Goal: Information Seeking & Learning: Learn about a topic

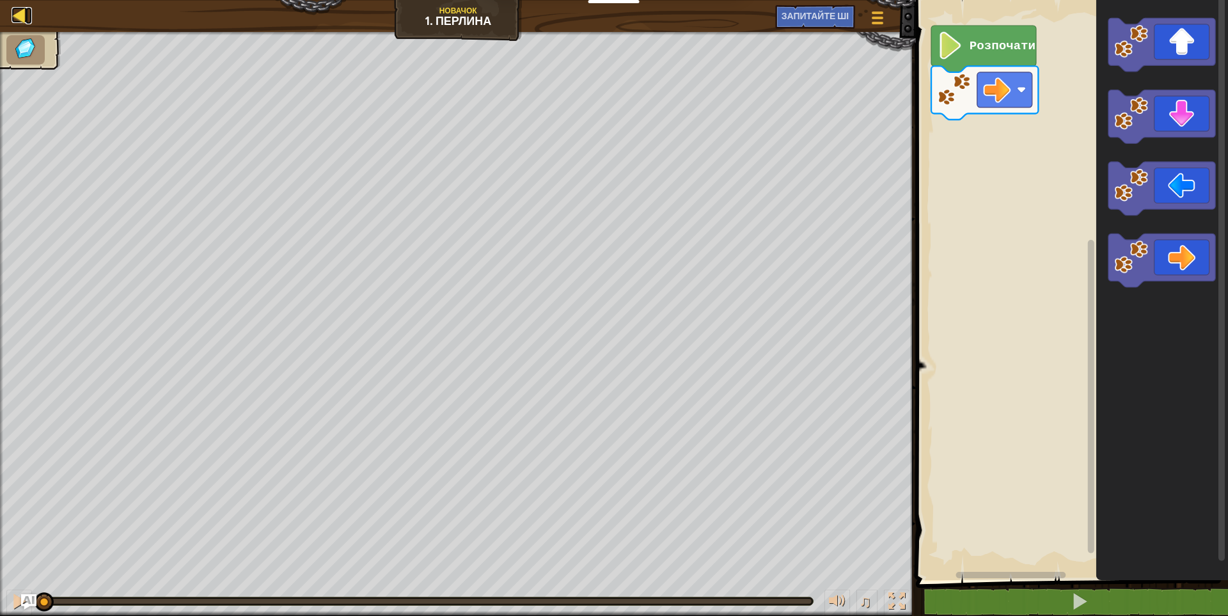
click at [22, 11] on div at bounding box center [20, 15] width 16 height 16
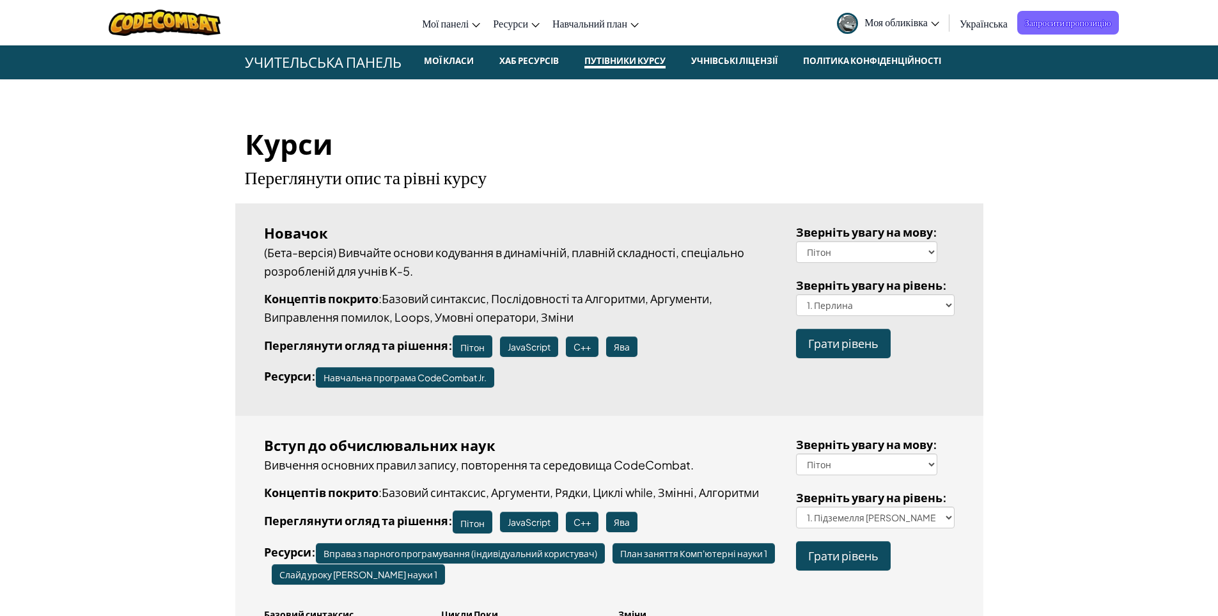
click at [829, 342] on font "Грати рівень" at bounding box center [843, 343] width 70 height 15
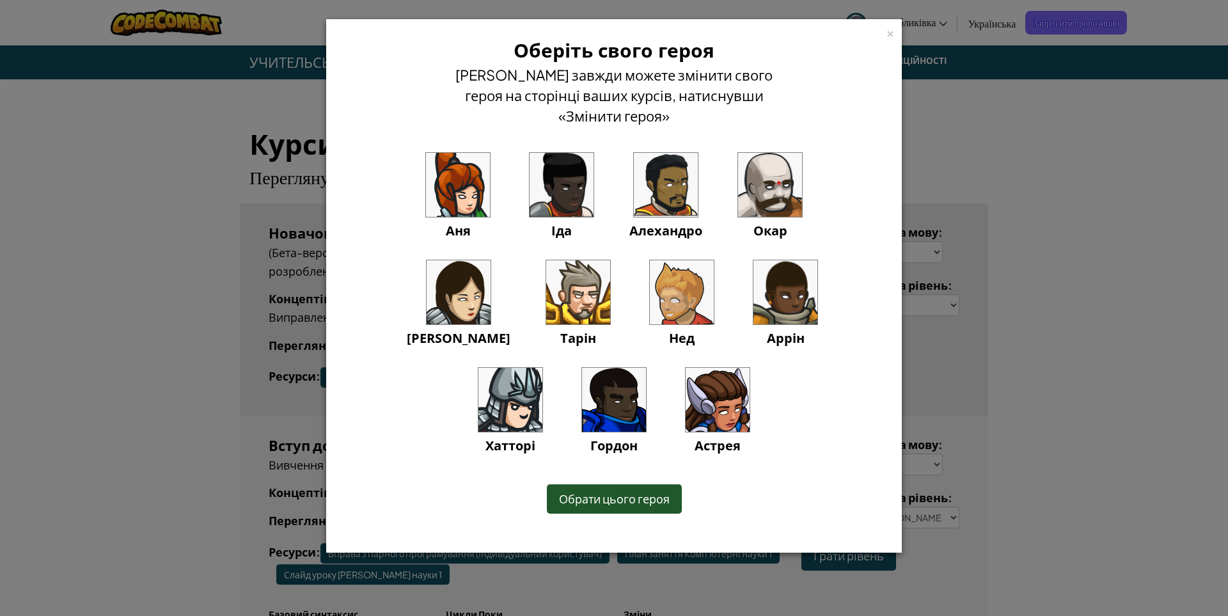
click at [426, 193] on img at bounding box center [458, 185] width 64 height 64
click at [633, 496] on font "Обрати цього героя" at bounding box center [614, 498] width 111 height 15
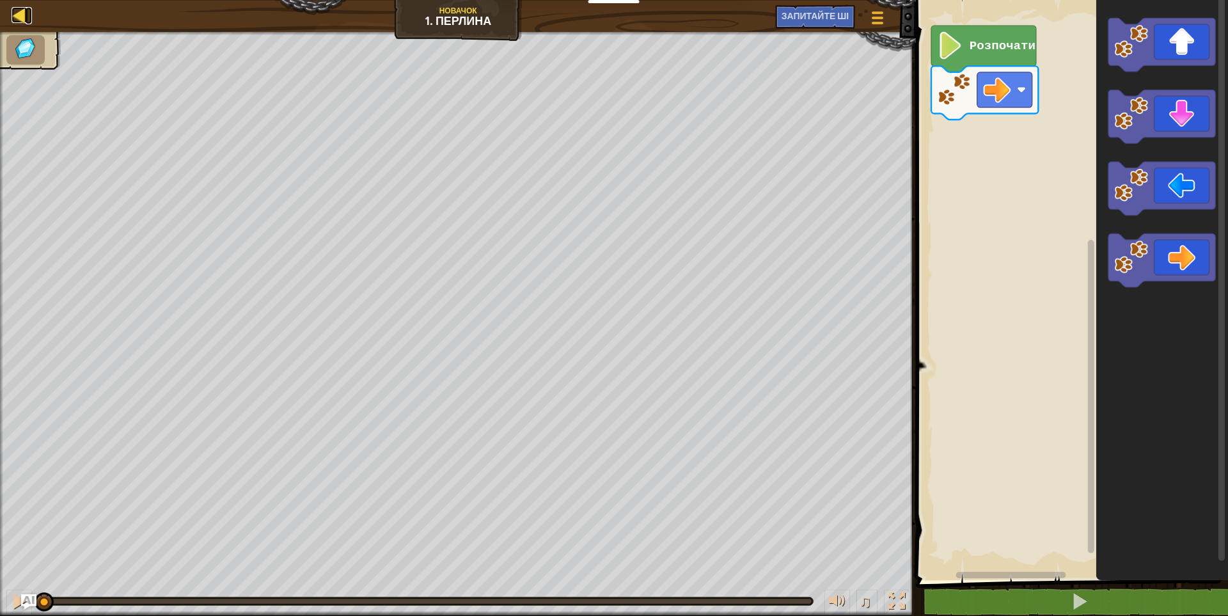
click at [15, 15] on div at bounding box center [20, 15] width 16 height 16
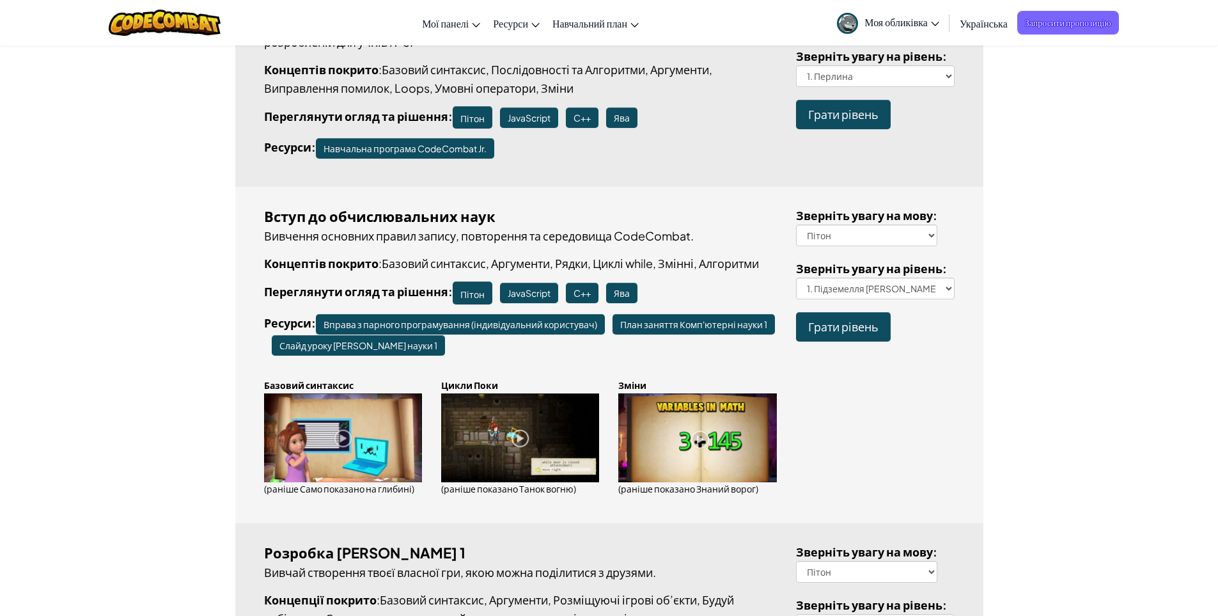
scroll to position [256, 0]
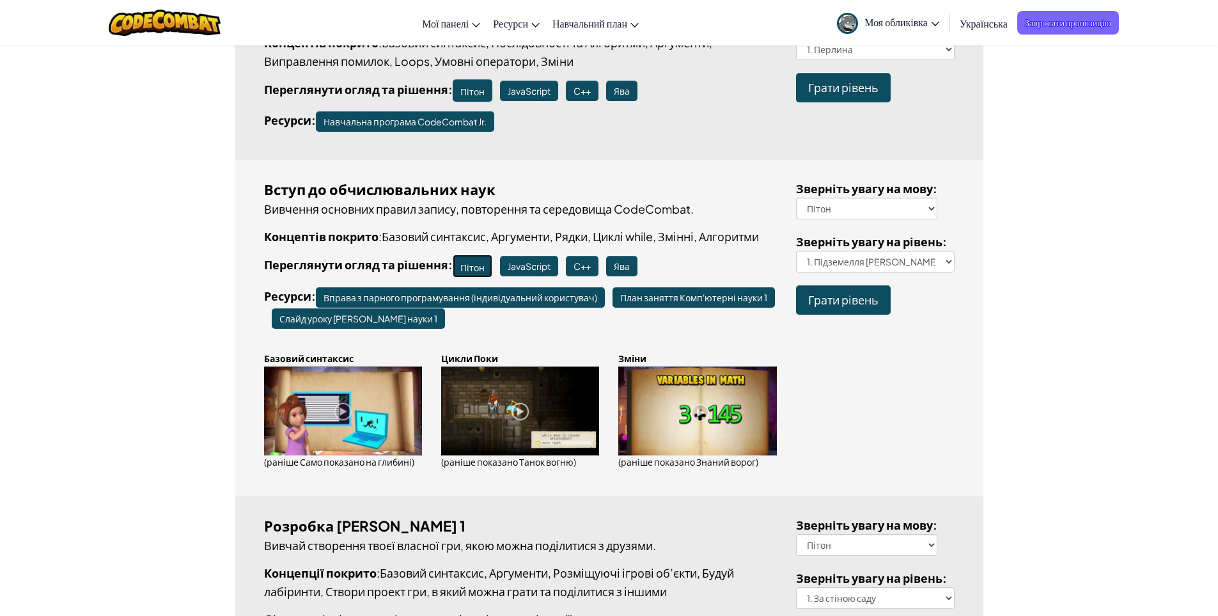
click at [471, 273] on font "Пітон" at bounding box center [473, 268] width 24 height 12
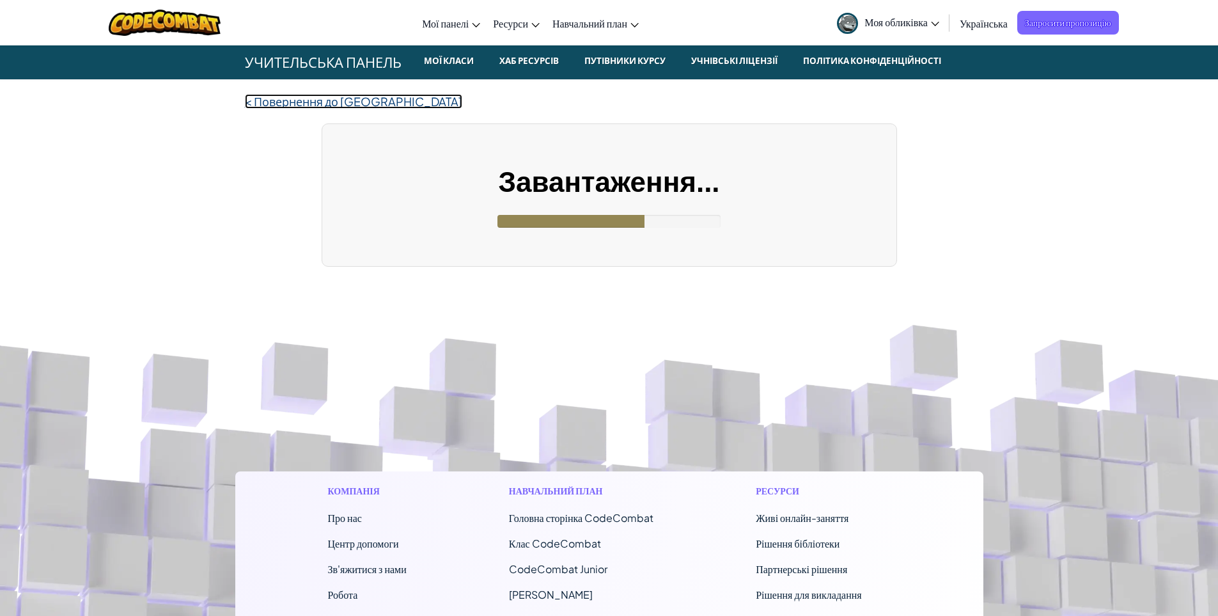
click at [255, 105] on font "Повернення до Курсів" at bounding box center [358, 101] width 209 height 15
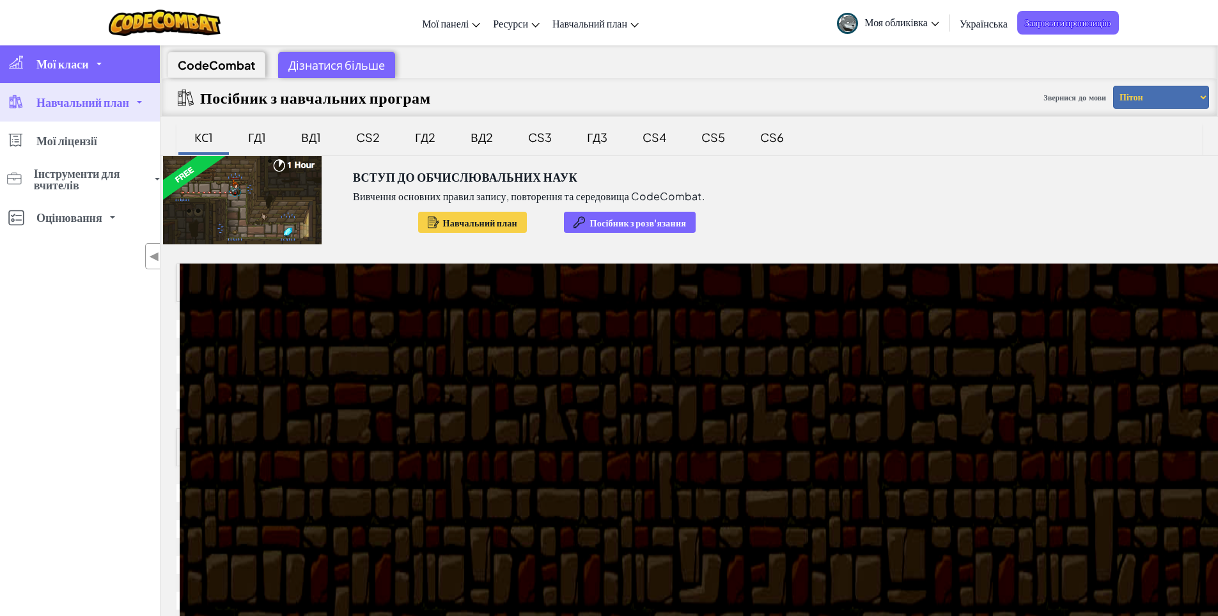
click at [69, 68] on font "Мої класи" at bounding box center [62, 63] width 52 height 15
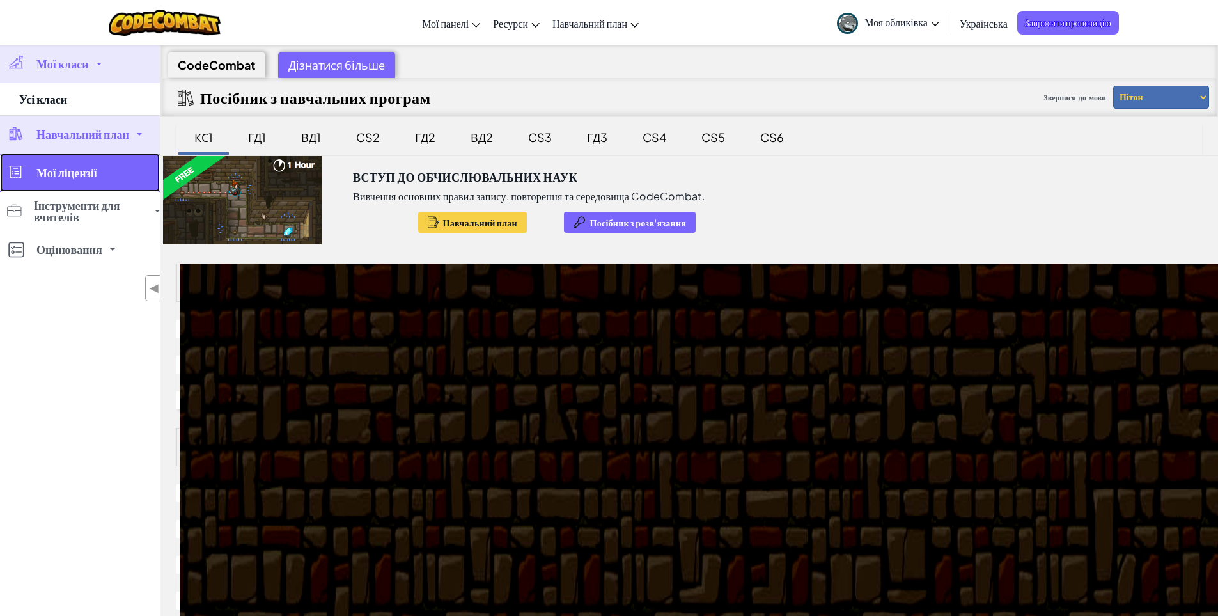
click at [75, 168] on font "Мої ліцензії" at bounding box center [66, 172] width 61 height 15
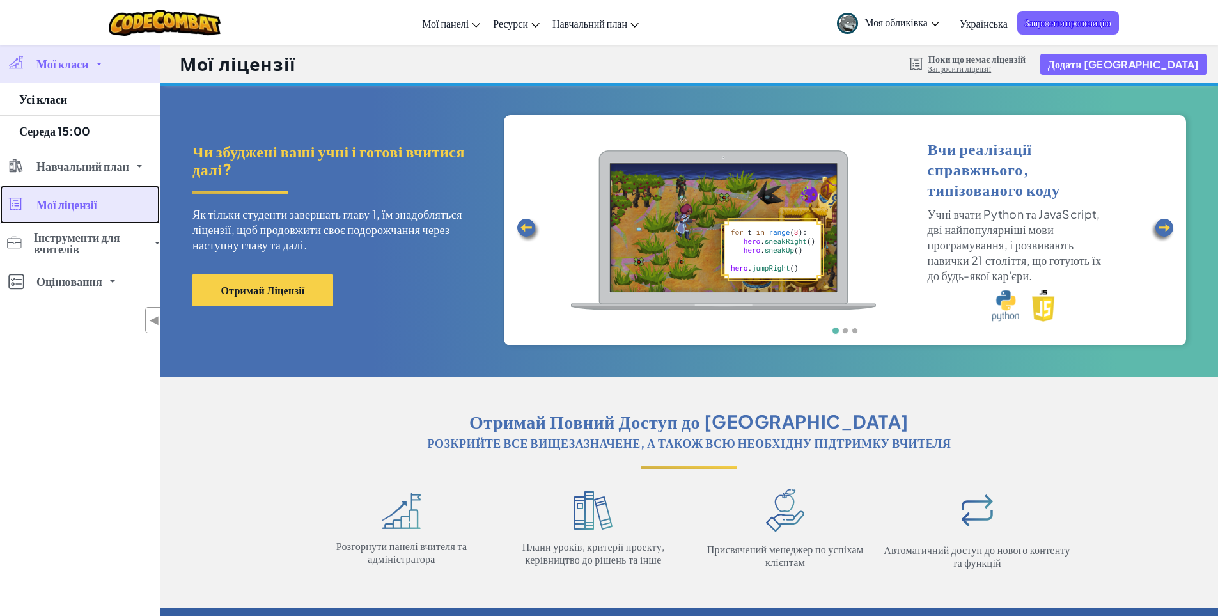
click at [93, 198] on font "Мої ліцензії" at bounding box center [66, 204] width 61 height 15
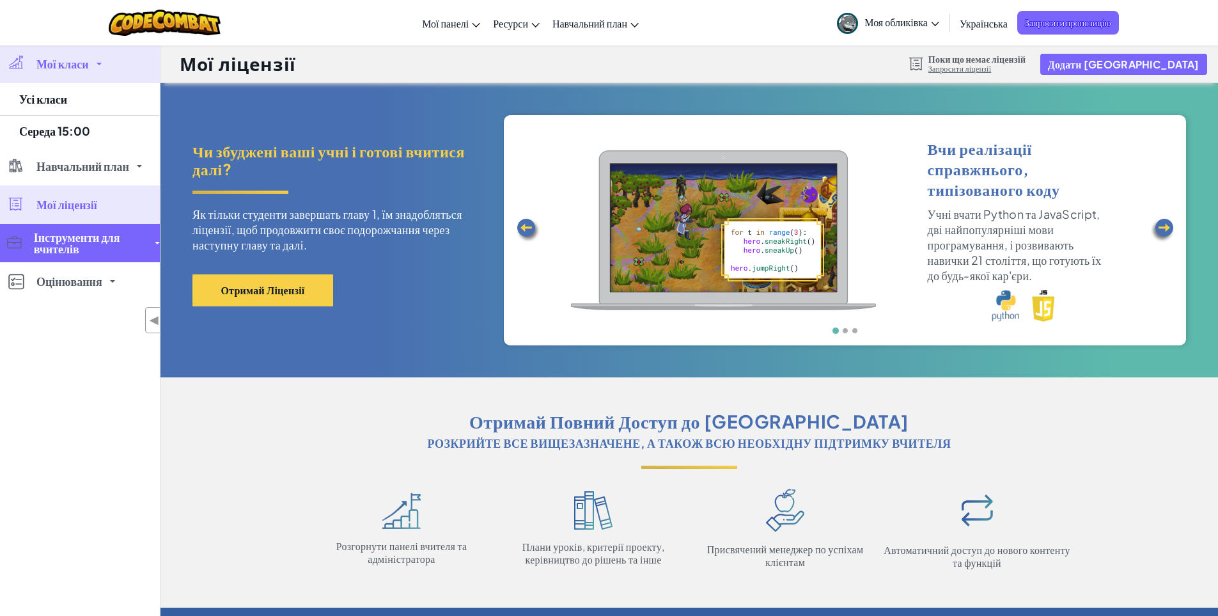
click at [102, 230] on font "Інструменти для вчителів" at bounding box center [77, 243] width 86 height 26
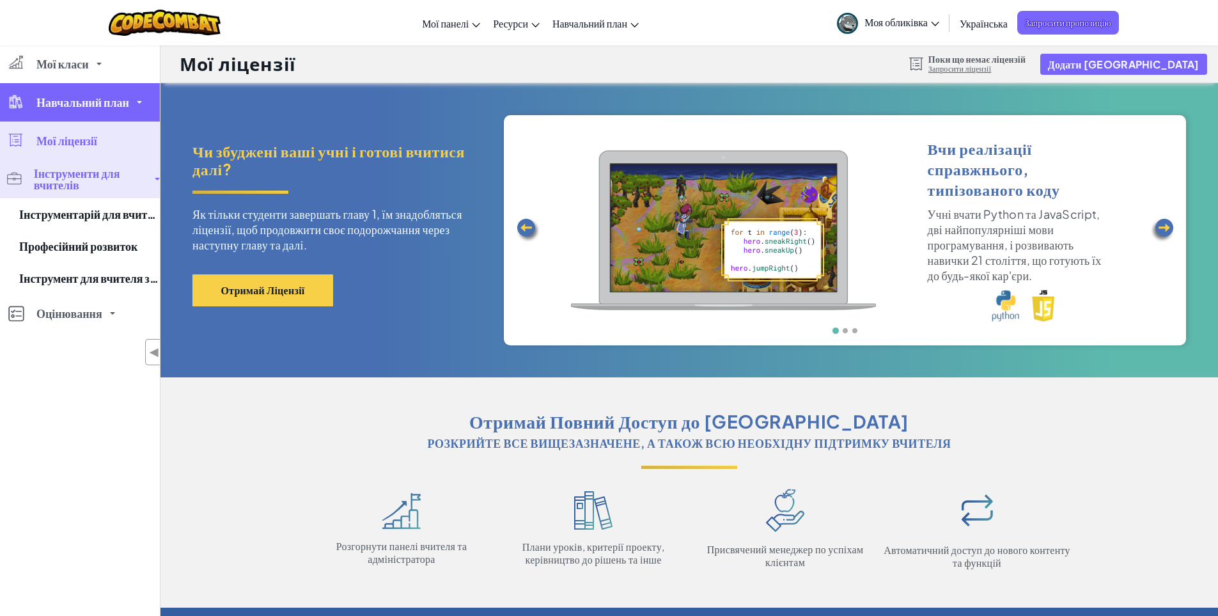
click at [84, 93] on link "Навчальний план" at bounding box center [80, 102] width 160 height 38
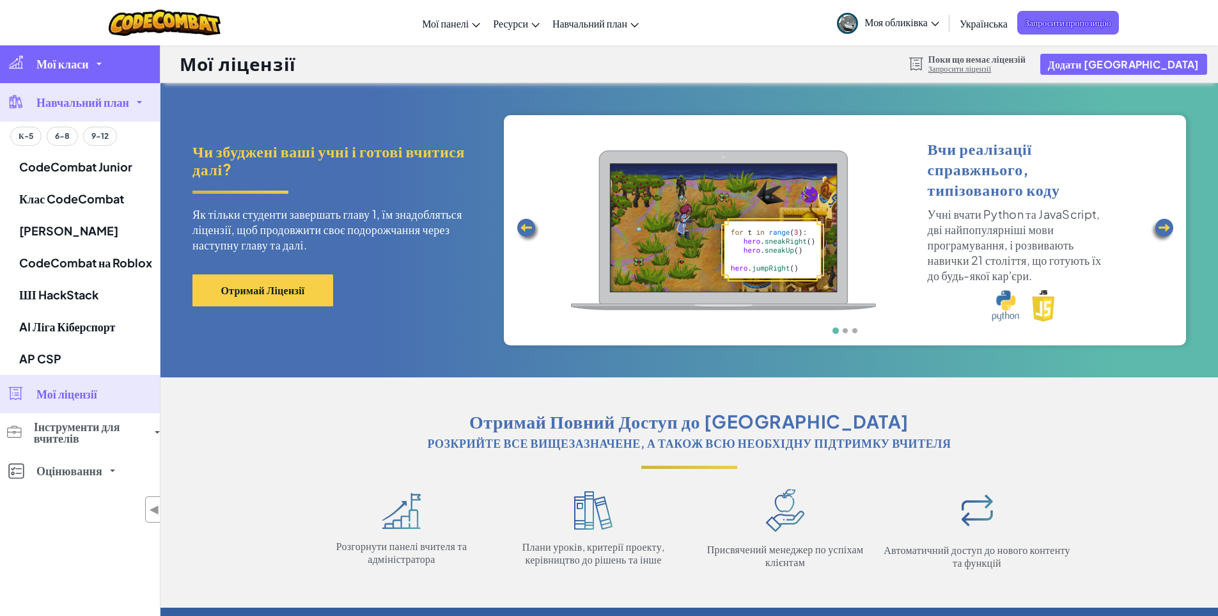
click at [72, 65] on font "Мої класи" at bounding box center [62, 63] width 52 height 15
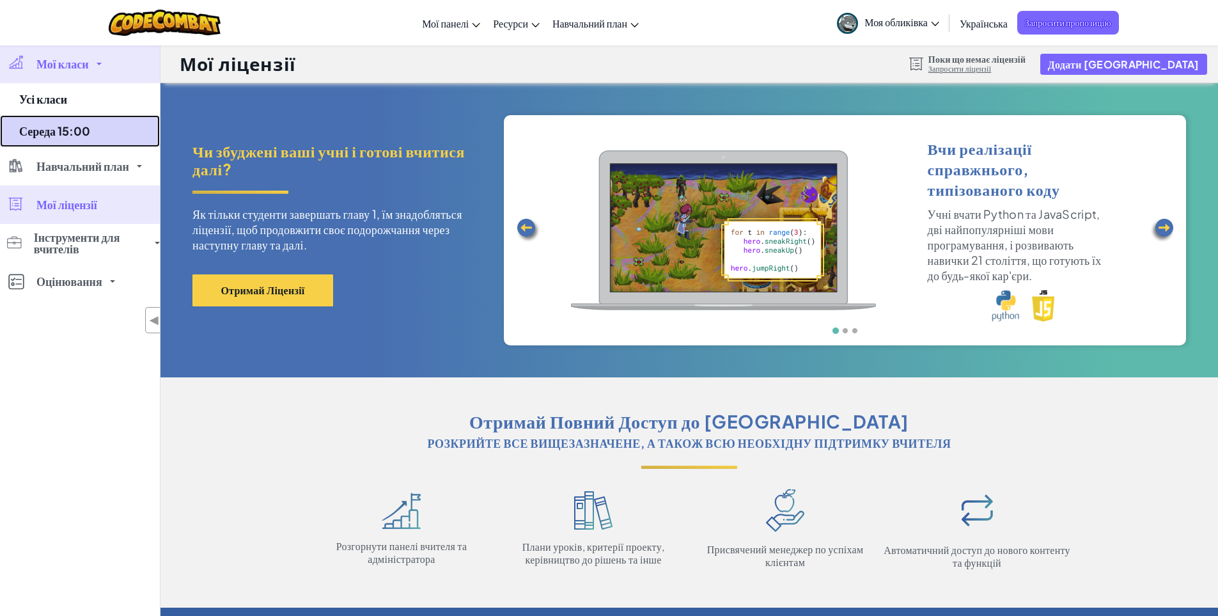
click at [82, 132] on font "Середа 15:00" at bounding box center [54, 130] width 71 height 15
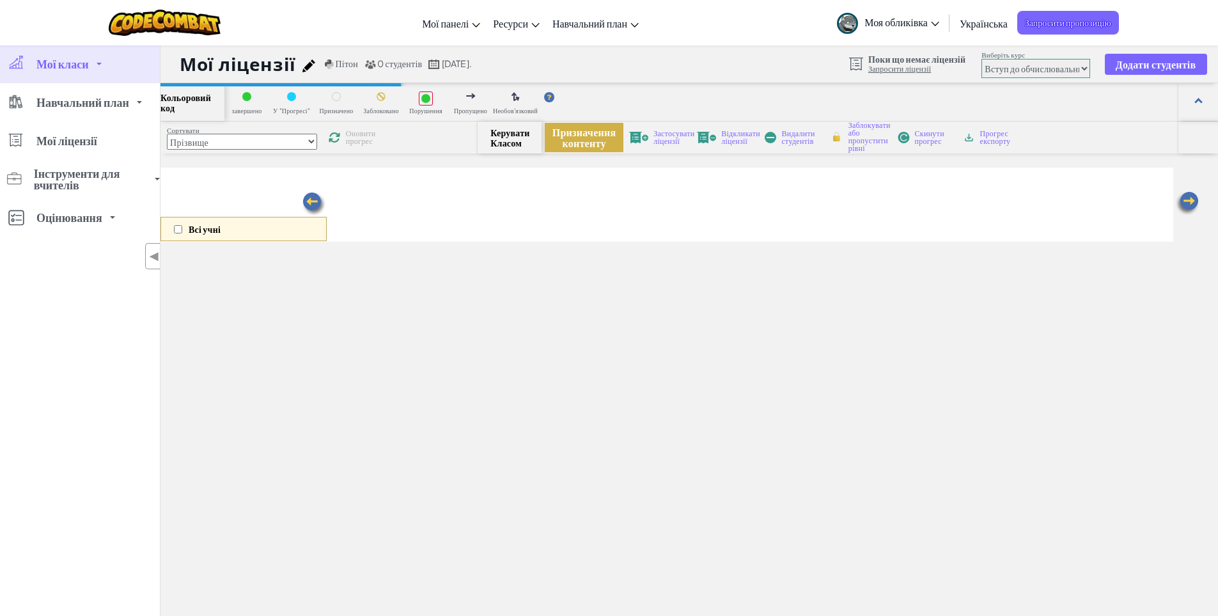
click at [581, 145] on font "Призначення контенту" at bounding box center [585, 137] width 64 height 24
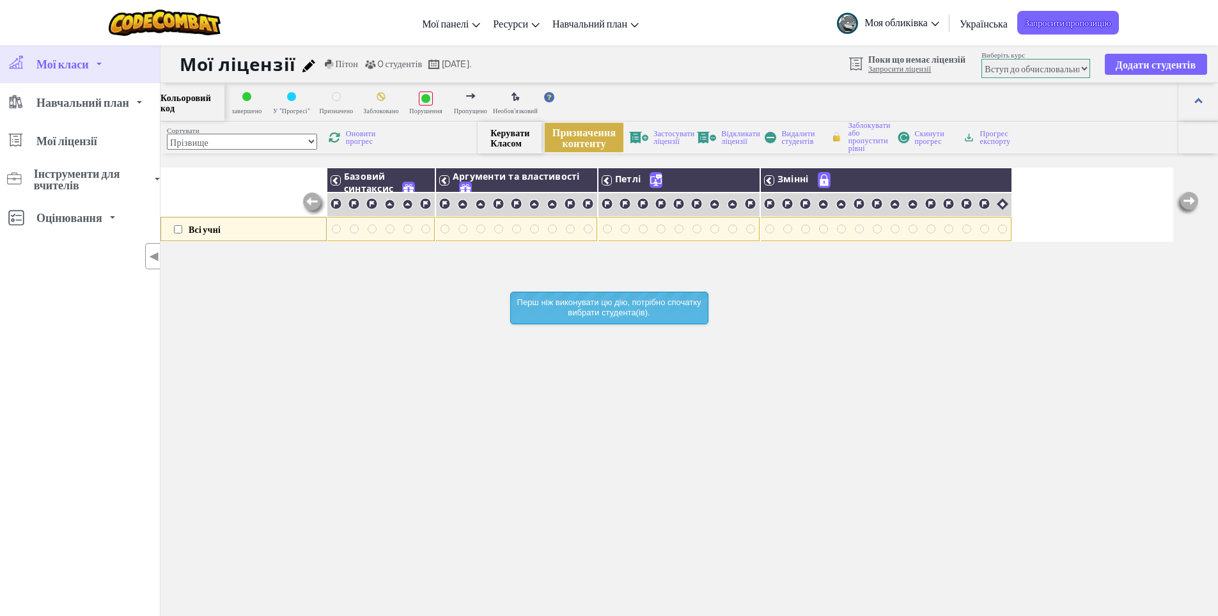
click at [574, 133] on font "Призначення контенту" at bounding box center [585, 137] width 64 height 24
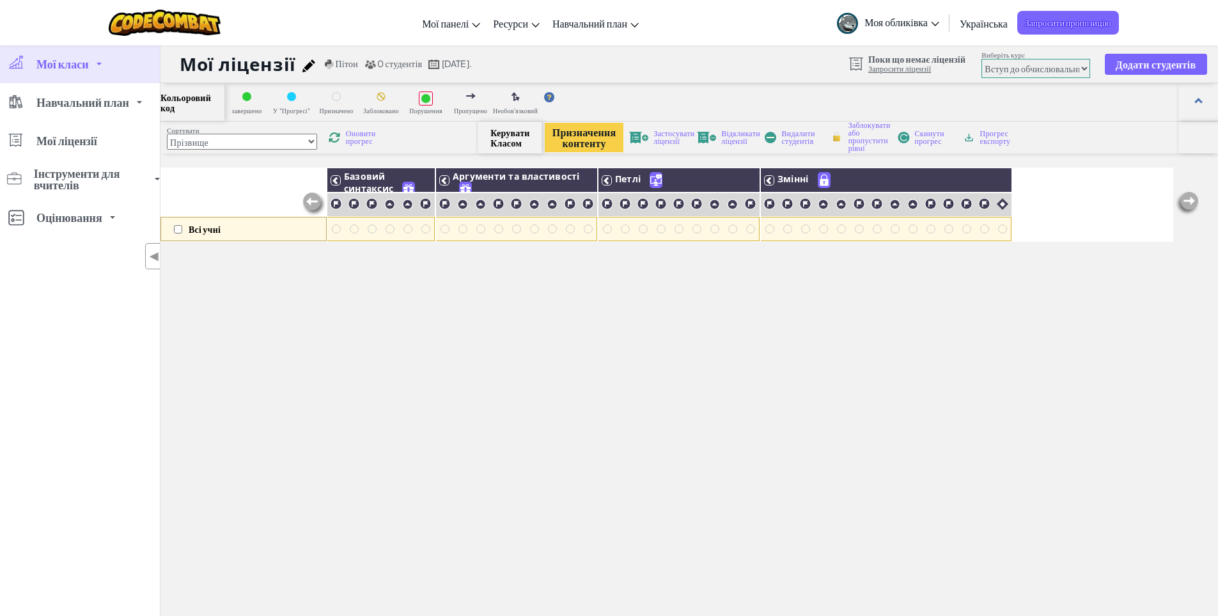
click at [997, 68] on select "Новачок Вступ до обчислювальних наук Розробка ігор 1 Веб-розробка 1 Інформатика…" at bounding box center [1036, 68] width 109 height 19
select select "65f32b6c87c07dbeb5ba1936"
click at [982, 59] on select "Новачок Вступ до обчислювальних наук Розробка ігор 1 Веб-розробка 1 Інформатика…" at bounding box center [1036, 68] width 109 height 19
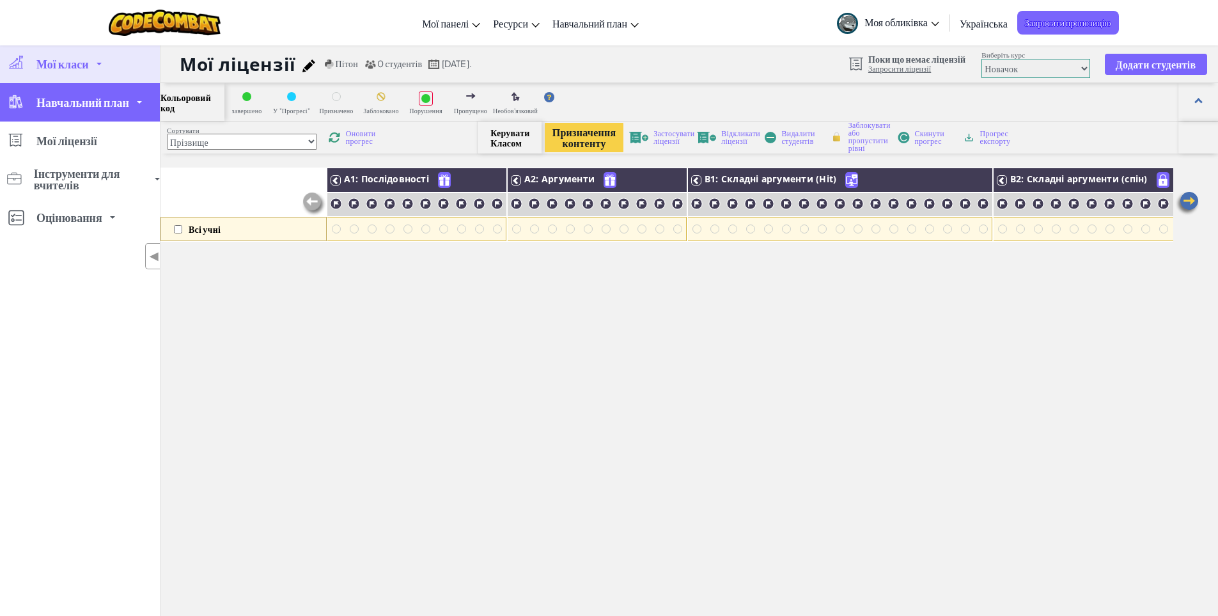
click at [121, 112] on link "Навчальний план" at bounding box center [80, 102] width 160 height 38
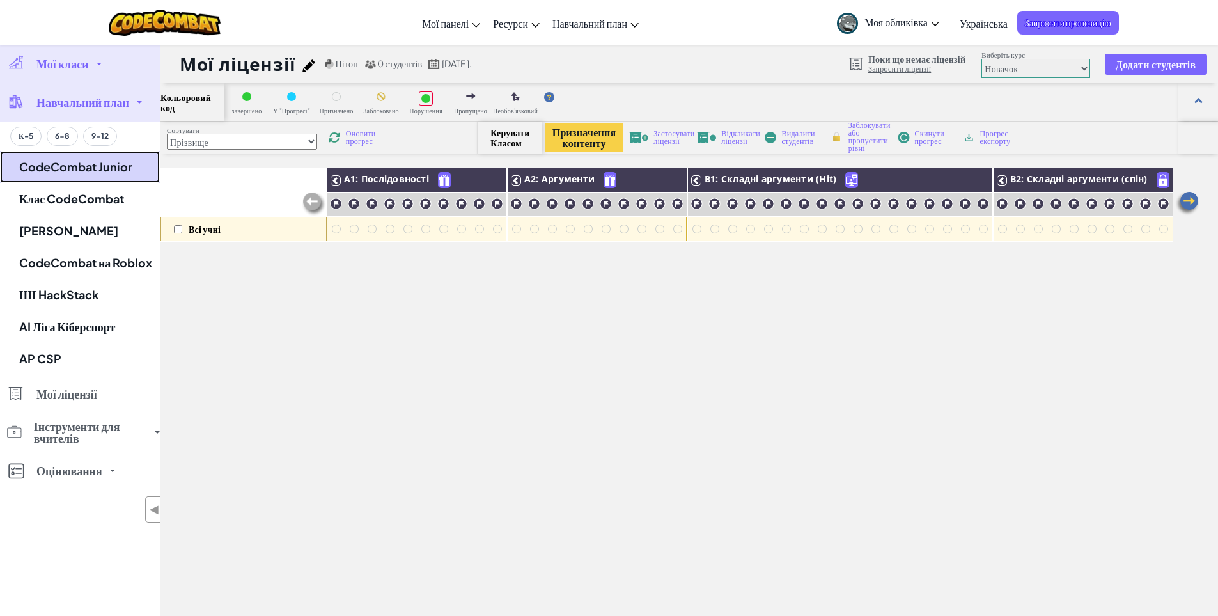
click at [132, 167] on link "CodeCombat Junior" at bounding box center [80, 167] width 160 height 32
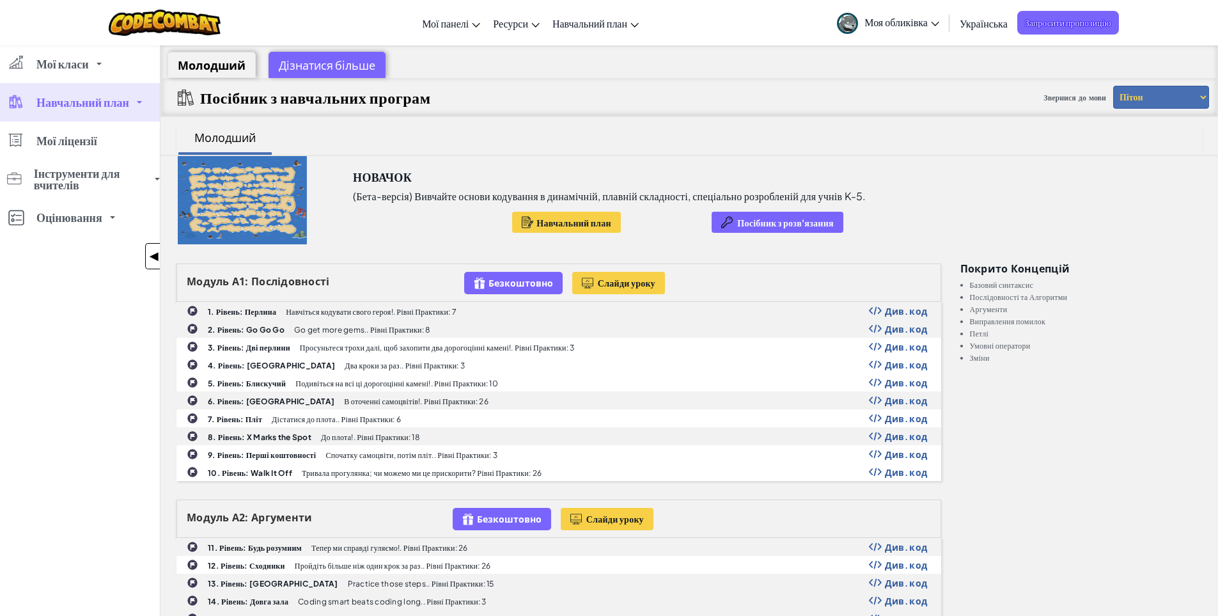
click at [152, 256] on font "◀" at bounding box center [154, 256] width 11 height 15
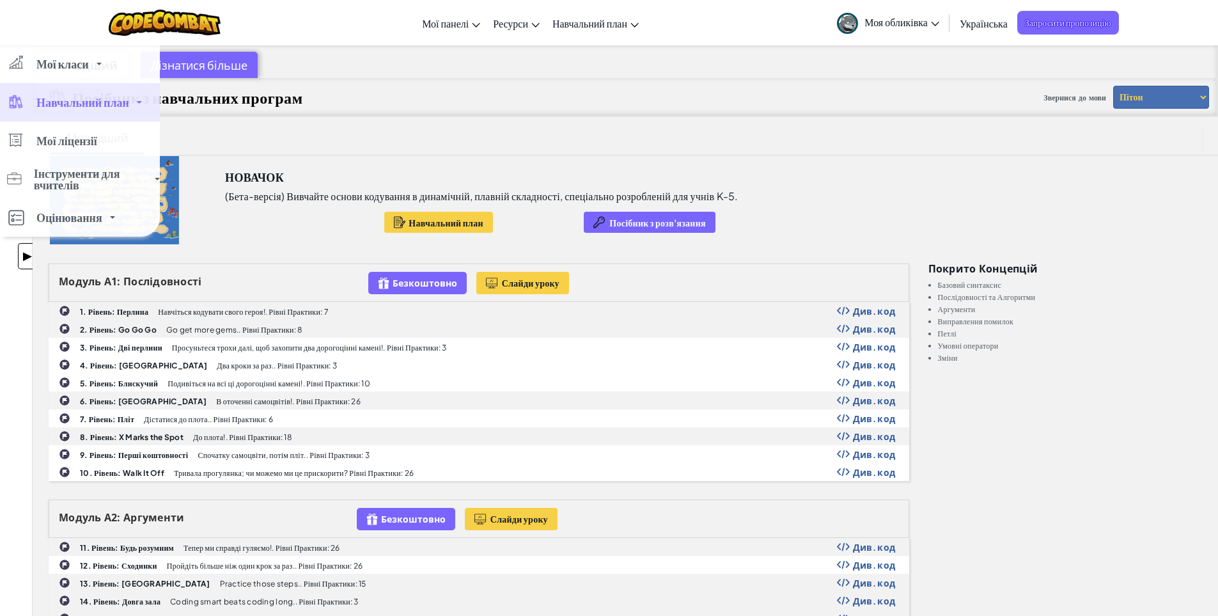
click at [28, 259] on font "▶" at bounding box center [27, 256] width 11 height 15
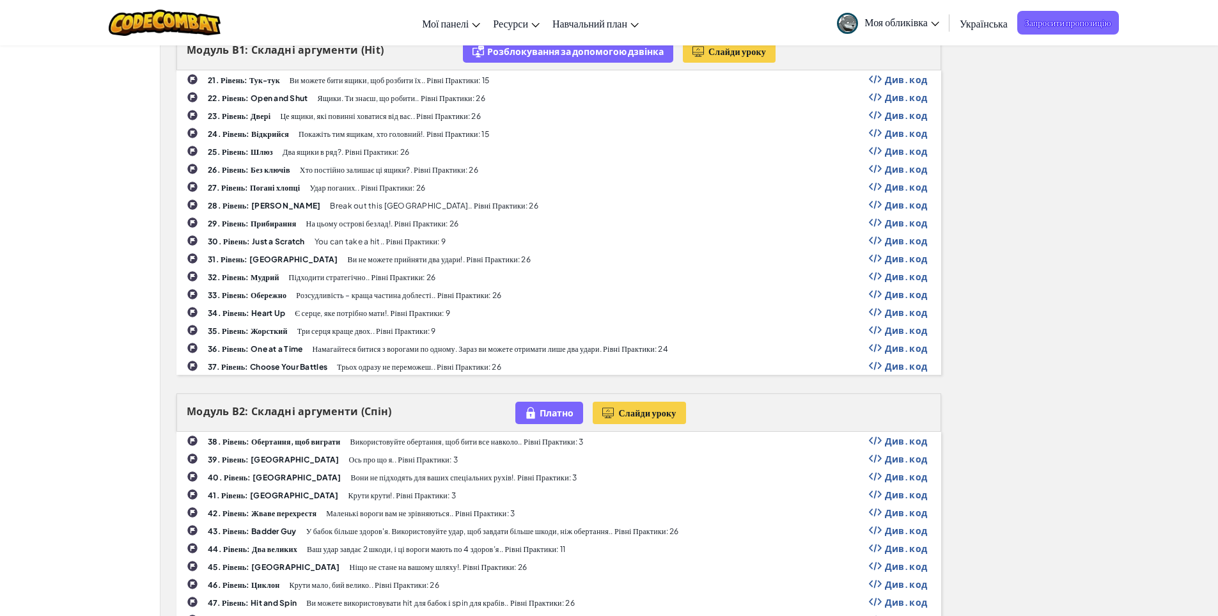
scroll to position [448, 0]
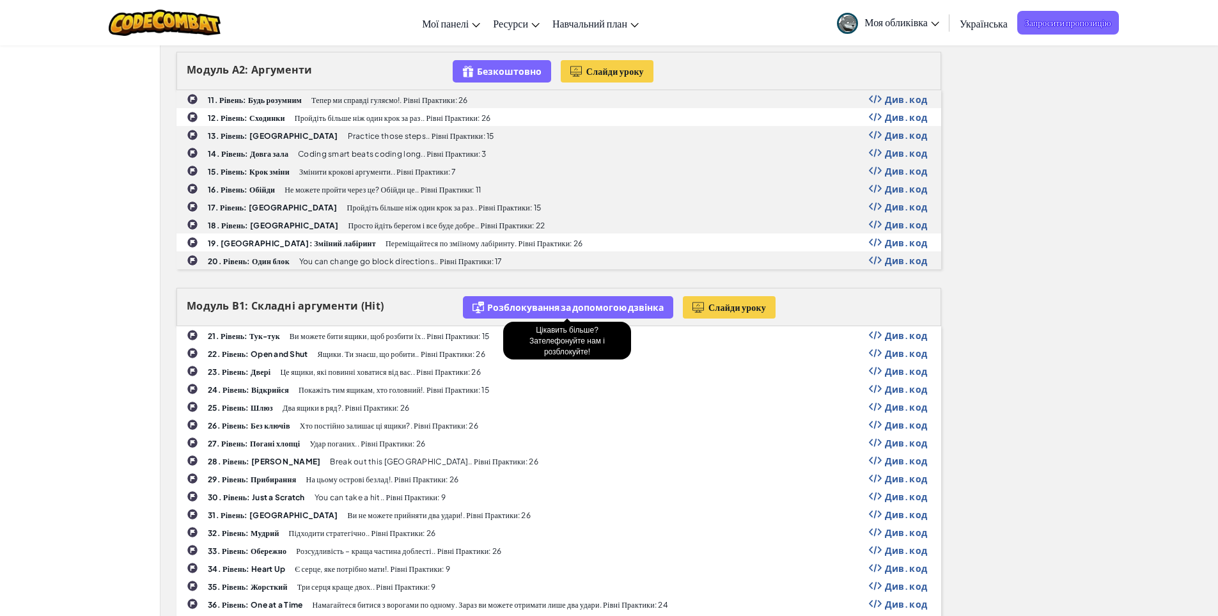
click at [545, 309] on font "Розблокування за допомогою дзвінка" at bounding box center [575, 307] width 177 height 12
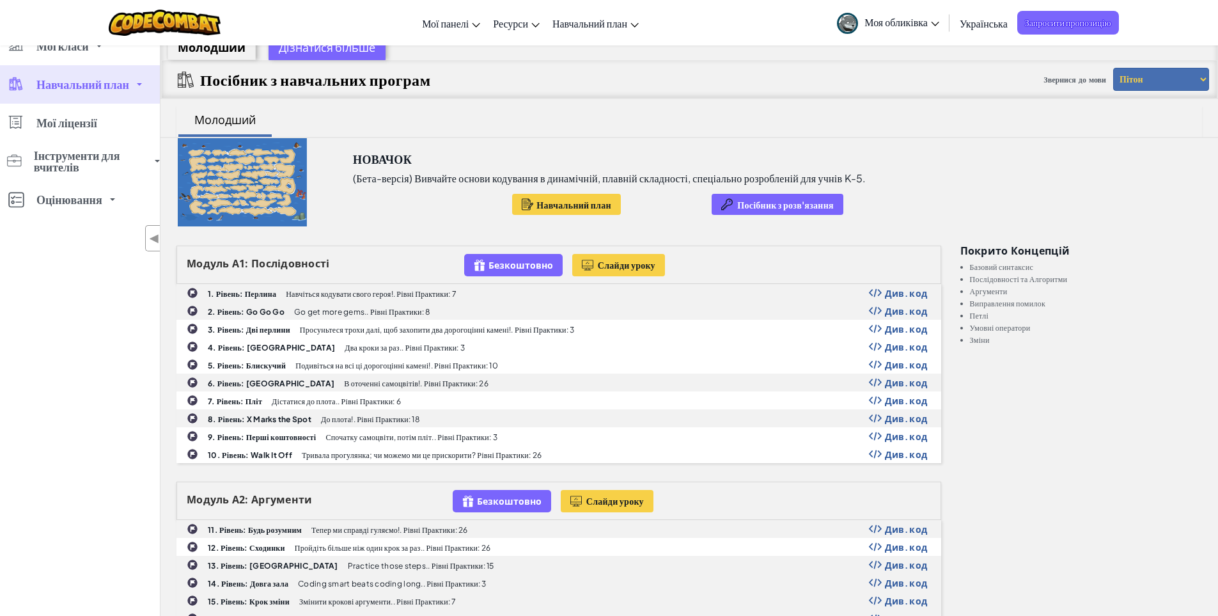
scroll to position [0, 0]
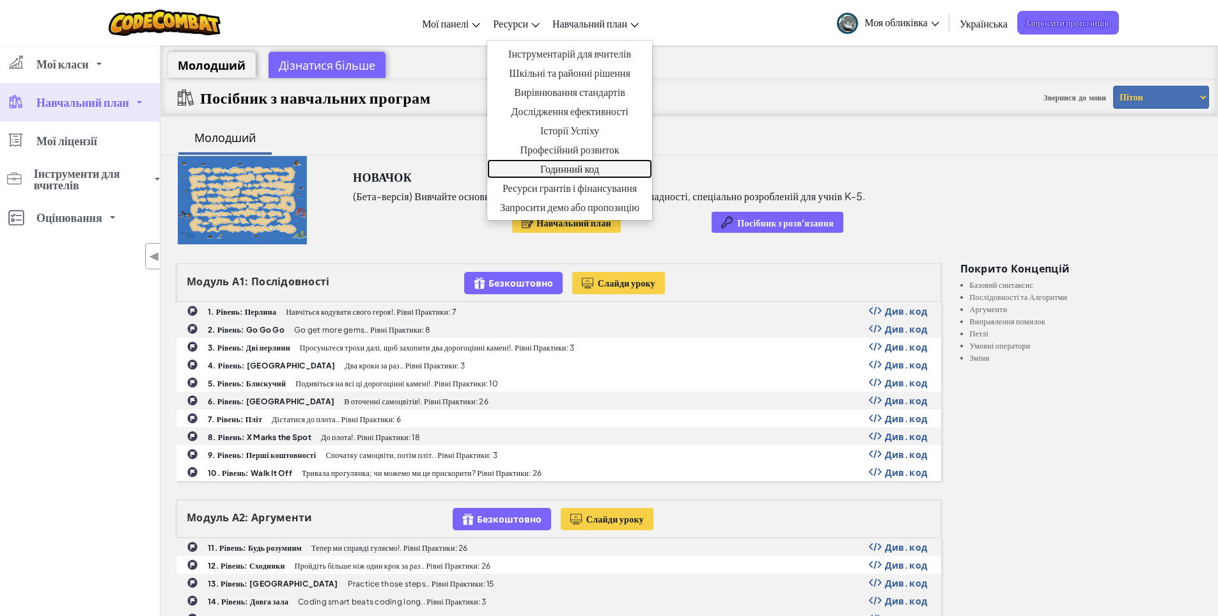
click at [578, 164] on font "Годинний код" at bounding box center [569, 168] width 59 height 13
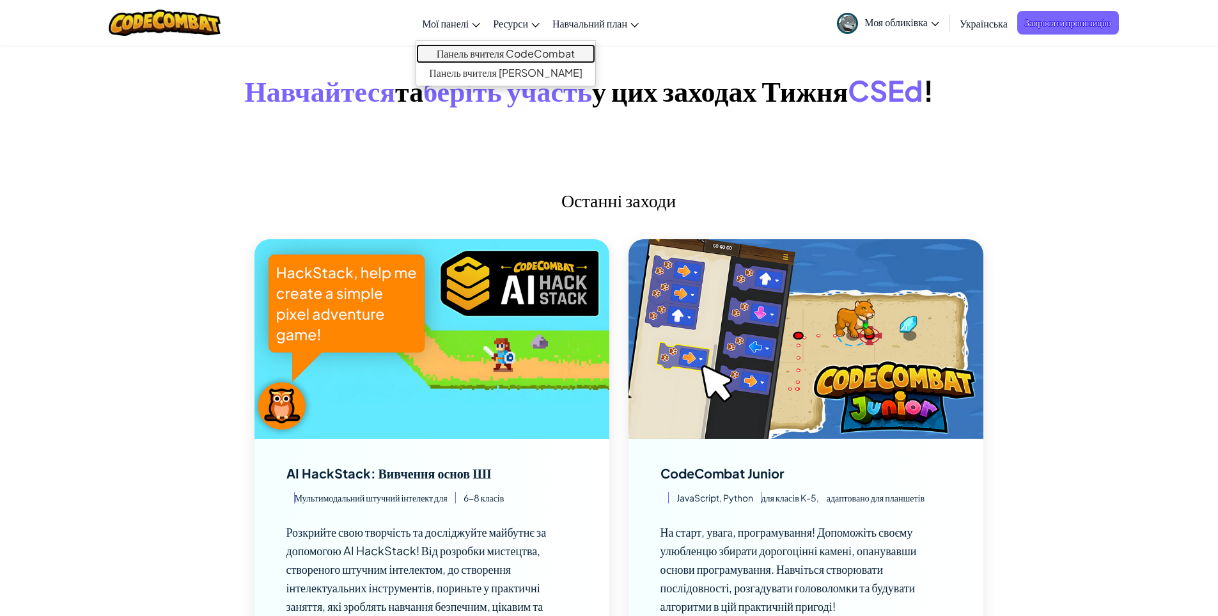
click at [467, 52] on font "Панель вчителя CodeCombat" at bounding box center [506, 53] width 139 height 13
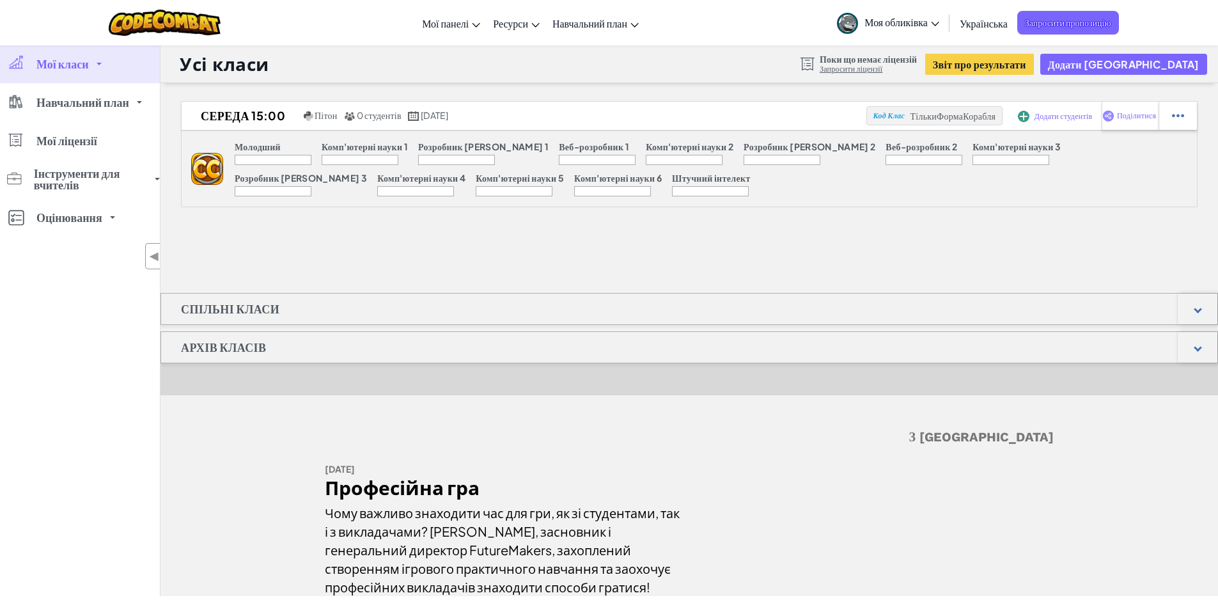
click at [288, 157] on div at bounding box center [273, 160] width 77 height 10
click at [129, 107] on font "Навчальний план" at bounding box center [82, 102] width 93 height 15
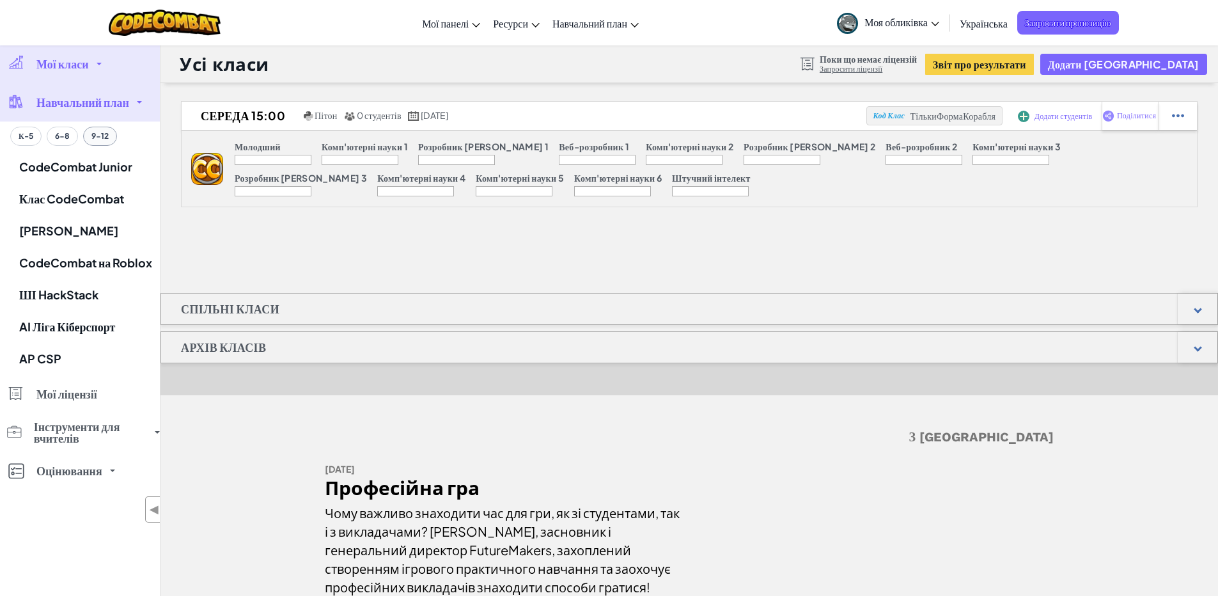
click at [99, 139] on font "9-12" at bounding box center [99, 136] width 17 height 10
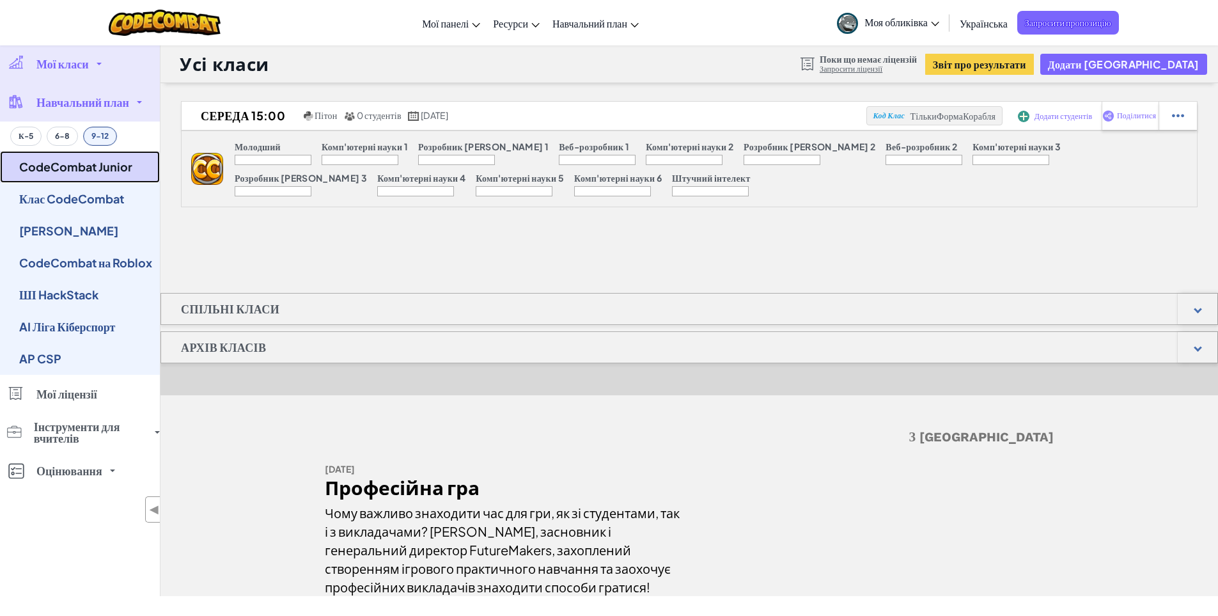
click at [114, 169] on font "CodeCombat Junior" at bounding box center [75, 166] width 113 height 15
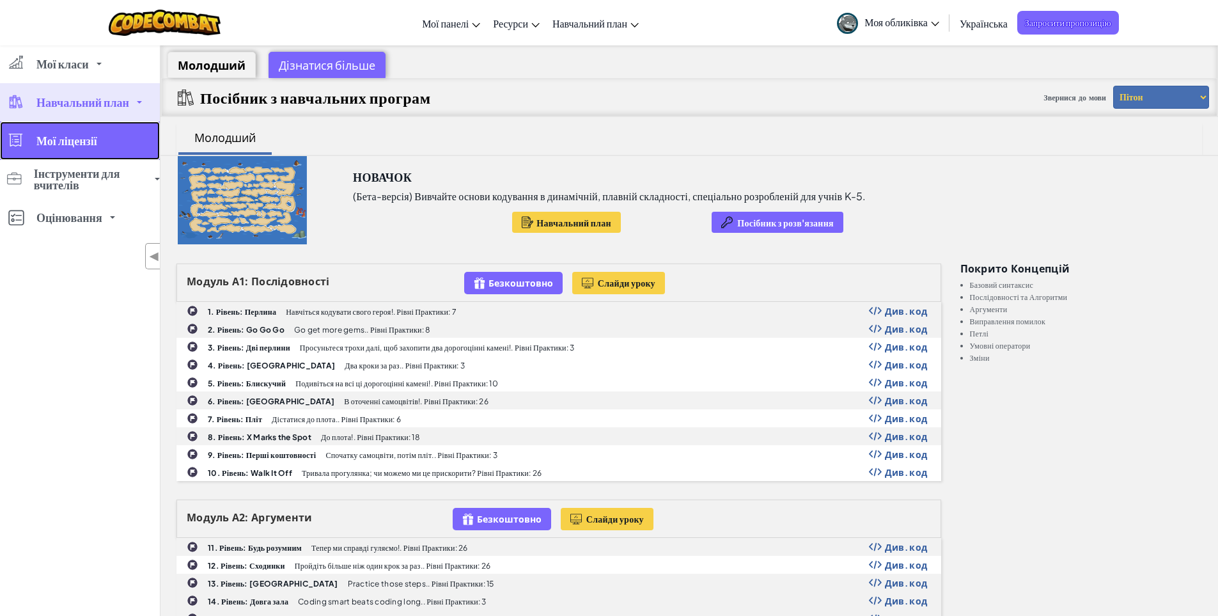
click at [102, 141] on link "Мої ліцензії" at bounding box center [80, 141] width 160 height 38
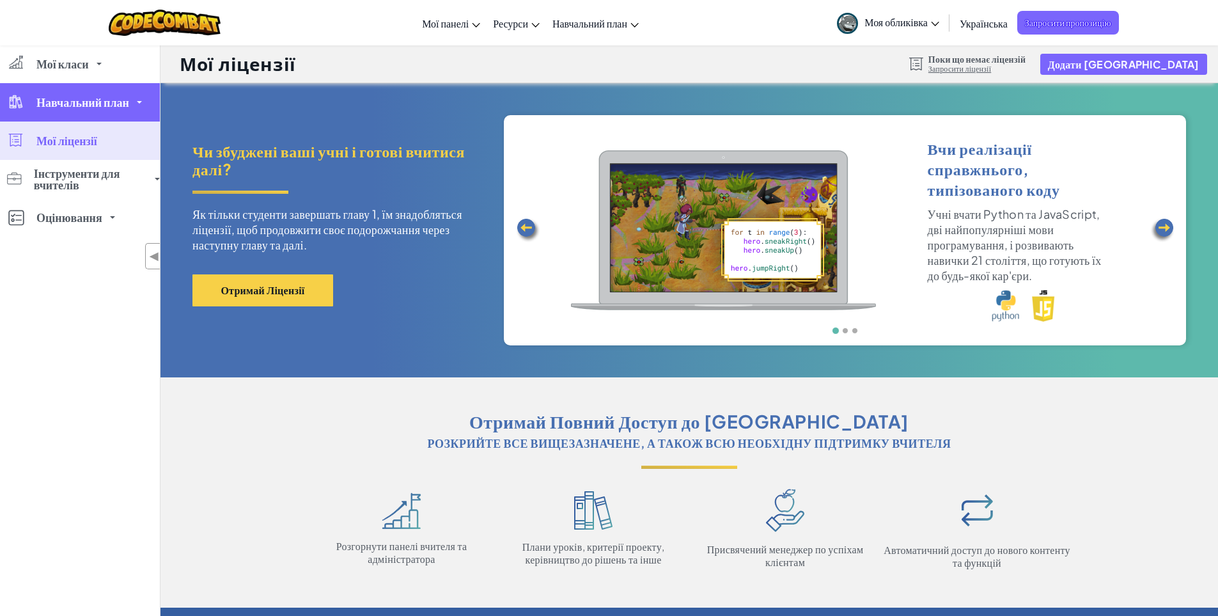
click at [91, 109] on link "Навчальний план" at bounding box center [80, 102] width 160 height 38
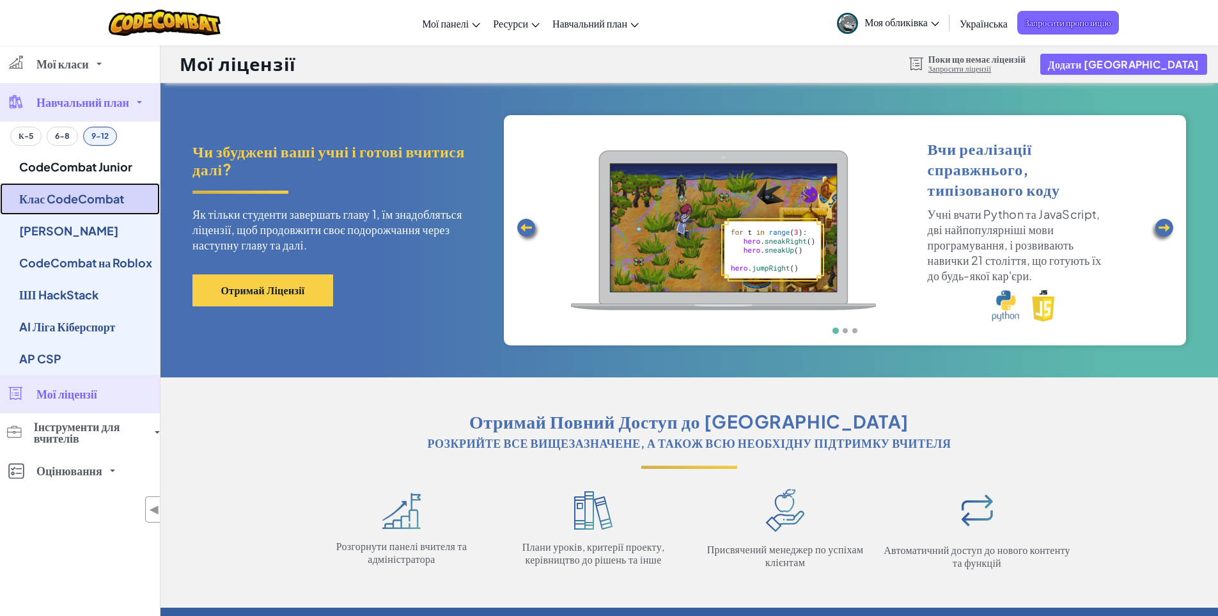
click at [102, 206] on link "Клас CodeCombat" at bounding box center [80, 199] width 160 height 32
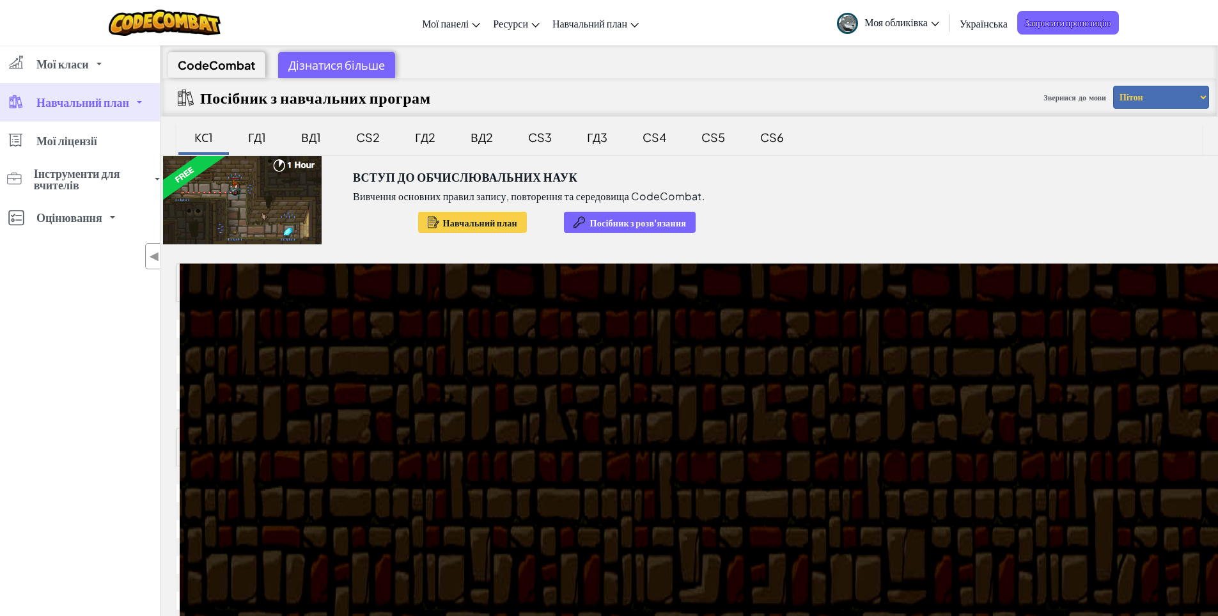
click at [74, 109] on font "Навчальний план" at bounding box center [82, 102] width 93 height 15
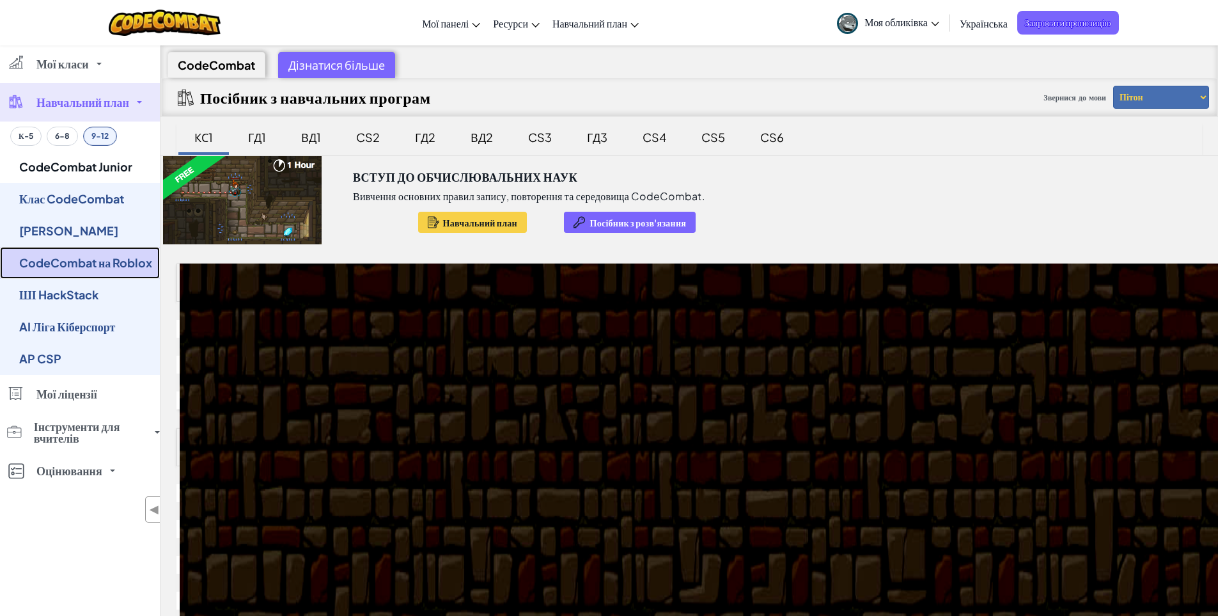
click at [118, 259] on font "CodeCombat на Roblox" at bounding box center [85, 262] width 133 height 15
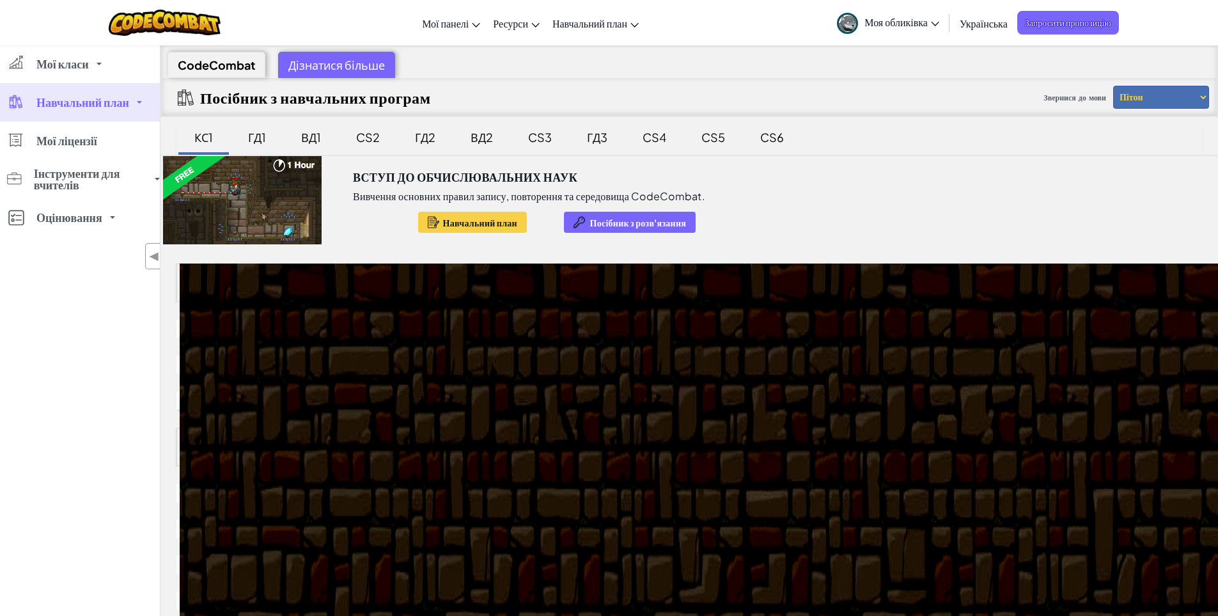
click at [109, 96] on font "Навчальний план" at bounding box center [82, 102] width 93 height 15
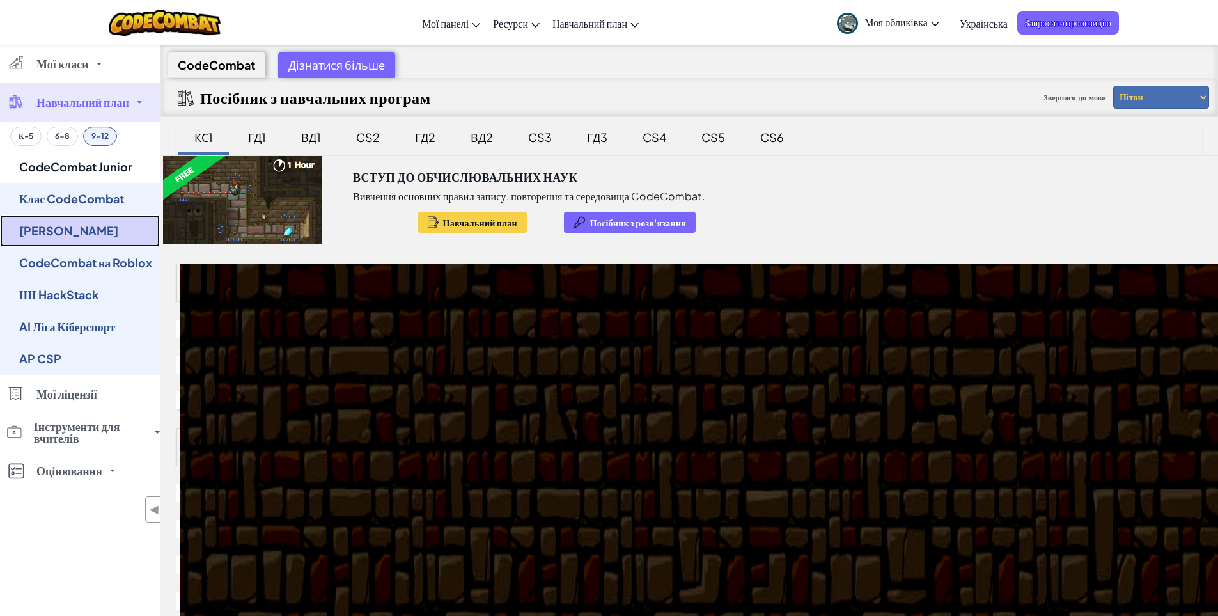
click at [91, 232] on link "Клас Озарія" at bounding box center [80, 231] width 160 height 32
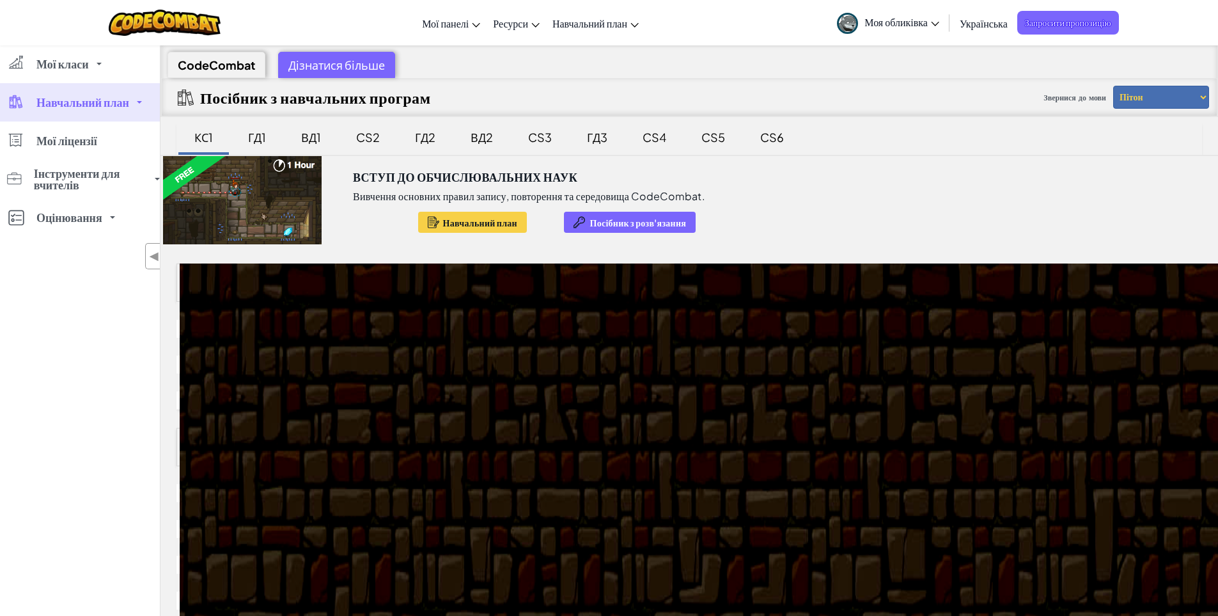
click at [114, 105] on font "Навчальний план" at bounding box center [82, 102] width 93 height 15
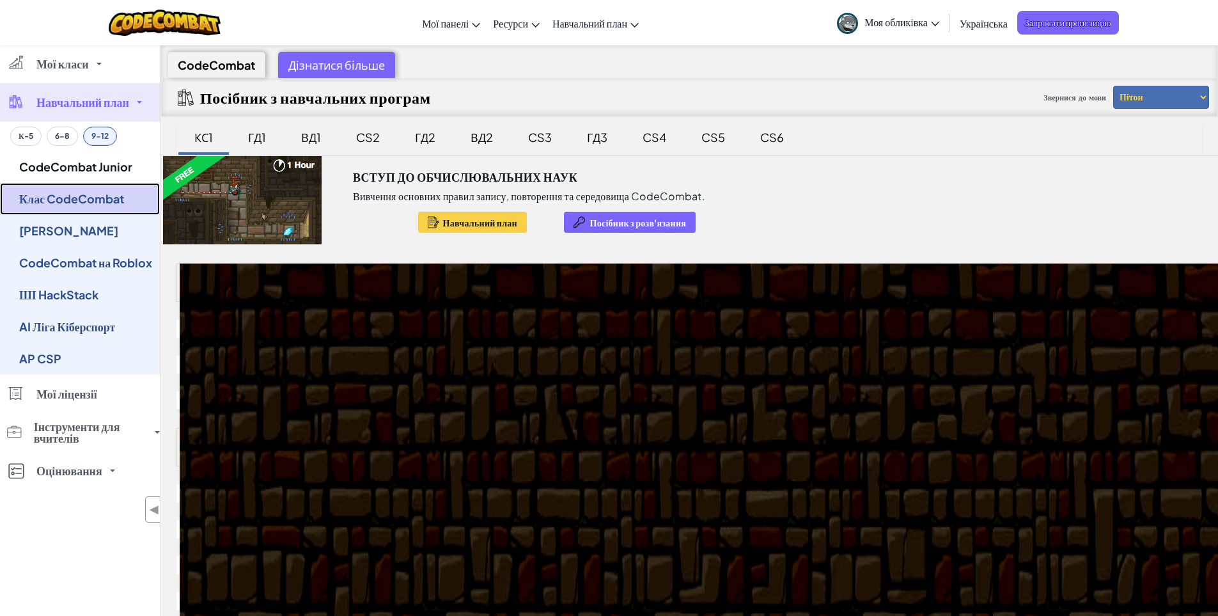
click at [91, 206] on link "Клас CodeCombat" at bounding box center [80, 199] width 160 height 32
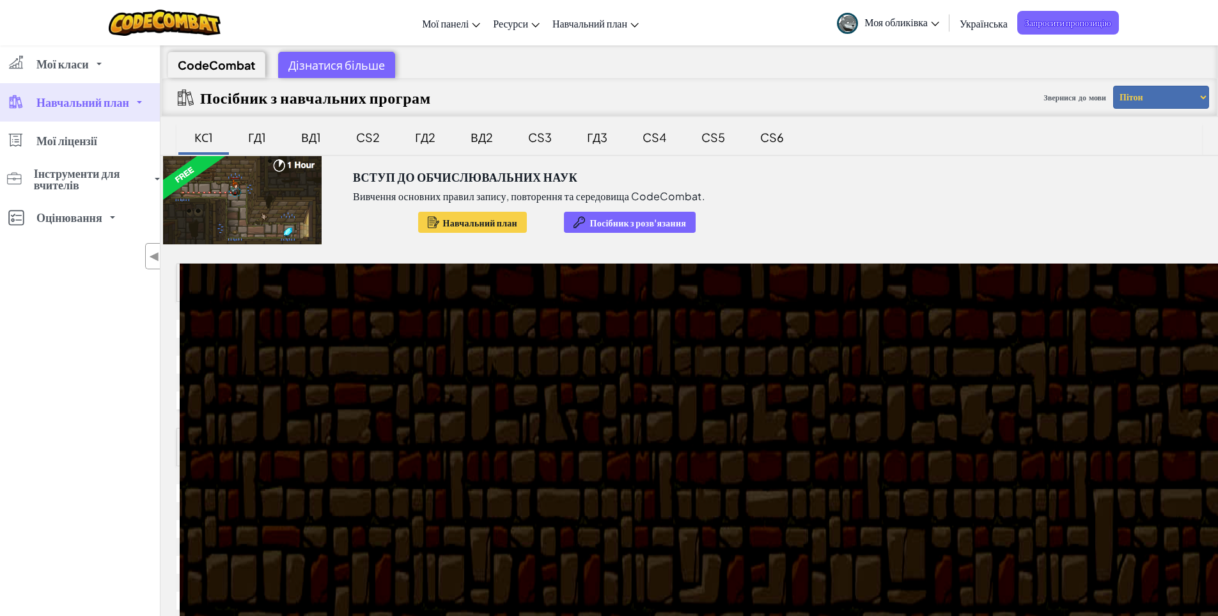
click at [100, 106] on font "Навчальний план" at bounding box center [82, 102] width 93 height 15
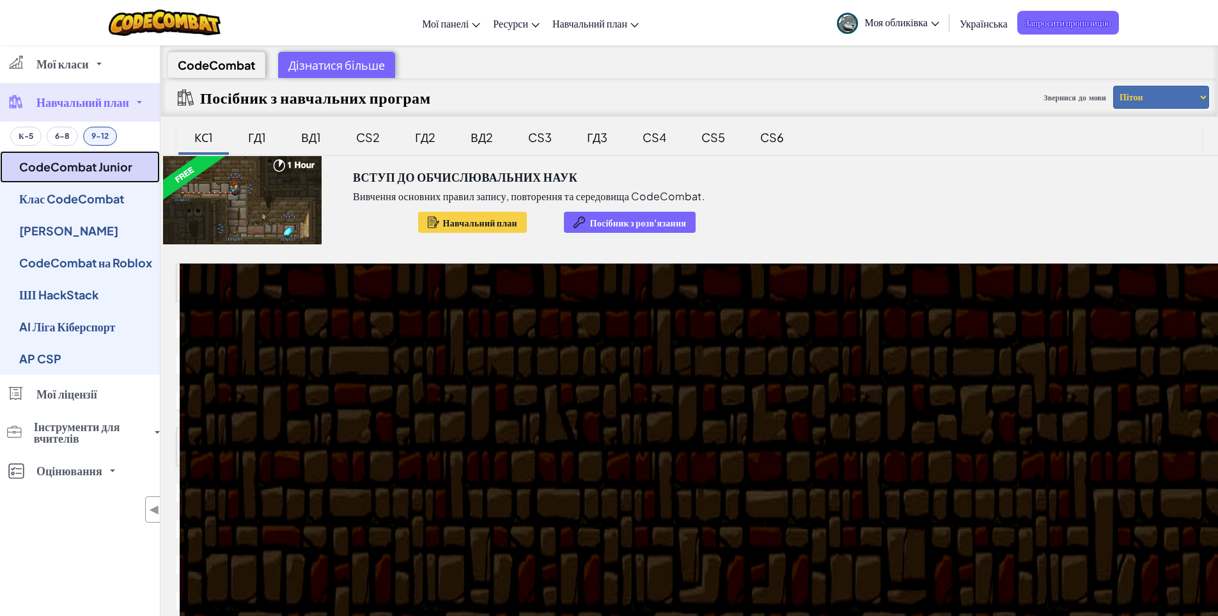
click at [83, 170] on font "CodeCombat Junior" at bounding box center [75, 166] width 113 height 15
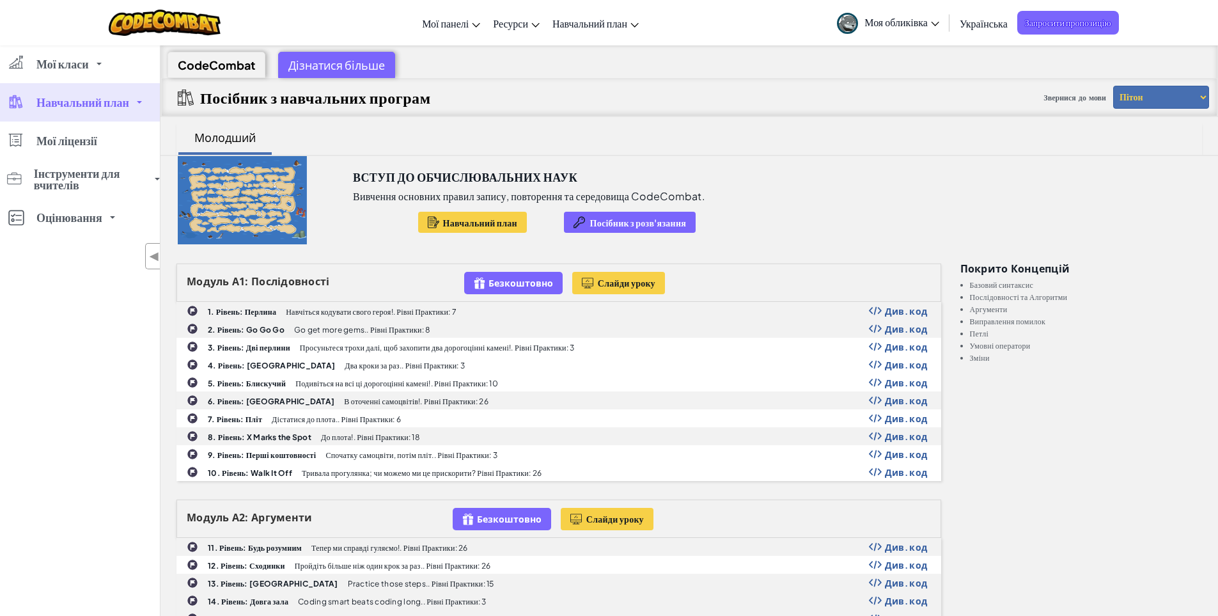
click at [1156, 99] on select "Пітон JavaScript" at bounding box center [1162, 97] width 96 height 23
click at [1114, 86] on select "Пітон JavaScript" at bounding box center [1162, 97] width 96 height 23
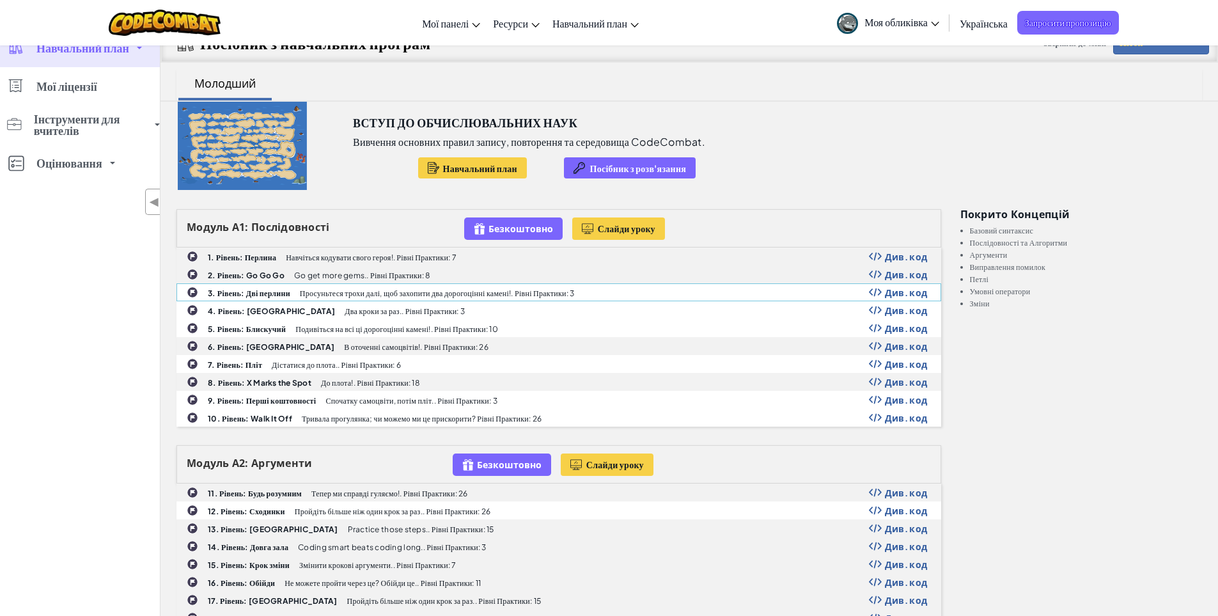
scroll to position [192, 0]
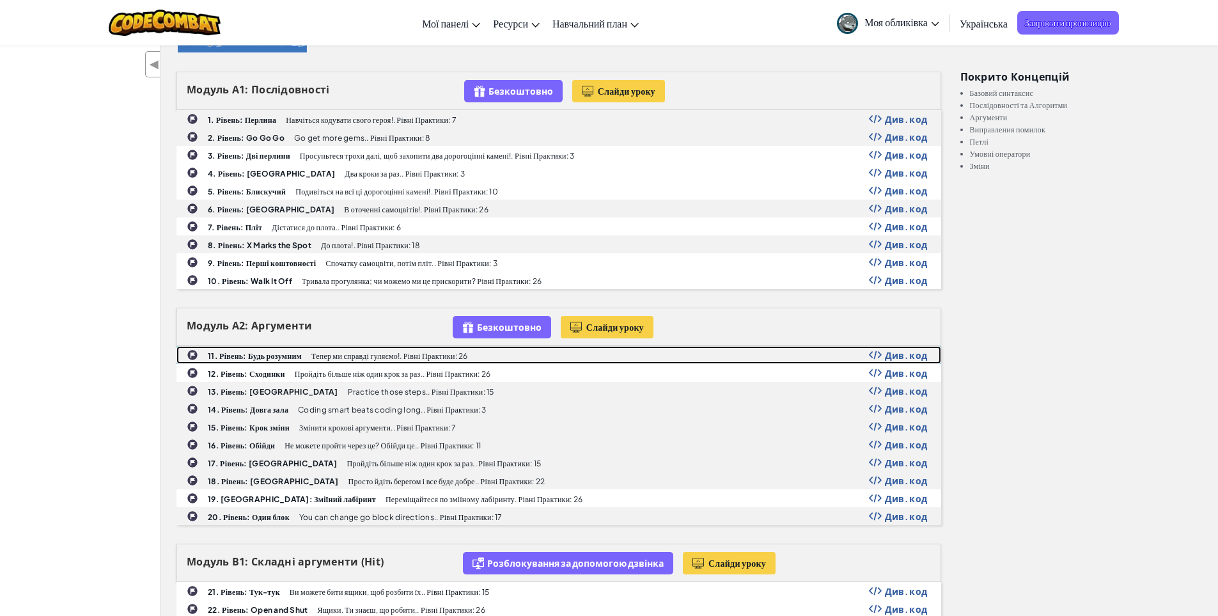
click at [361, 348] on div "11. Рівень: Будь розумним Тепер ми справді гуляємо!. Рівні Практики: 26 Див. код" at bounding box center [559, 355] width 764 height 17
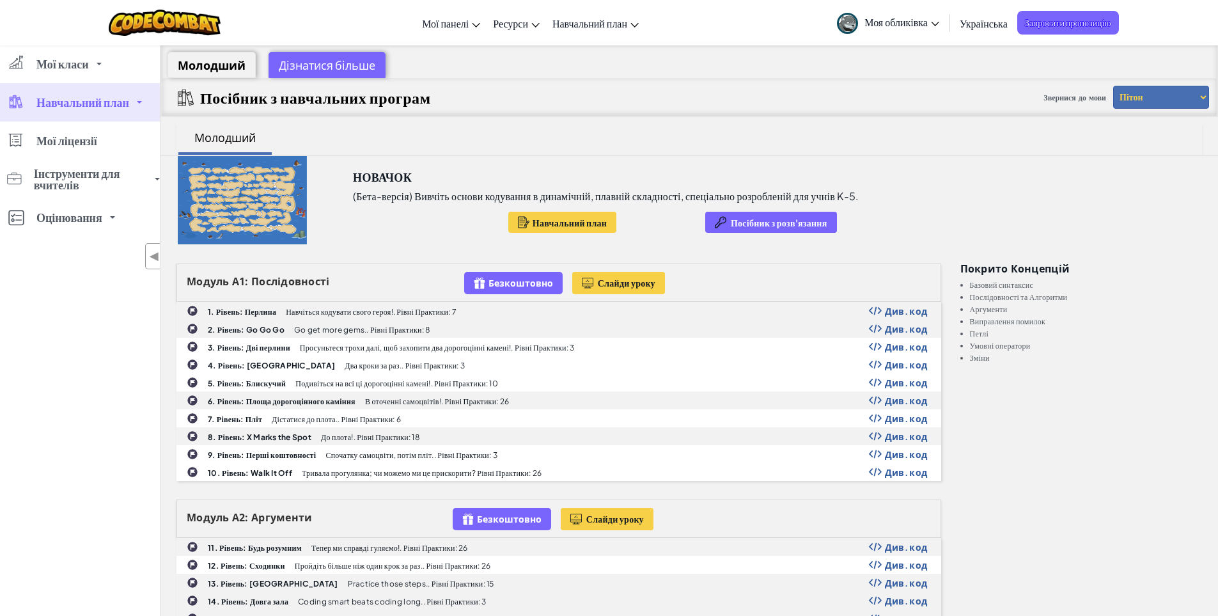
click at [120, 111] on link "Навчальний план" at bounding box center [80, 102] width 160 height 38
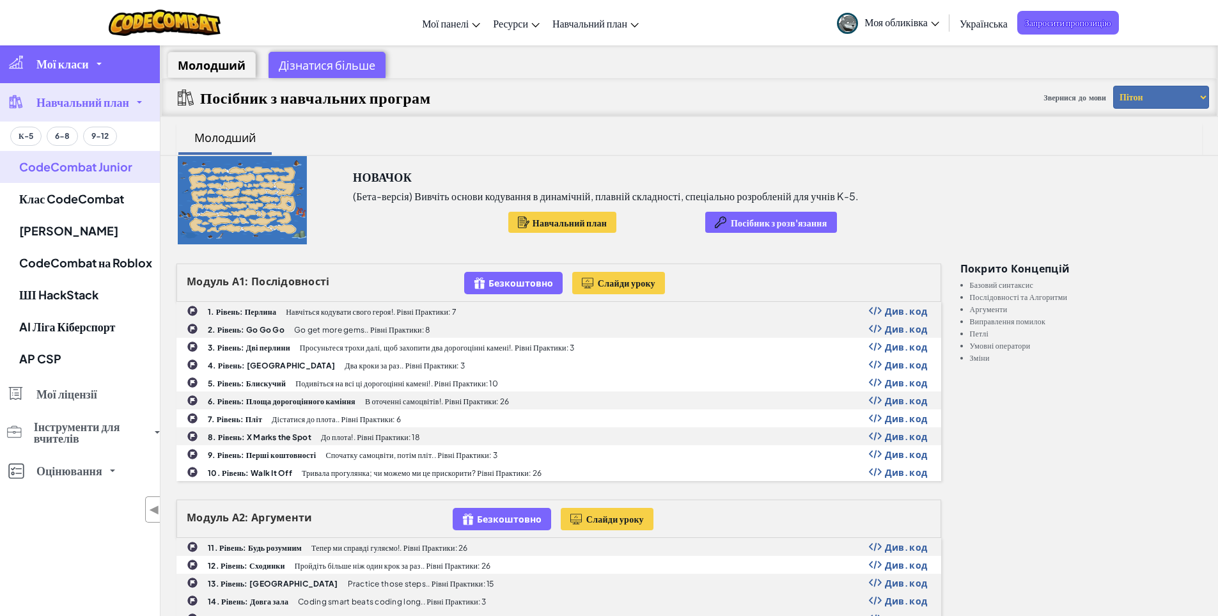
click at [104, 77] on link "Мої класи" at bounding box center [80, 64] width 160 height 38
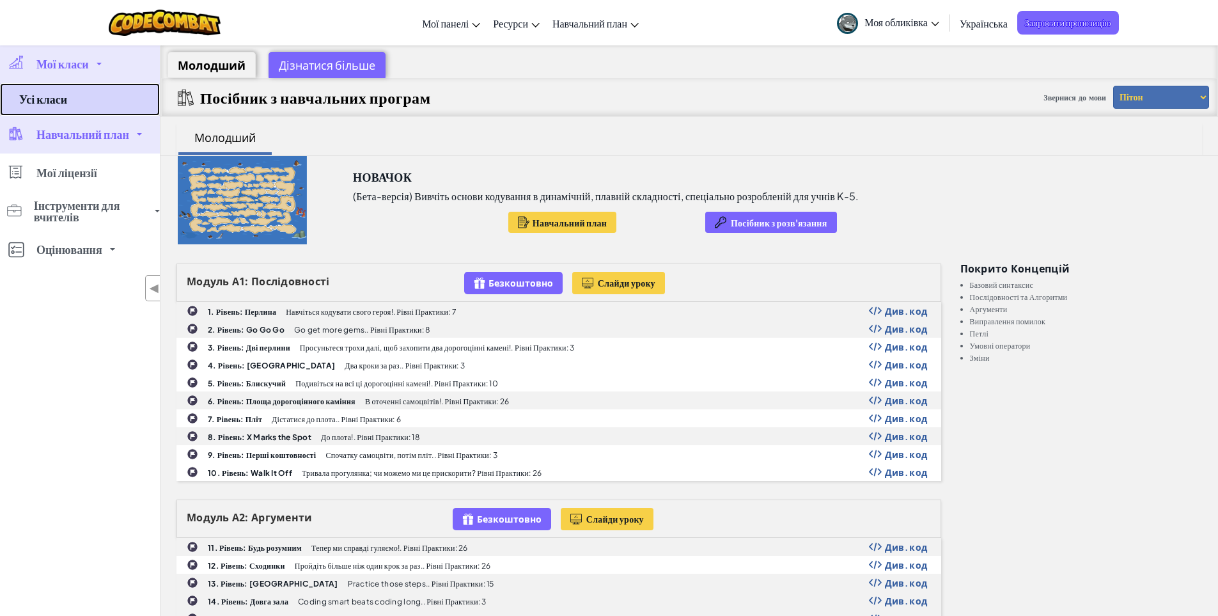
click at [96, 93] on link "Усі класи" at bounding box center [80, 99] width 160 height 33
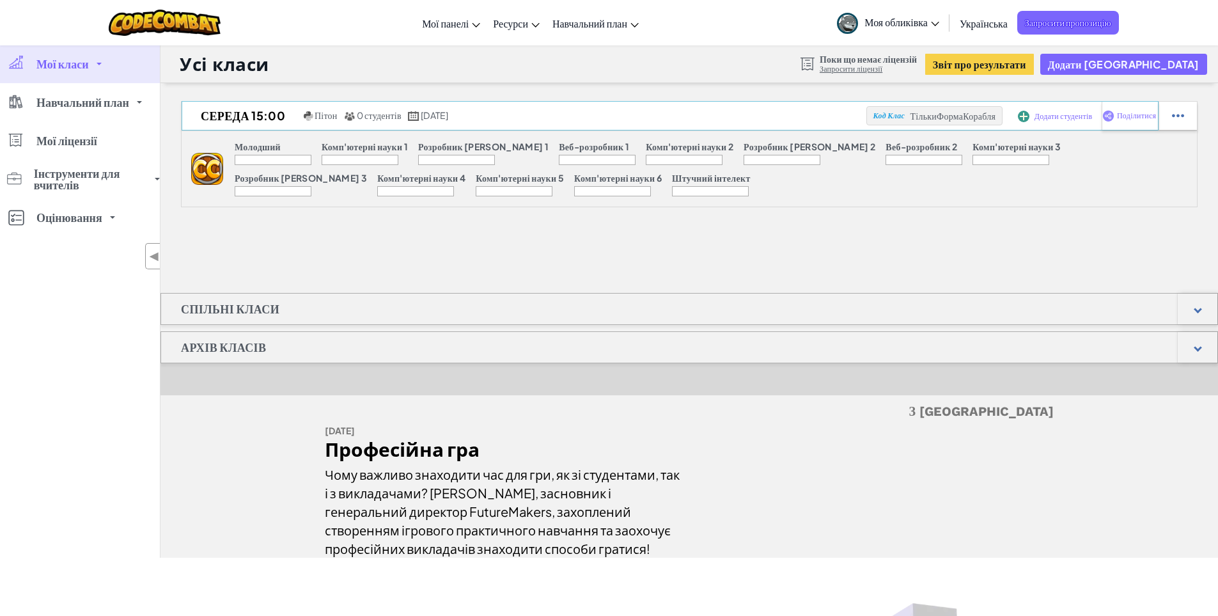
click at [1077, 120] on font "Додати студентів" at bounding box center [1064, 116] width 58 height 10
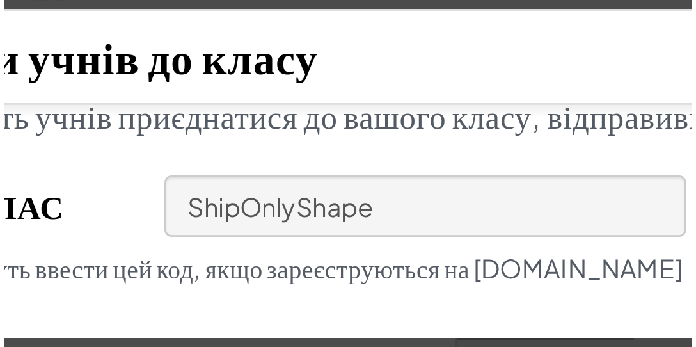
scroll to position [16, 0]
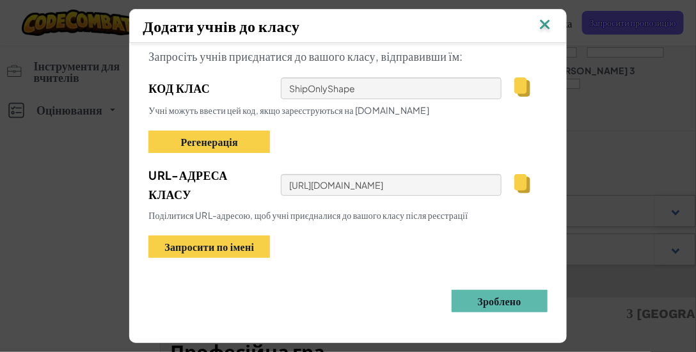
click at [546, 24] on img at bounding box center [545, 25] width 17 height 19
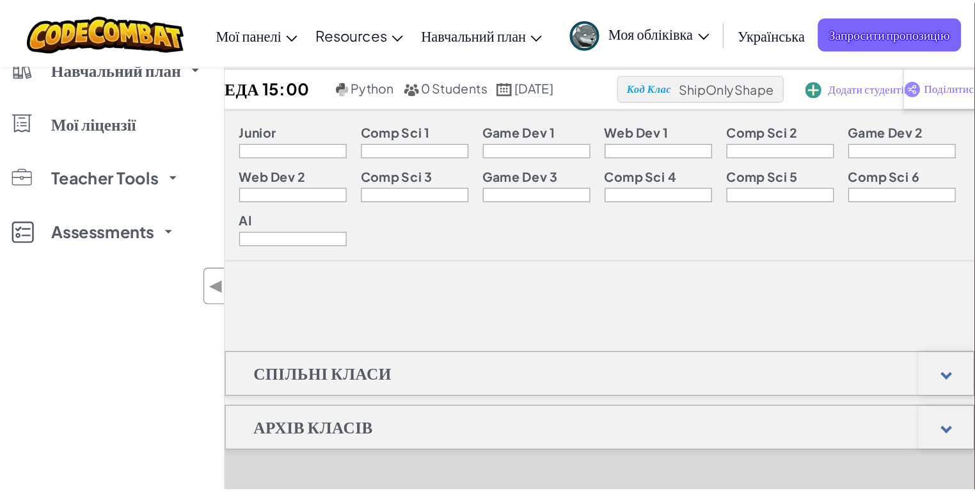
scroll to position [0, 0]
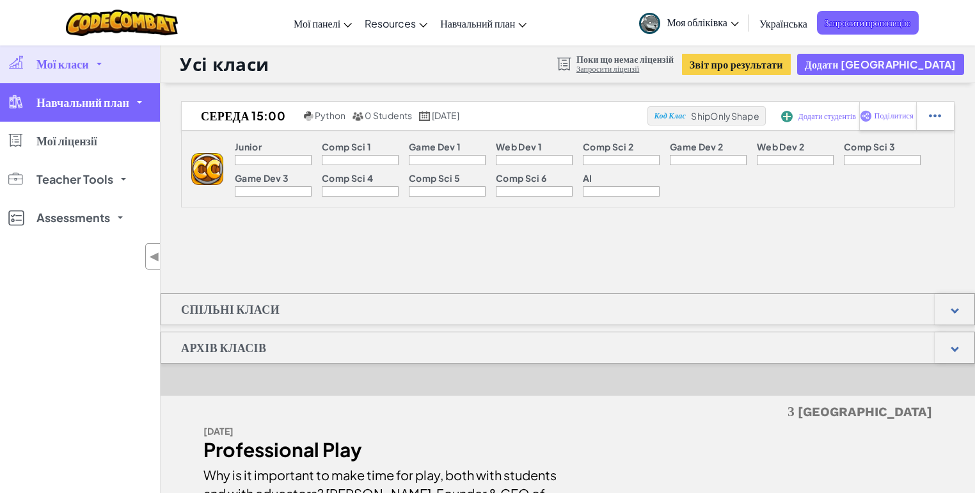
click at [110, 93] on link "Навчальний план" at bounding box center [80, 102] width 160 height 38
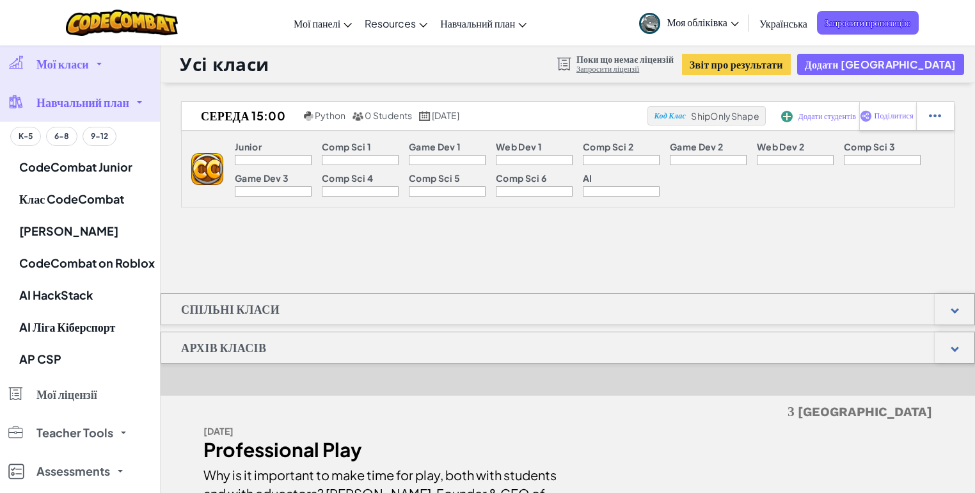
click at [96, 75] on link "Мої класи" at bounding box center [80, 64] width 160 height 38
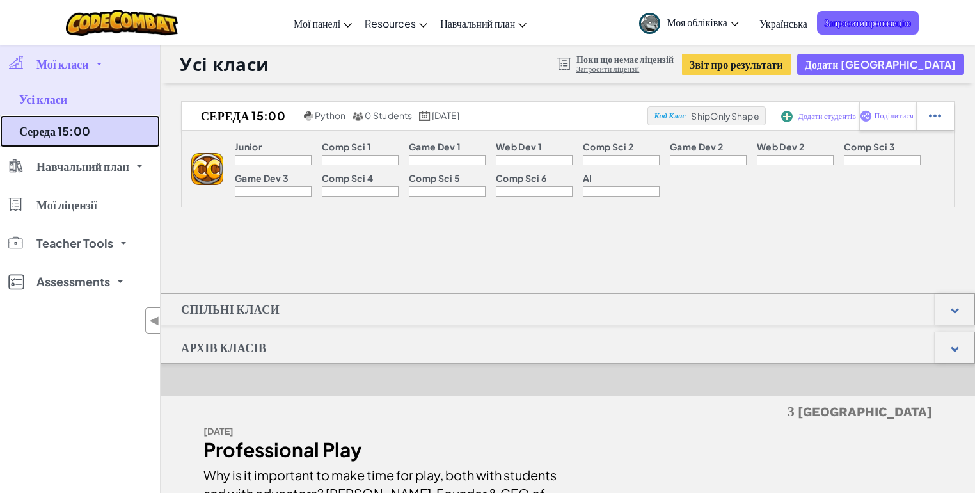
click at [85, 131] on link "Середа 15:00" at bounding box center [80, 131] width 160 height 32
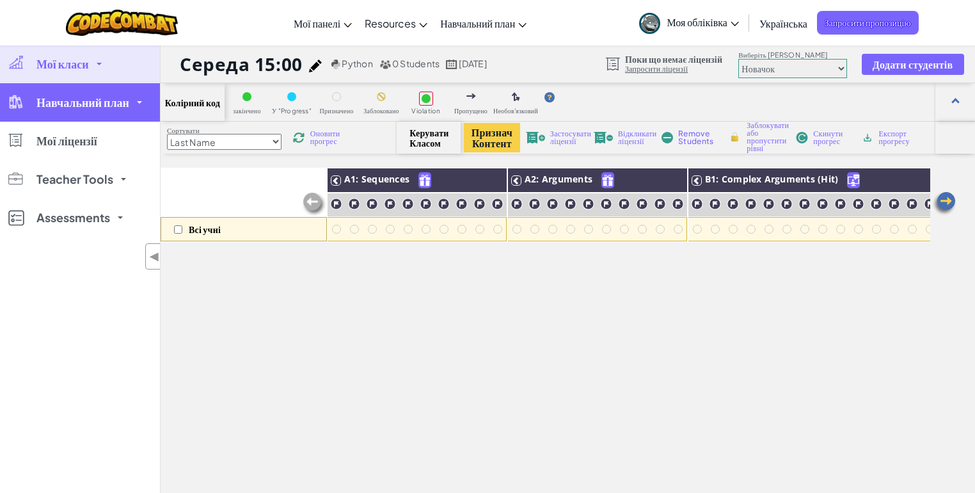
click at [90, 107] on span "Навчальний план" at bounding box center [82, 103] width 93 height 12
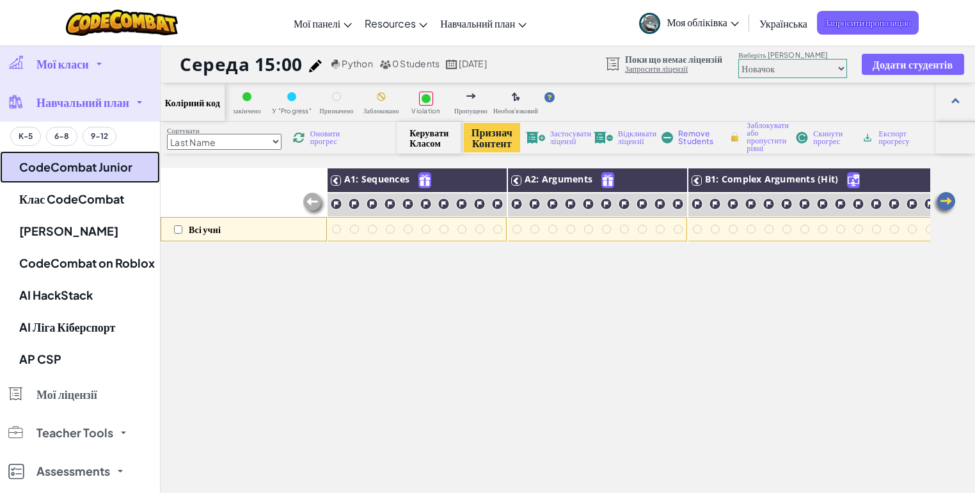
click at [93, 173] on link "CodeCombat Junior" at bounding box center [80, 167] width 160 height 32
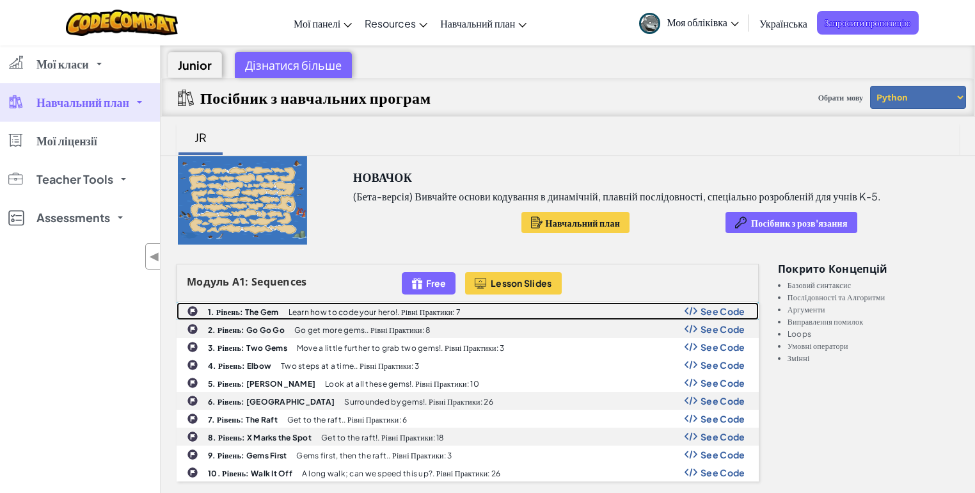
click at [343, 315] on div "1. Рівень: The Gem Learn how to code your hero!. Рівні Практики: 7 See Code" at bounding box center [467, 311] width 581 height 17
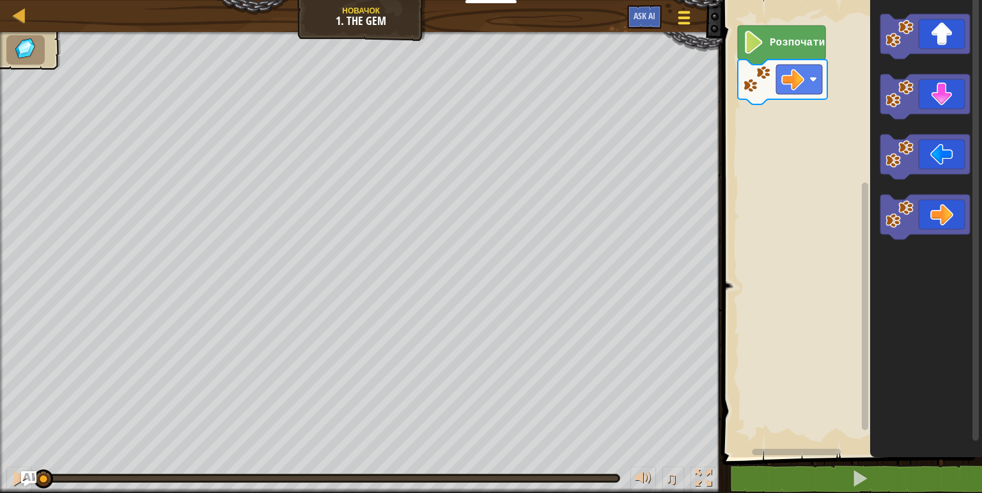
click at [690, 13] on div at bounding box center [683, 17] width 17 height 19
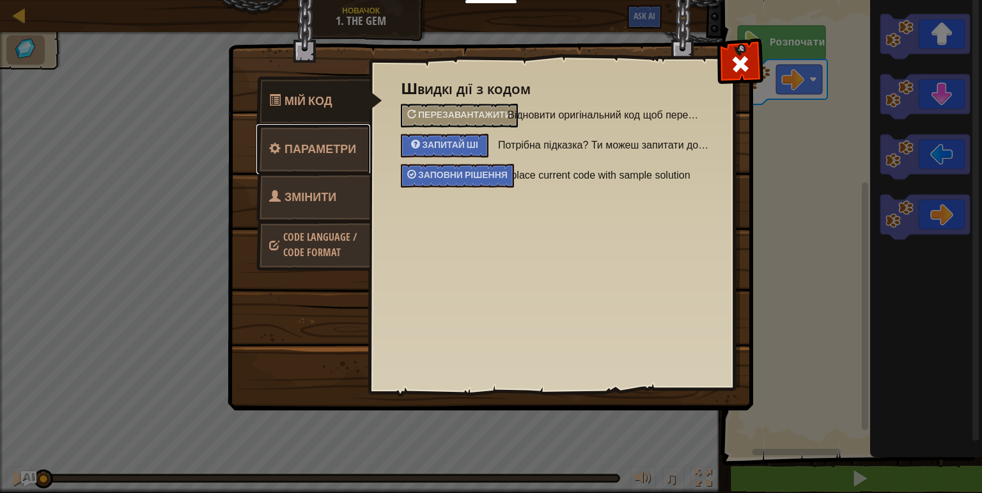
click at [335, 164] on link "Параметри" at bounding box center [313, 149] width 114 height 50
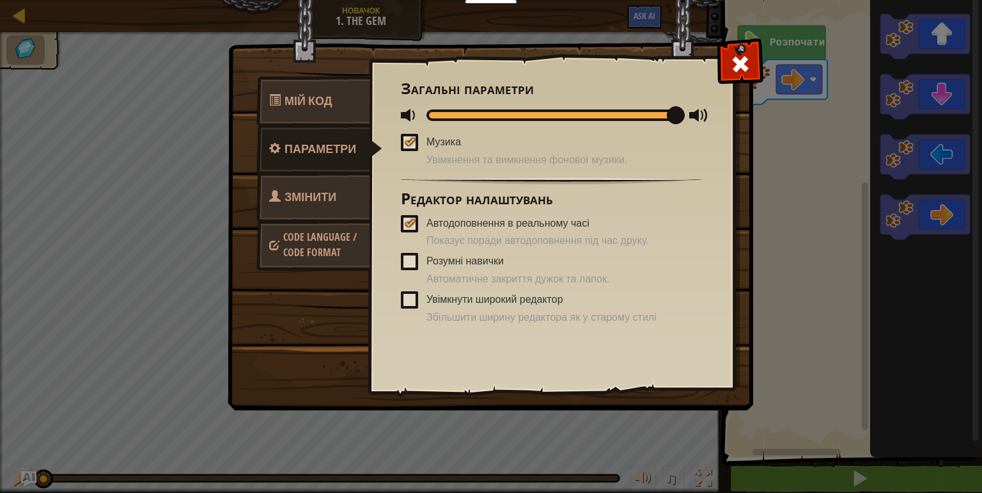
click at [347, 232] on span "Code Language / Code Format" at bounding box center [320, 244] width 74 height 29
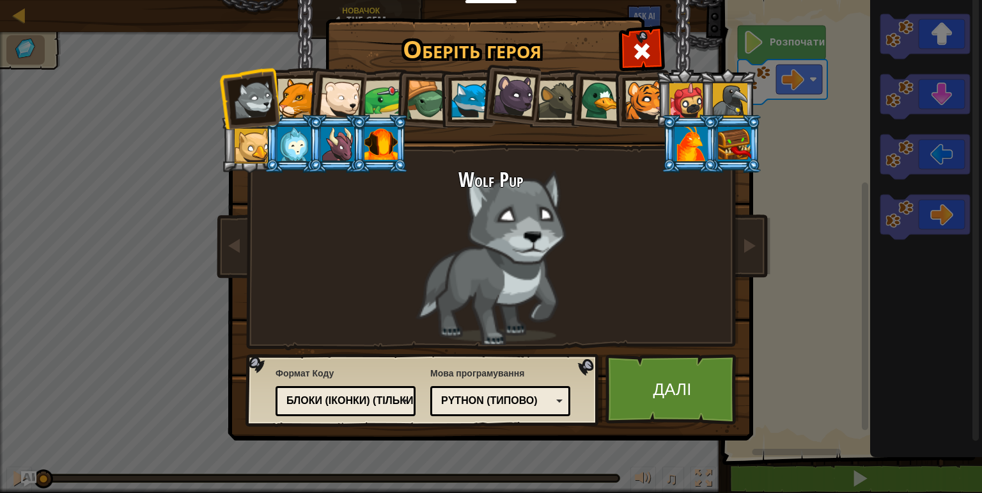
click at [351, 399] on div "Блоки (іконки) (тільки для молодших)" at bounding box center [342, 400] width 111 height 15
click at [622, 389] on link "Далі" at bounding box center [673, 389] width 134 height 70
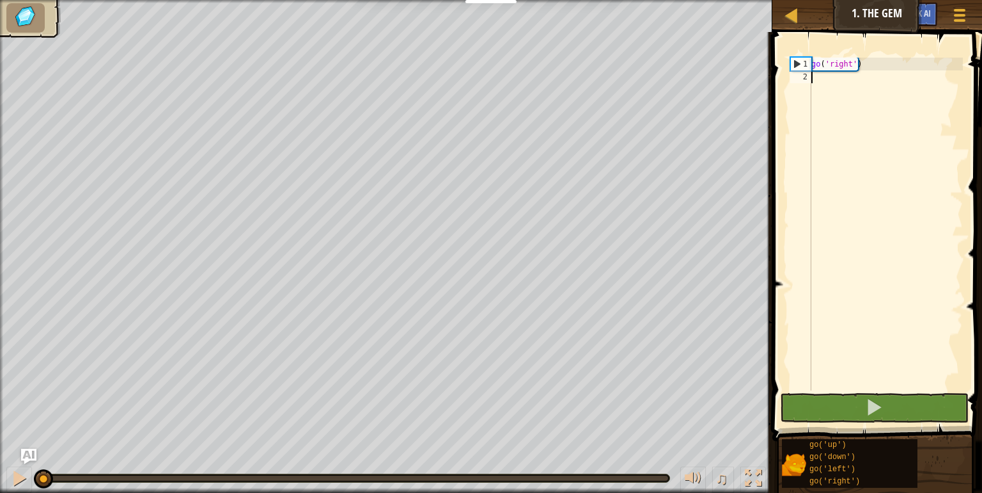
click at [887, 64] on div "go ( 'right' )" at bounding box center [886, 237] width 154 height 358
type textarea "go('right')"
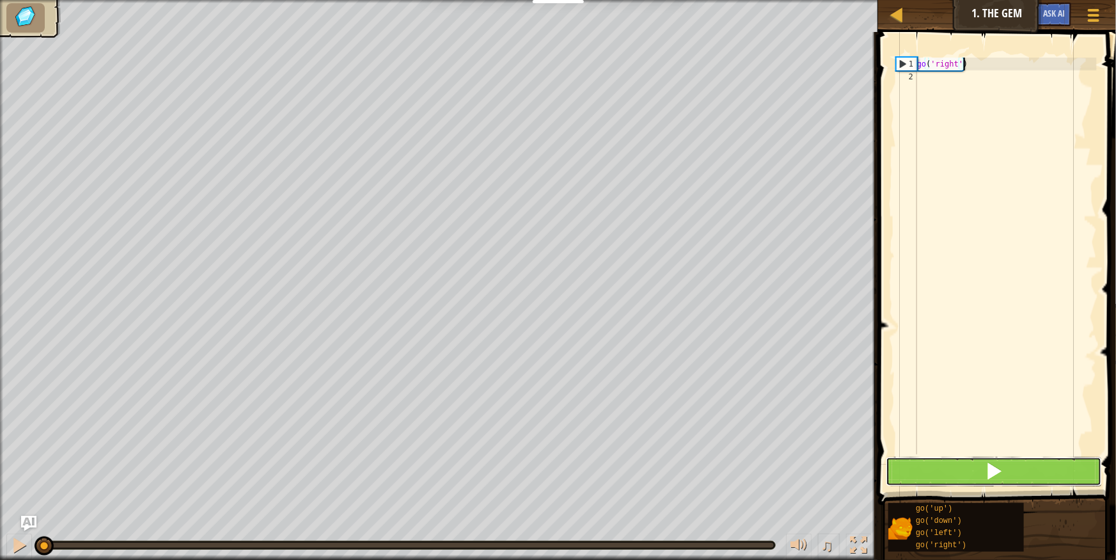
click at [979, 466] on button at bounding box center [994, 471] width 216 height 29
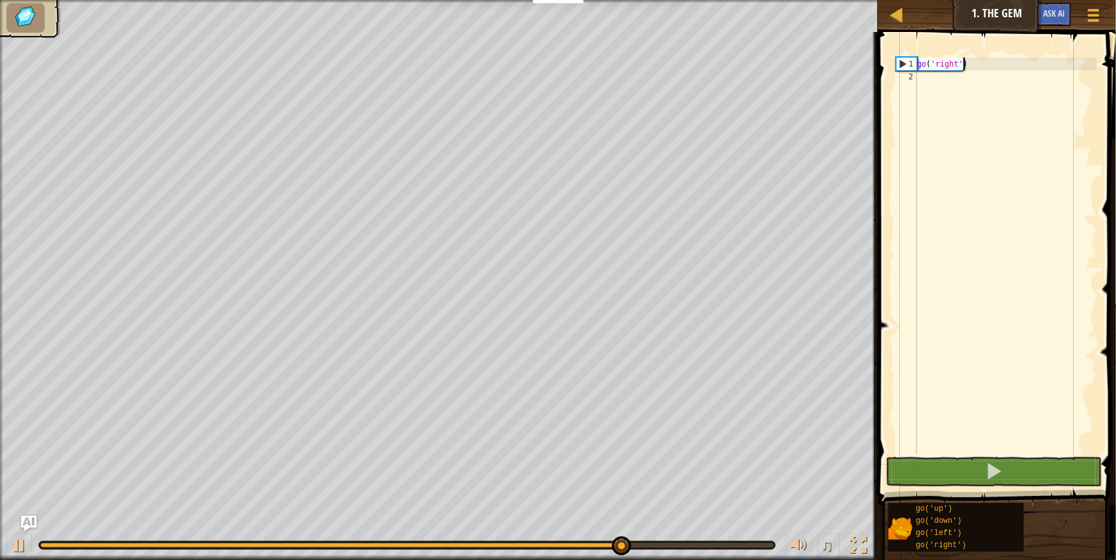
click at [982, 65] on div "go ( 'right' )" at bounding box center [1006, 269] width 182 height 422
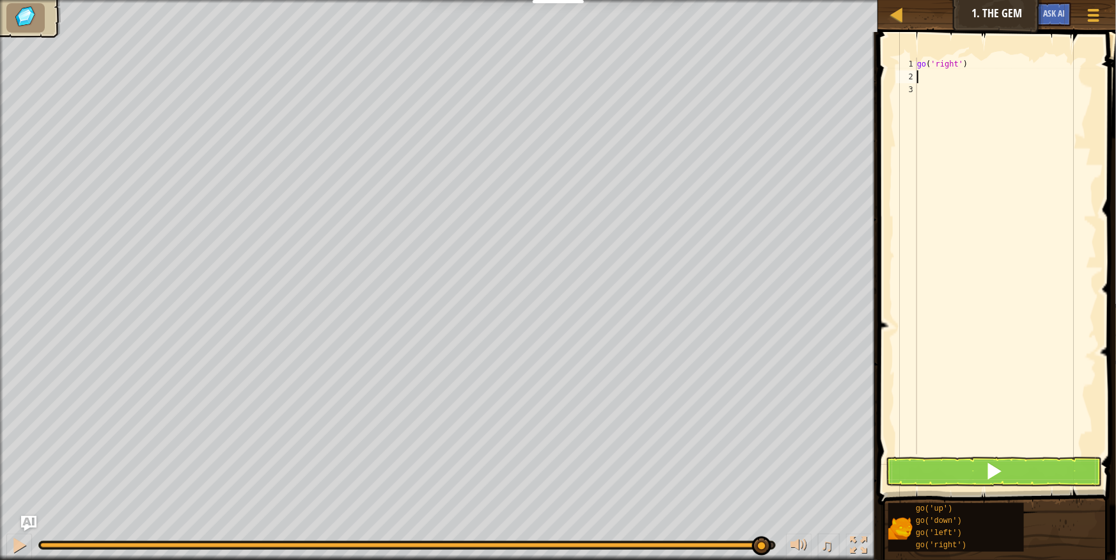
click at [980, 70] on div "go ( 'right' )" at bounding box center [1006, 269] width 182 height 422
click at [922, 90] on div "go ( 'right' )" at bounding box center [1006, 269] width 182 height 422
click at [921, 79] on div "go ( 'right' )" at bounding box center [1006, 269] width 182 height 422
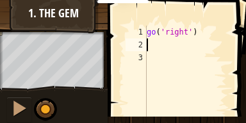
click at [196, 30] on div "go ( 'right' )" at bounding box center [185, 90] width 83 height 128
type textarea "go('right')"
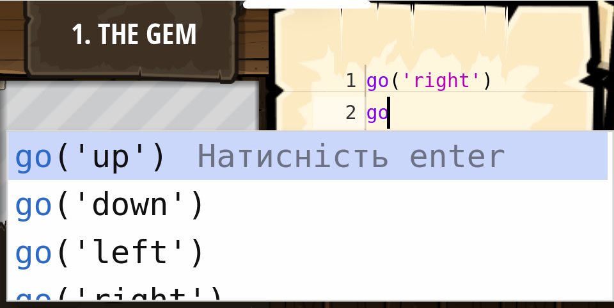
scroll to position [6, 0]
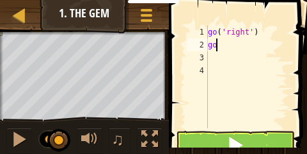
click at [218, 46] on div "go ( 'right' ) go" at bounding box center [246, 90] width 83 height 128
type textarea "go"
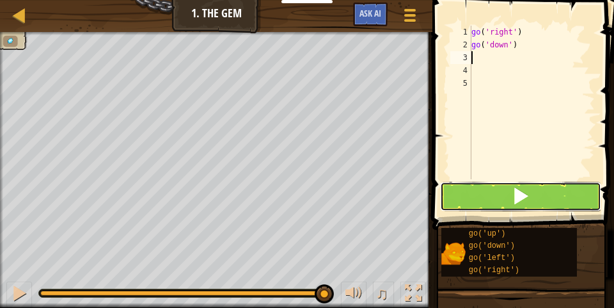
click at [505, 196] on button at bounding box center [520, 196] width 161 height 29
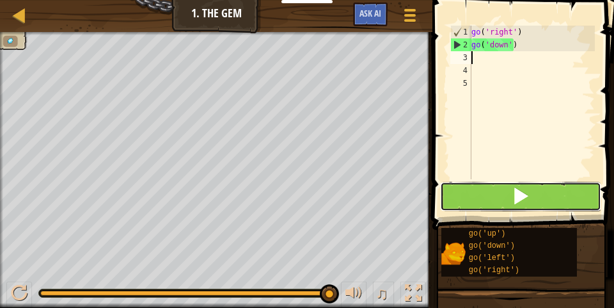
click at [506, 200] on button at bounding box center [520, 196] width 161 height 29
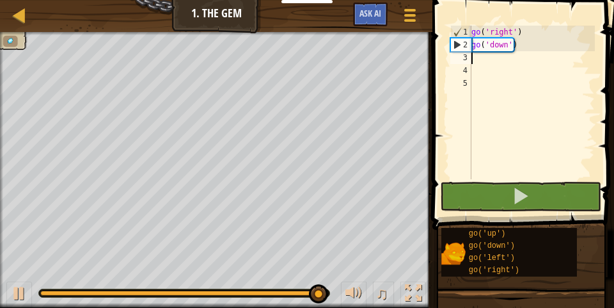
type textarea "go"
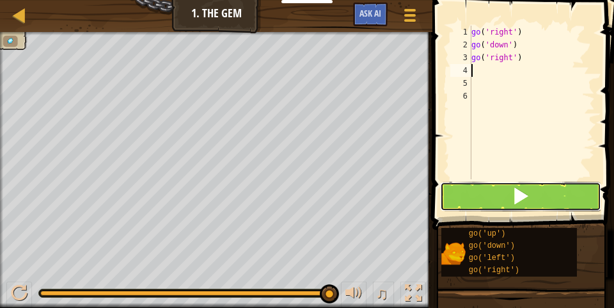
click at [510, 186] on button at bounding box center [520, 196] width 161 height 29
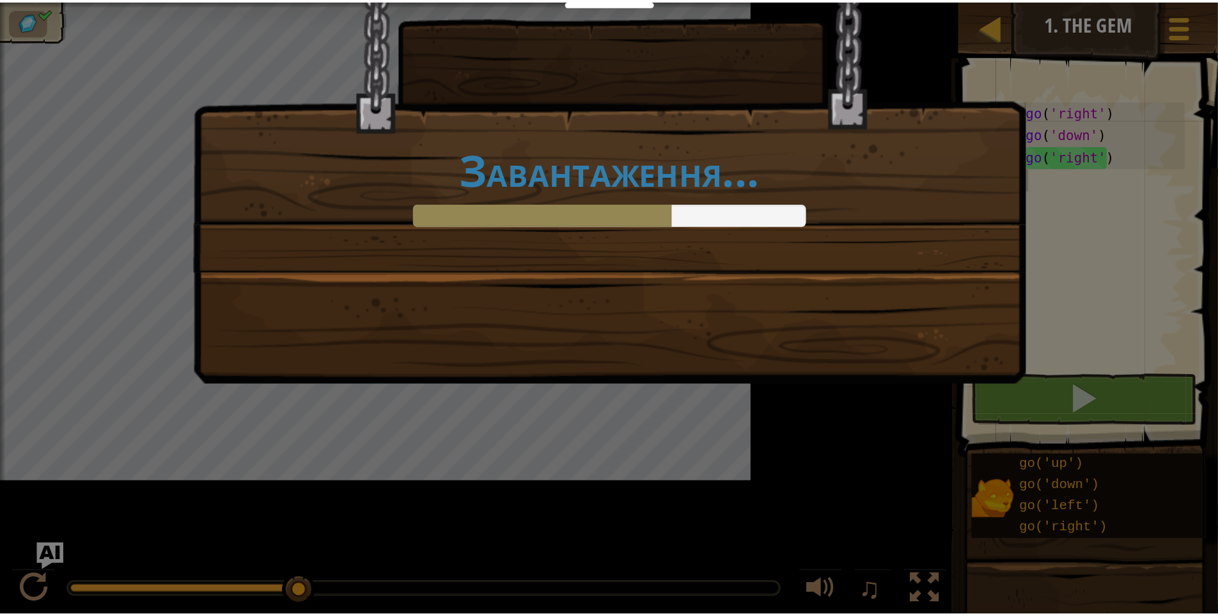
scroll to position [6, 0]
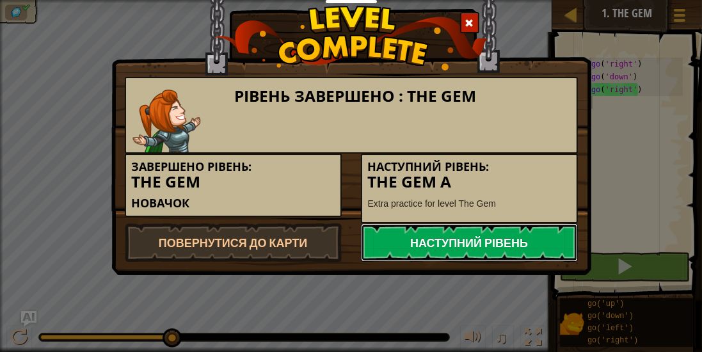
click at [508, 240] on link "Наступний рівень" at bounding box center [469, 242] width 217 height 38
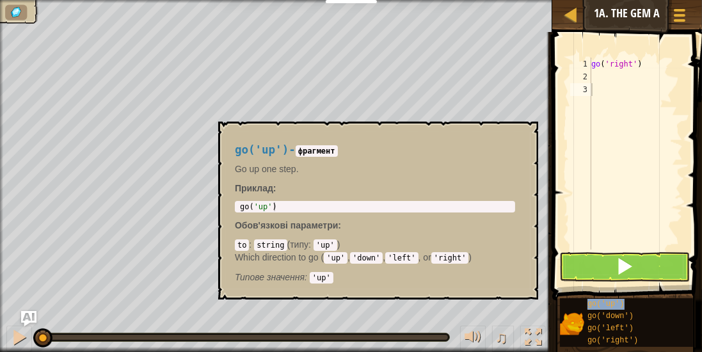
type textarea "go('up')"
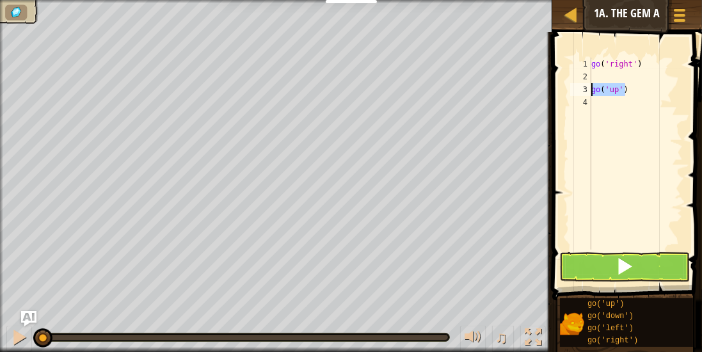
drag, startPoint x: 625, startPoint y: 85, endPoint x: 564, endPoint y: 86, distance: 60.8
click at [564, 86] on div "go('up') 1 2 3 4 go ( 'right' ) go ( 'up' ) ההההההההההההההההההההההההההההההההההה…" at bounding box center [625, 191] width 154 height 306
click at [577, 10] on div at bounding box center [571, 15] width 16 height 16
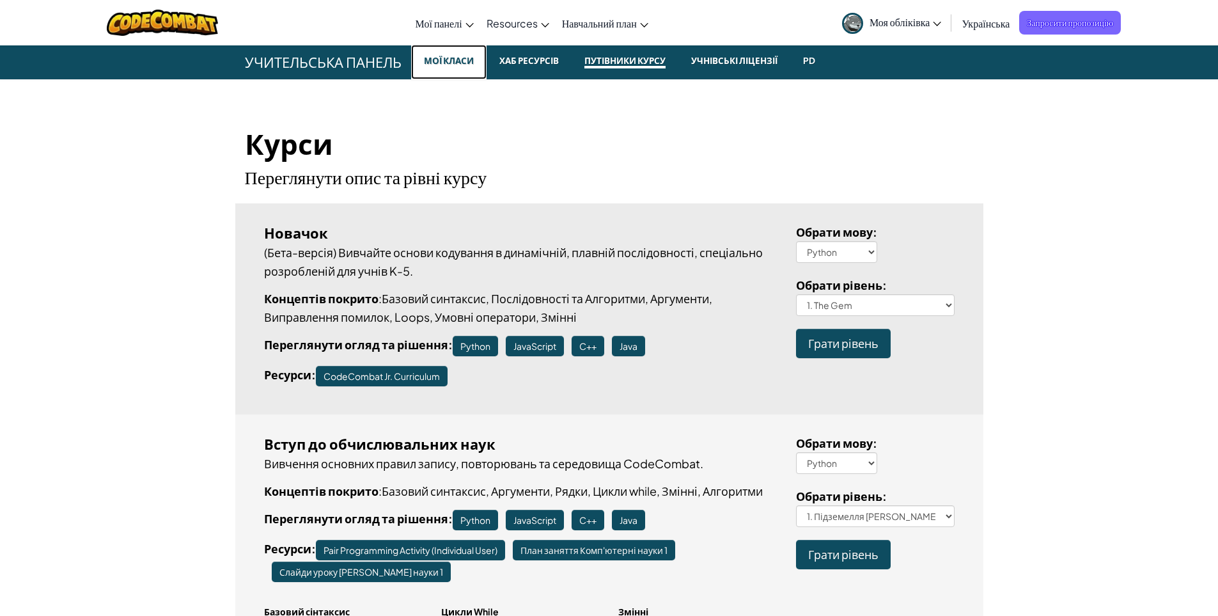
click at [422, 53] on small "Мої класи" at bounding box center [449, 60] width 60 height 15
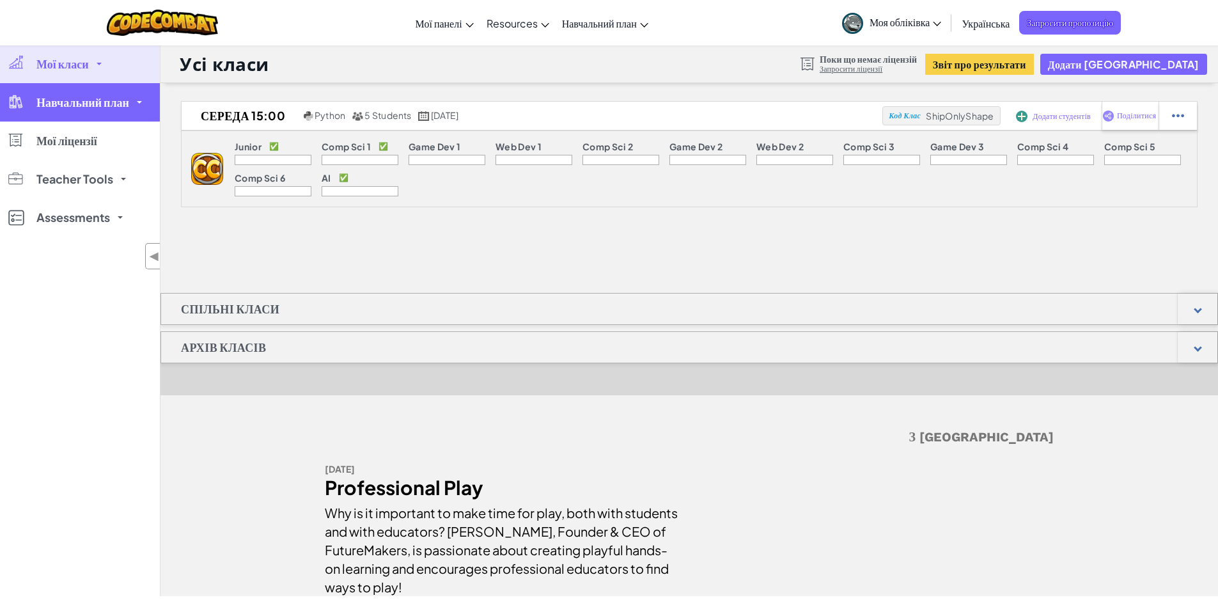
click at [101, 114] on link "Навчальний план" at bounding box center [80, 102] width 160 height 38
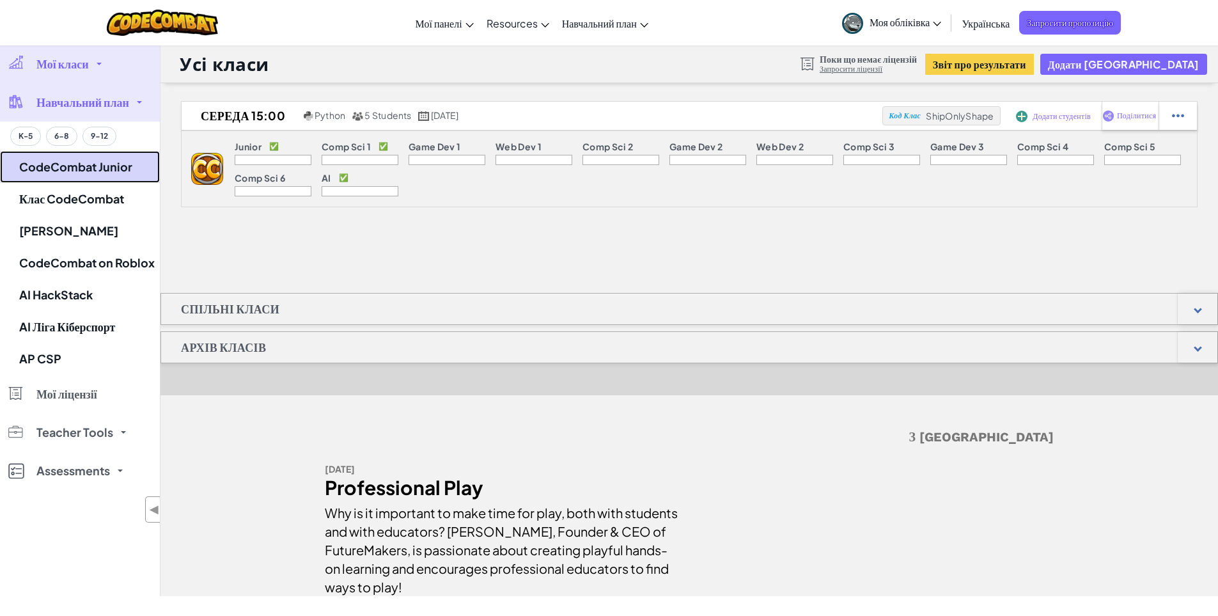
click at [127, 177] on link "CodeCombat Junior" at bounding box center [80, 167] width 160 height 32
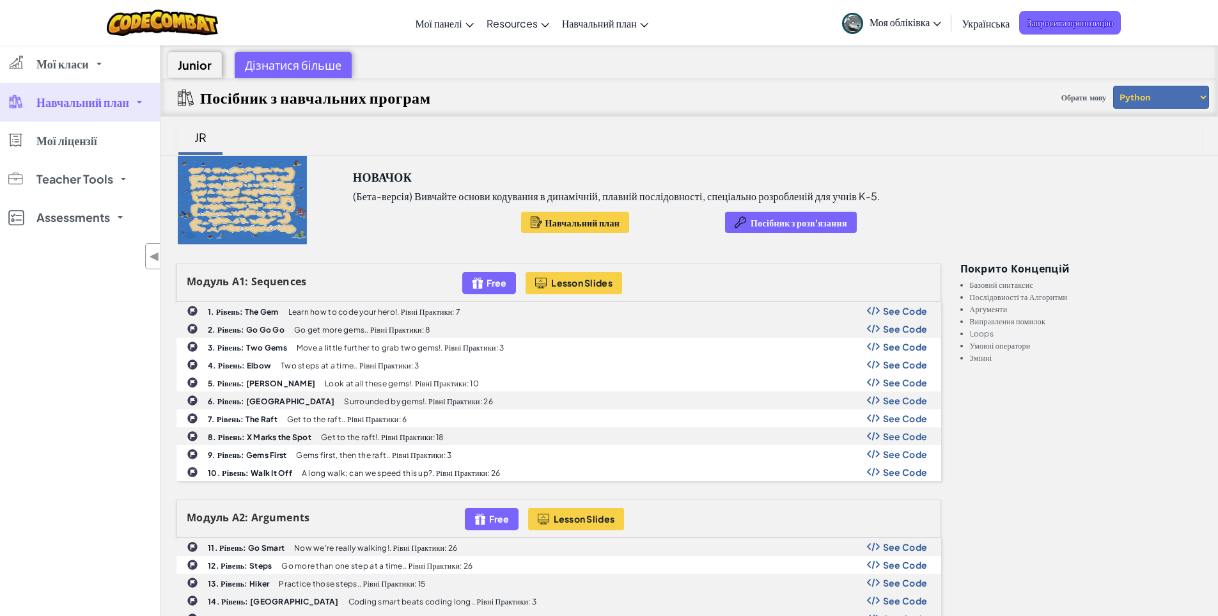
scroll to position [256, 0]
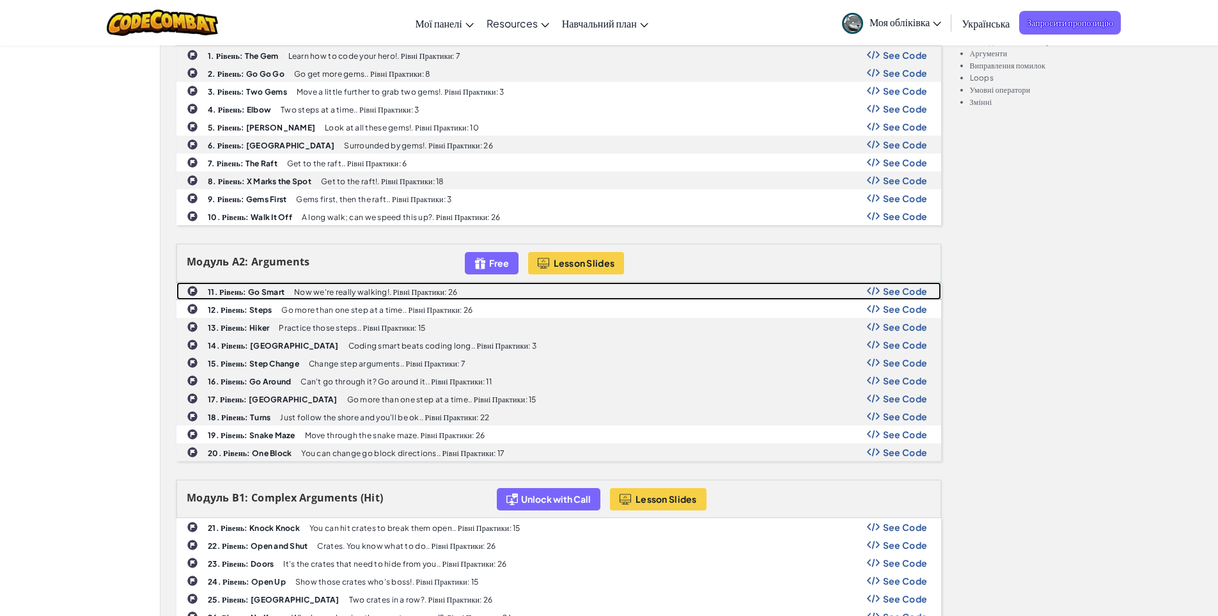
click at [368, 297] on div "11. Рівень: Go Smart Now we're really walking!. Рівні Практики: 26 See Code" at bounding box center [559, 291] width 764 height 17
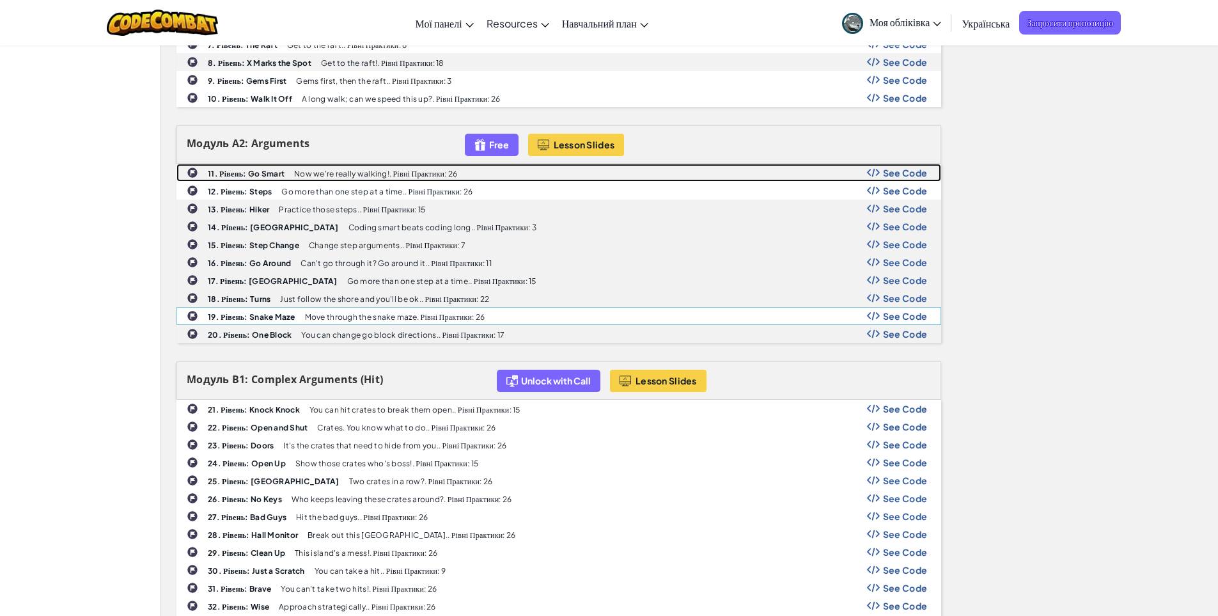
scroll to position [384, 0]
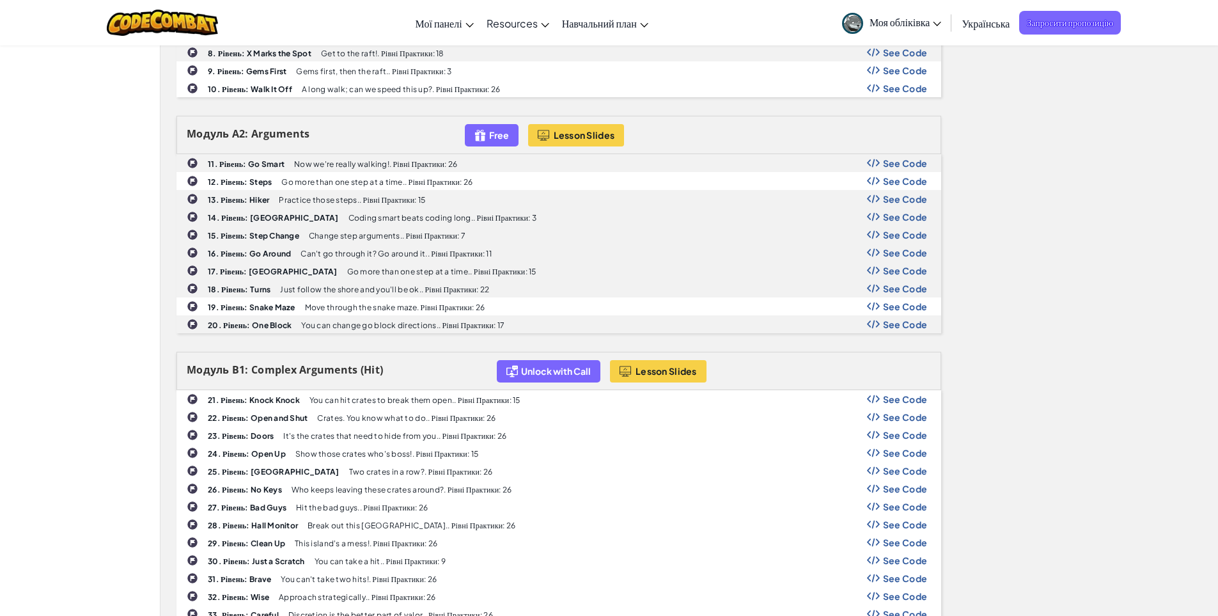
click at [285, 400] on b "21. Рівень: Knock Knock" at bounding box center [254, 400] width 92 height 10
click at [225, 400] on b "21. Рівень: Knock Knock" at bounding box center [254, 400] width 92 height 10
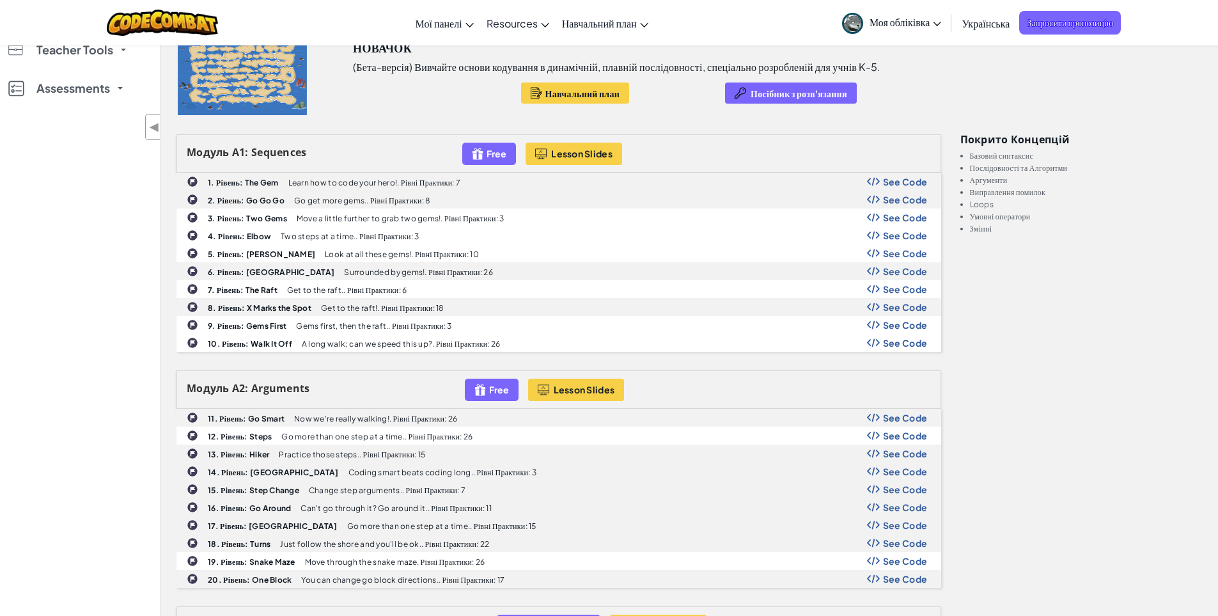
scroll to position [0, 0]
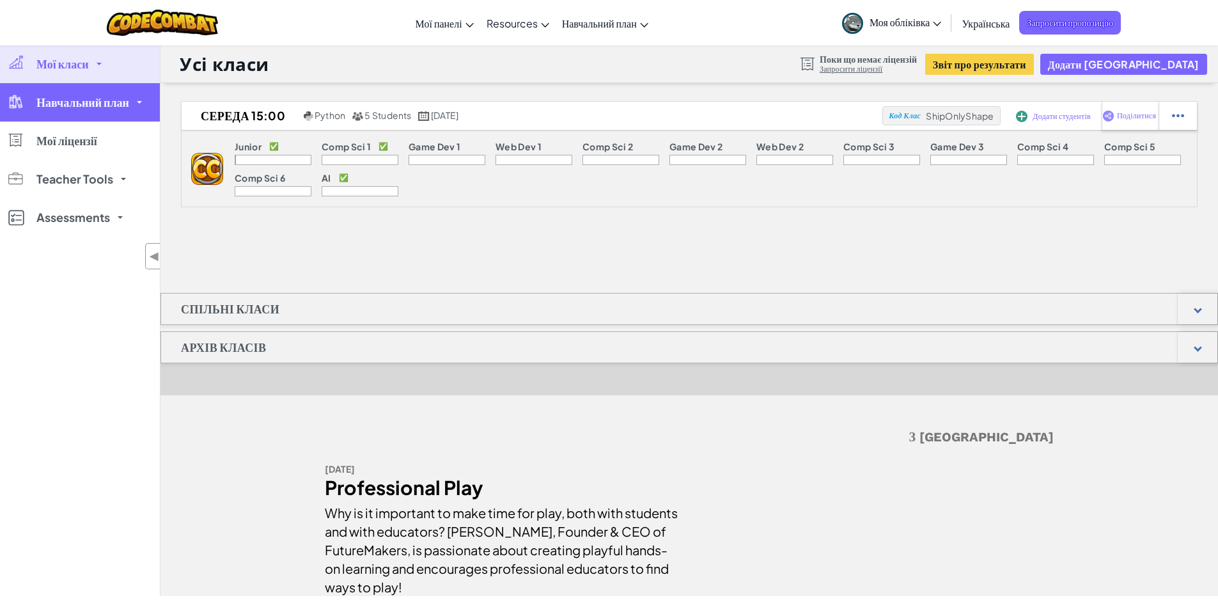
click at [103, 109] on link "Навчальний план" at bounding box center [80, 102] width 160 height 38
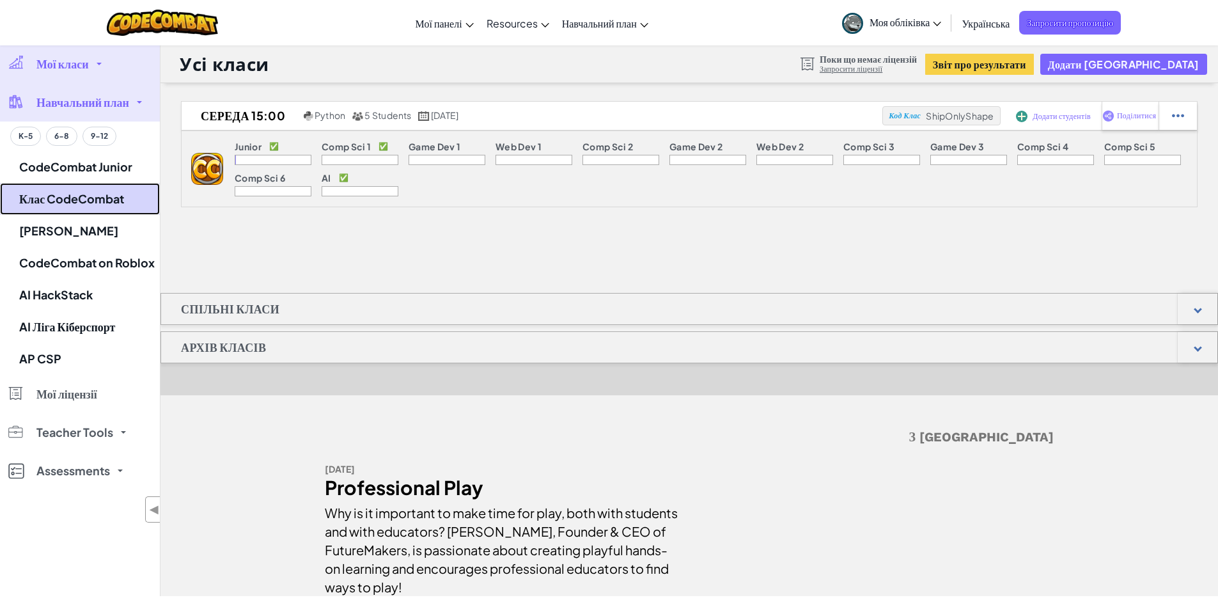
click at [93, 191] on link "Клас CodeCombat" at bounding box center [80, 199] width 160 height 32
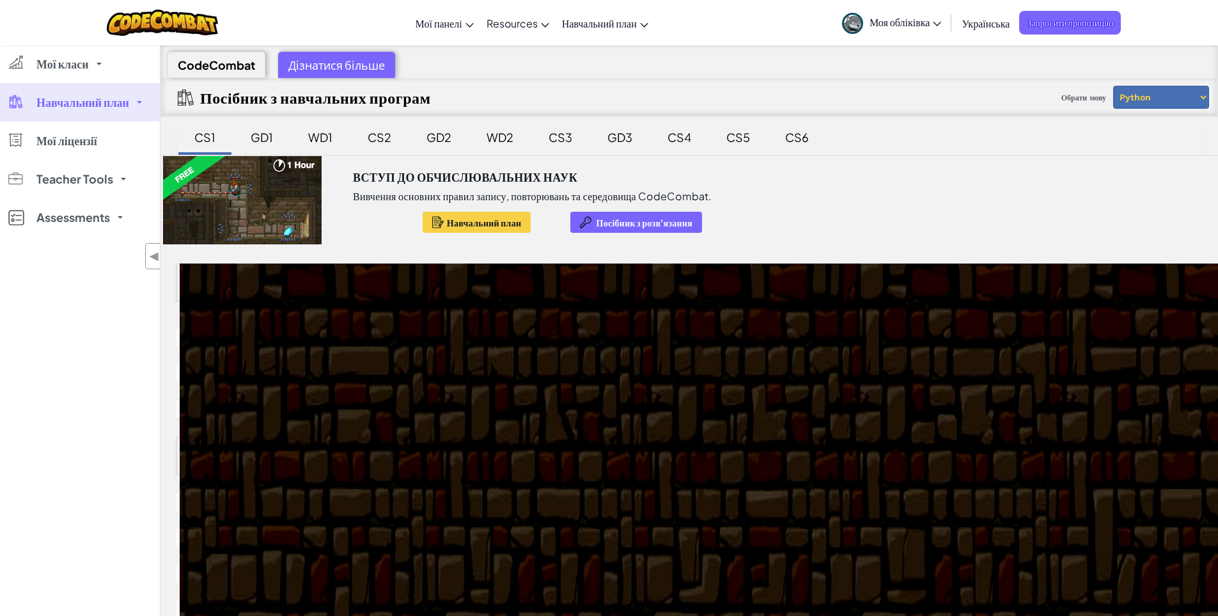
click at [220, 129] on div "CS1" at bounding box center [205, 137] width 47 height 30
click at [484, 221] on span "Навчальний план" at bounding box center [484, 222] width 74 height 10
click at [274, 130] on div "GD1" at bounding box center [262, 137] width 48 height 30
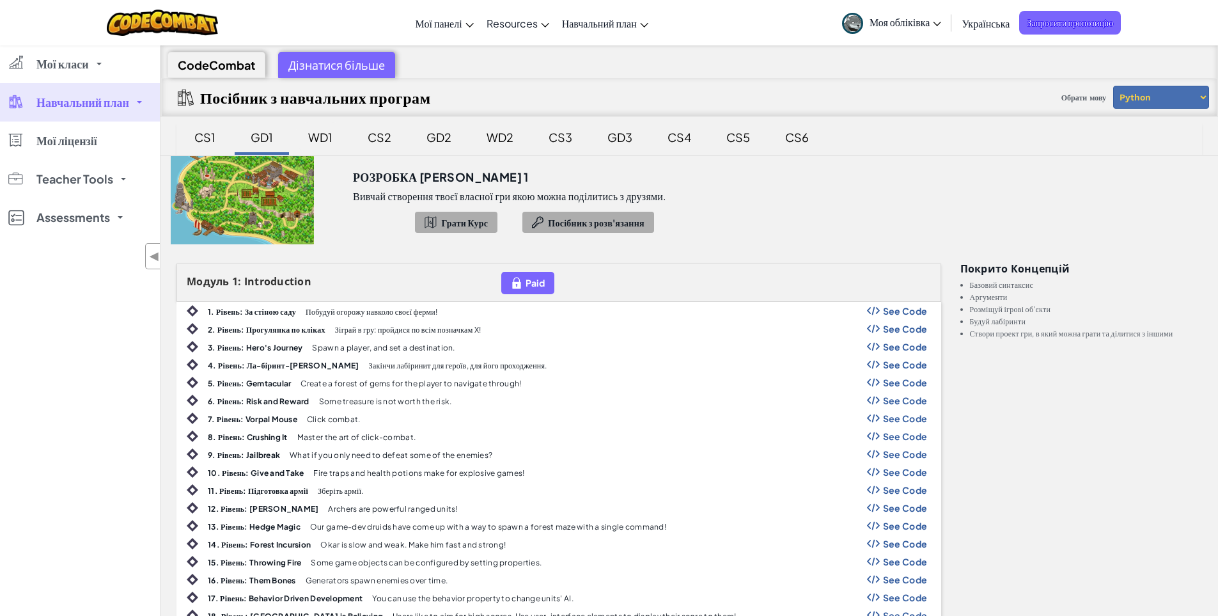
click at [331, 146] on div "WD1" at bounding box center [321, 137] width 50 height 30
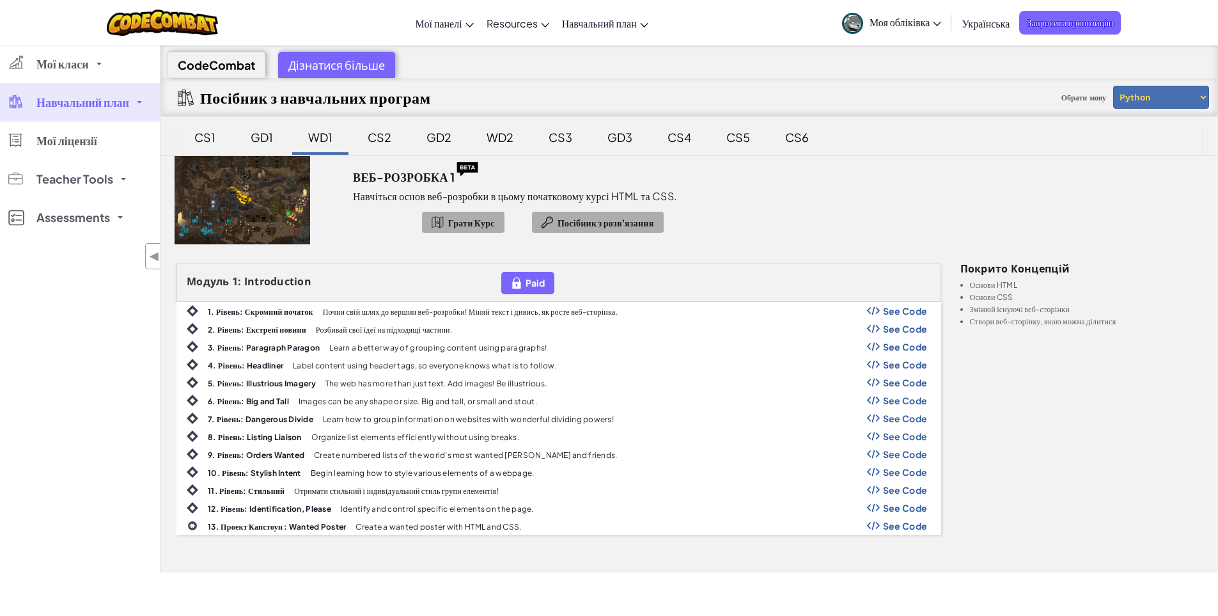
click at [214, 145] on div "CS1" at bounding box center [205, 137] width 47 height 30
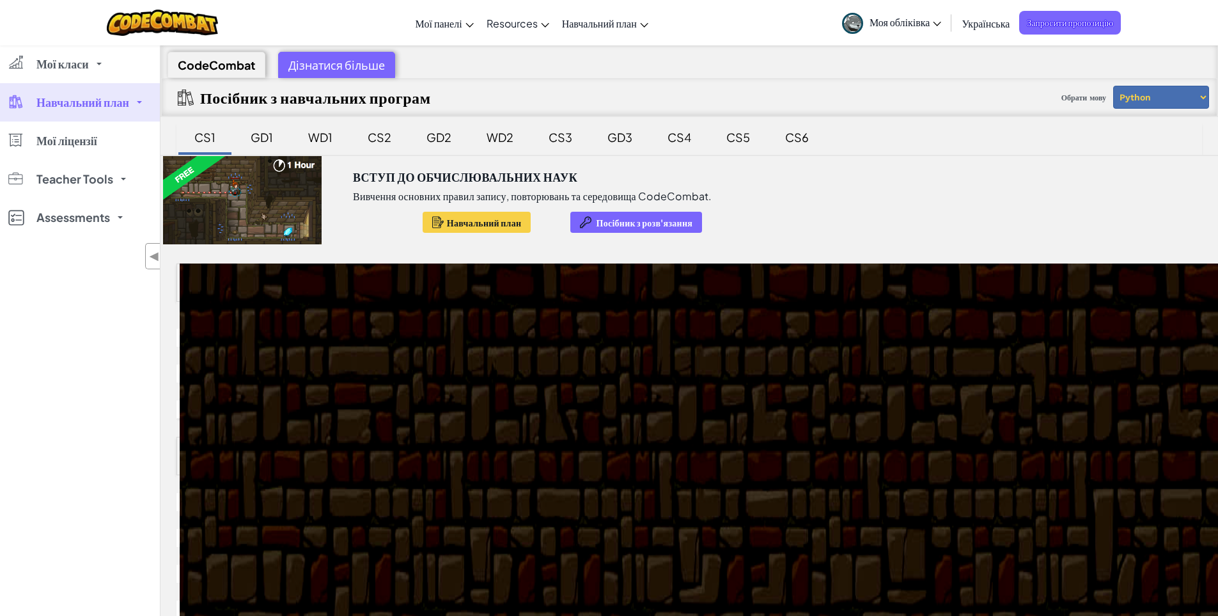
click at [98, 110] on link "Навчальний план" at bounding box center [80, 102] width 160 height 38
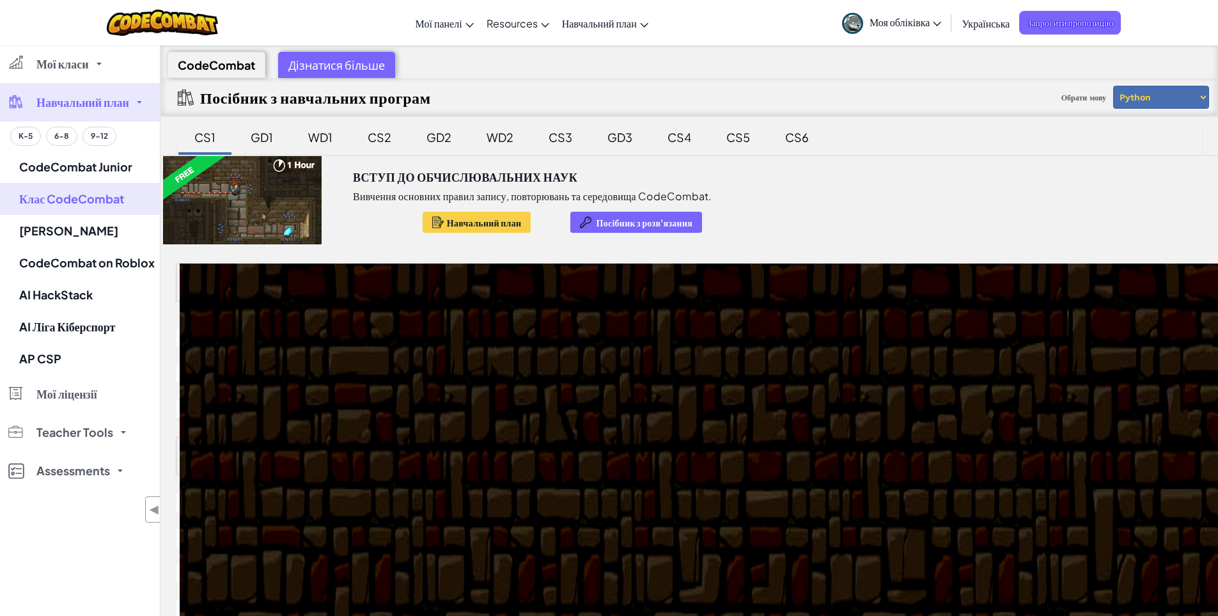
click at [247, 63] on div "CodeCombat" at bounding box center [217, 65] width 98 height 26
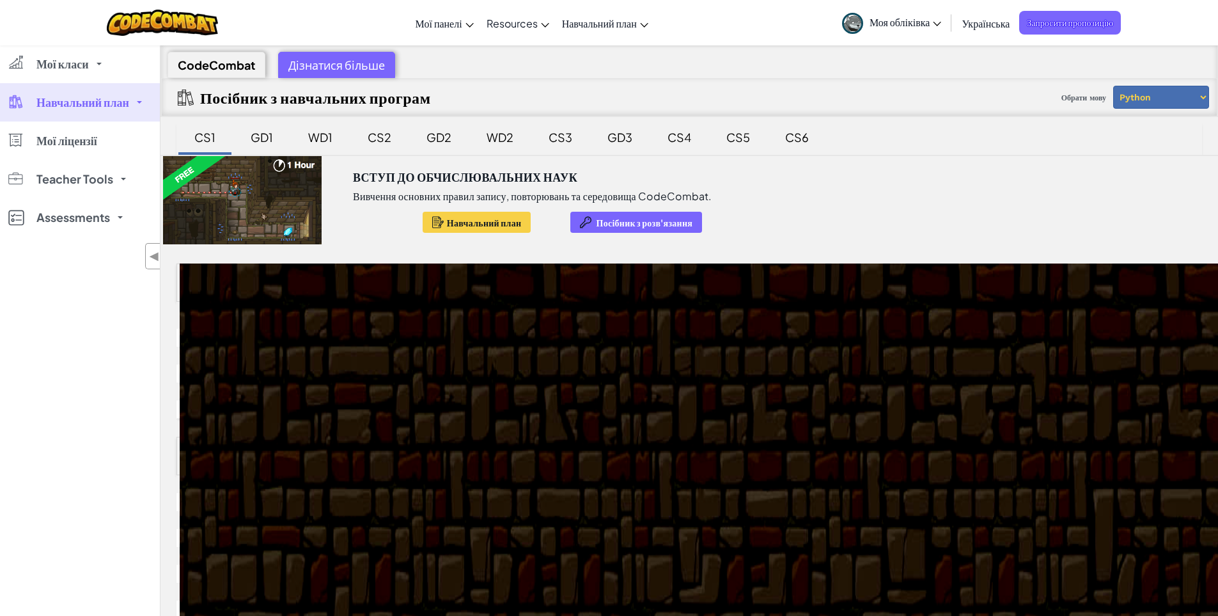
click at [77, 104] on span "Навчальний план" at bounding box center [82, 103] width 93 height 12
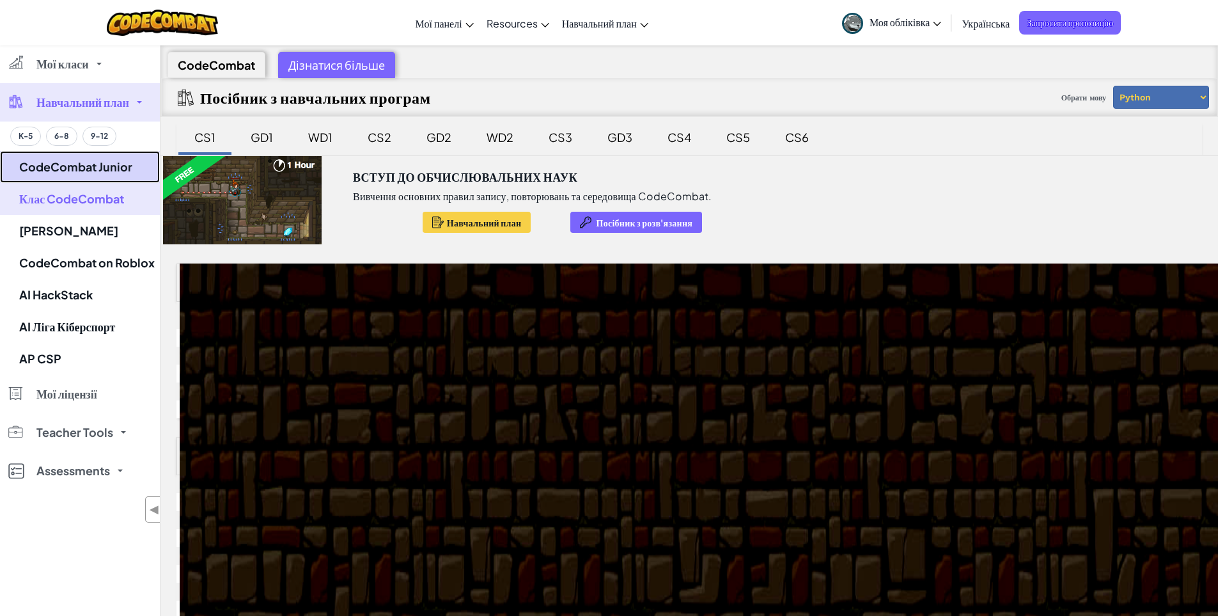
click at [100, 175] on link "CodeCombat Junior" at bounding box center [80, 167] width 160 height 32
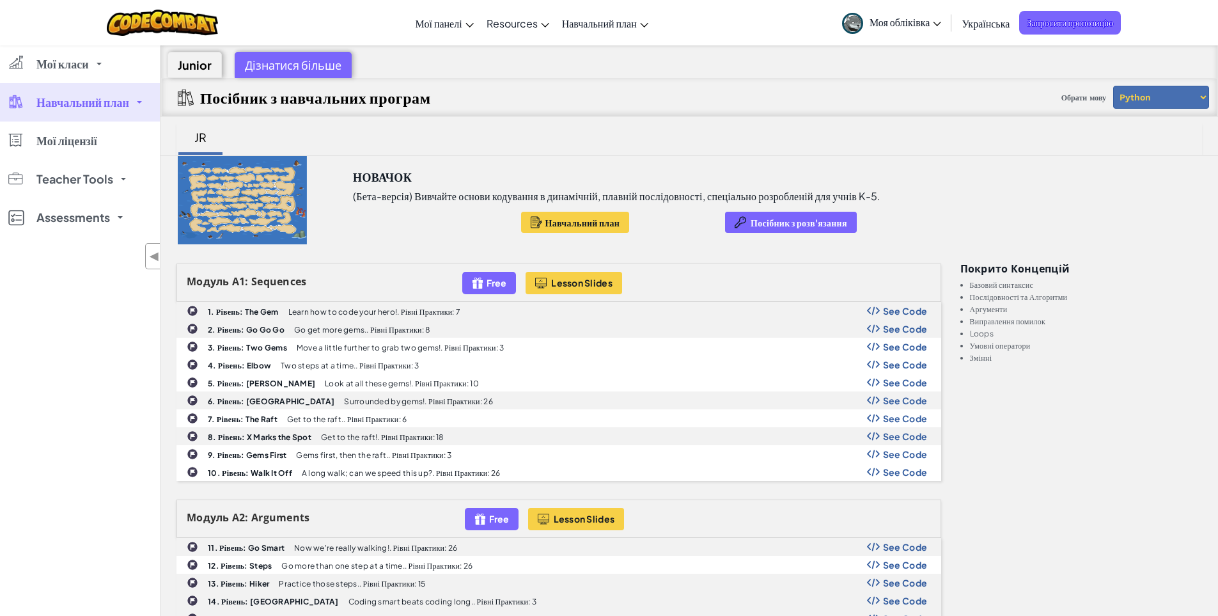
click at [86, 107] on span "Навчальний план" at bounding box center [82, 103] width 93 height 12
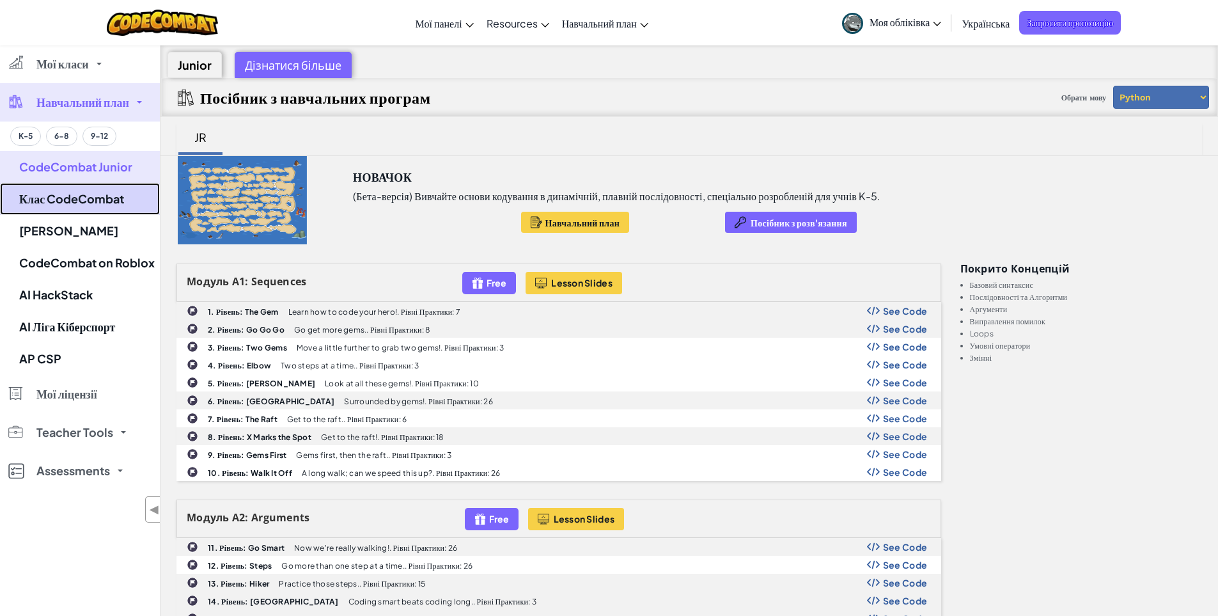
click at [72, 203] on link "Клас CodeCombat" at bounding box center [80, 199] width 160 height 32
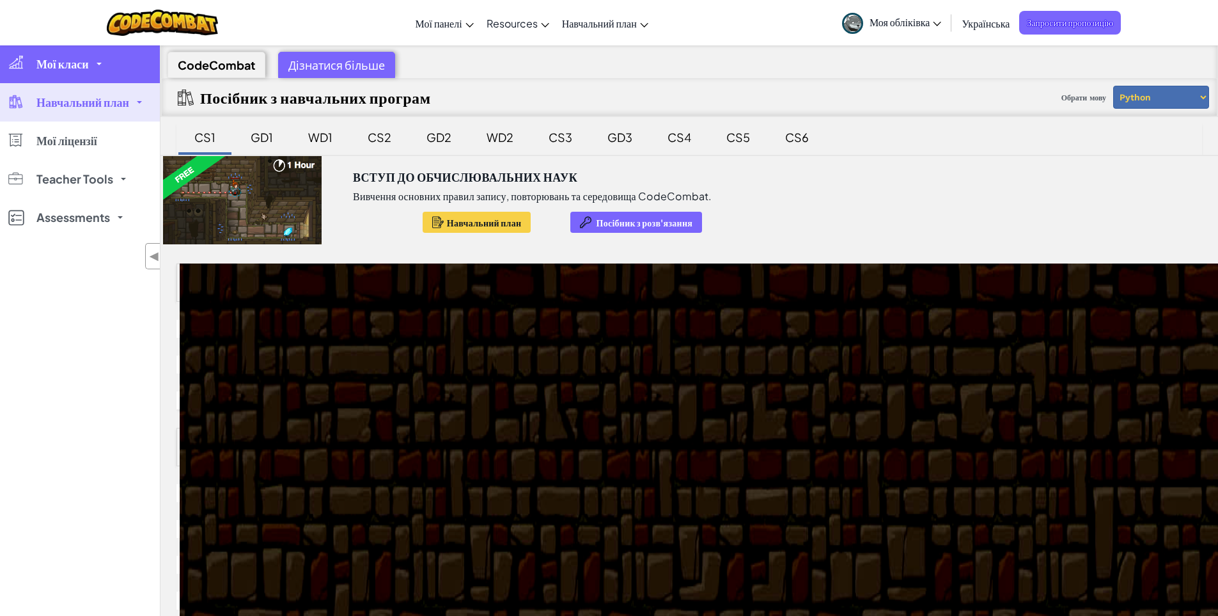
click at [3, 63] on link "Мої класи" at bounding box center [80, 64] width 160 height 38
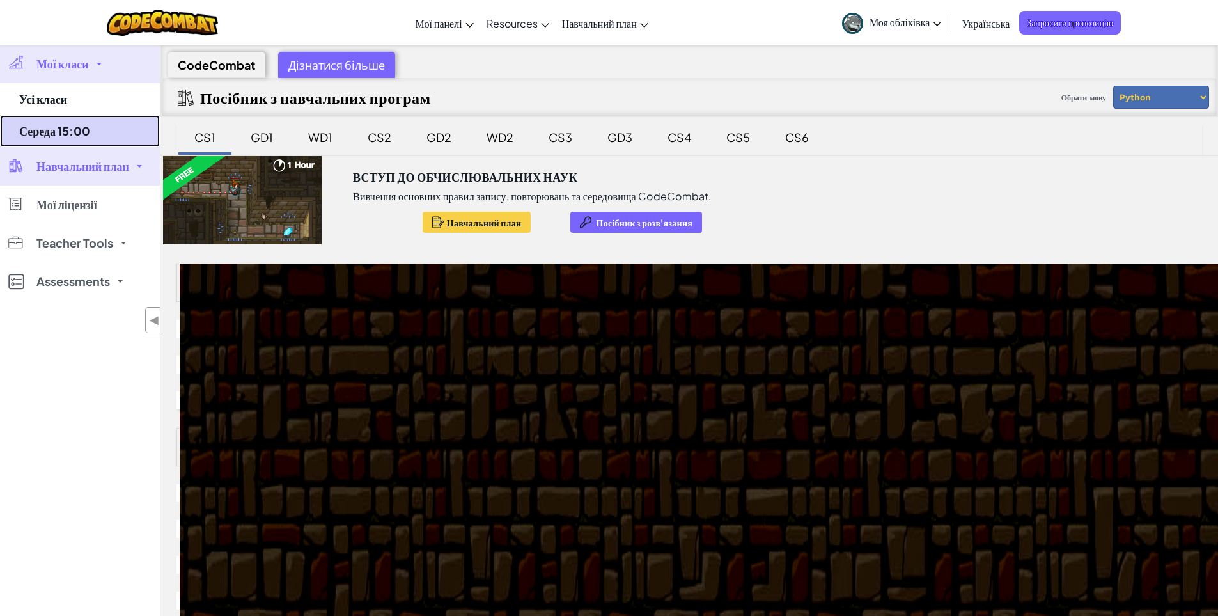
click at [94, 138] on link "Середа 15:00" at bounding box center [80, 131] width 160 height 32
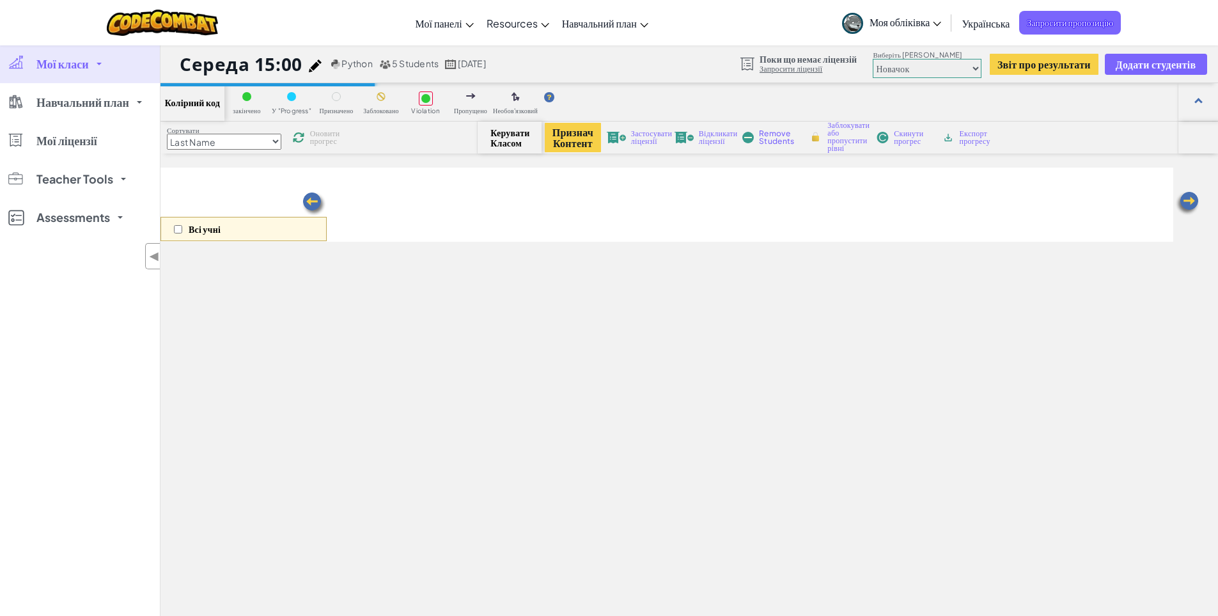
click at [177, 235] on div "Всі учні" at bounding box center [244, 229] width 166 height 24
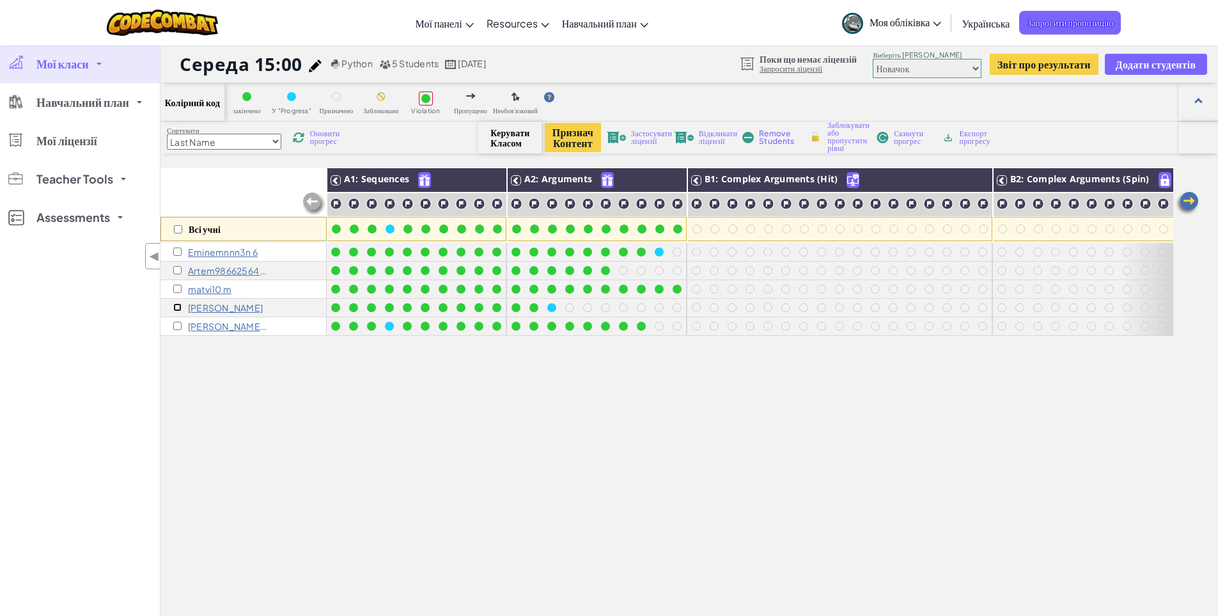
click at [178, 304] on input "checkbox" at bounding box center [177, 307] width 8 height 8
checkbox input "true"
click at [202, 308] on p "mark M" at bounding box center [225, 308] width 75 height 10
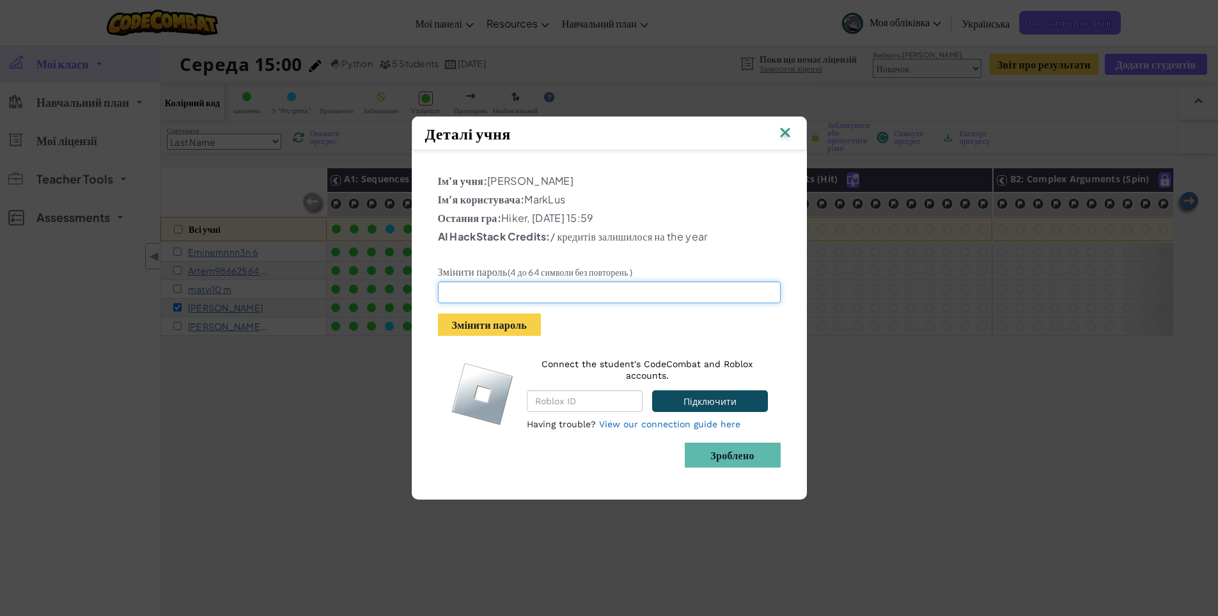
click at [489, 288] on input "text" at bounding box center [609, 292] width 343 height 22
paste input "456120Horse"
type input "456120Horse"
click at [524, 325] on button "Змінити пароль" at bounding box center [489, 324] width 103 height 22
click at [503, 297] on input "456120Horse" at bounding box center [609, 292] width 343 height 22
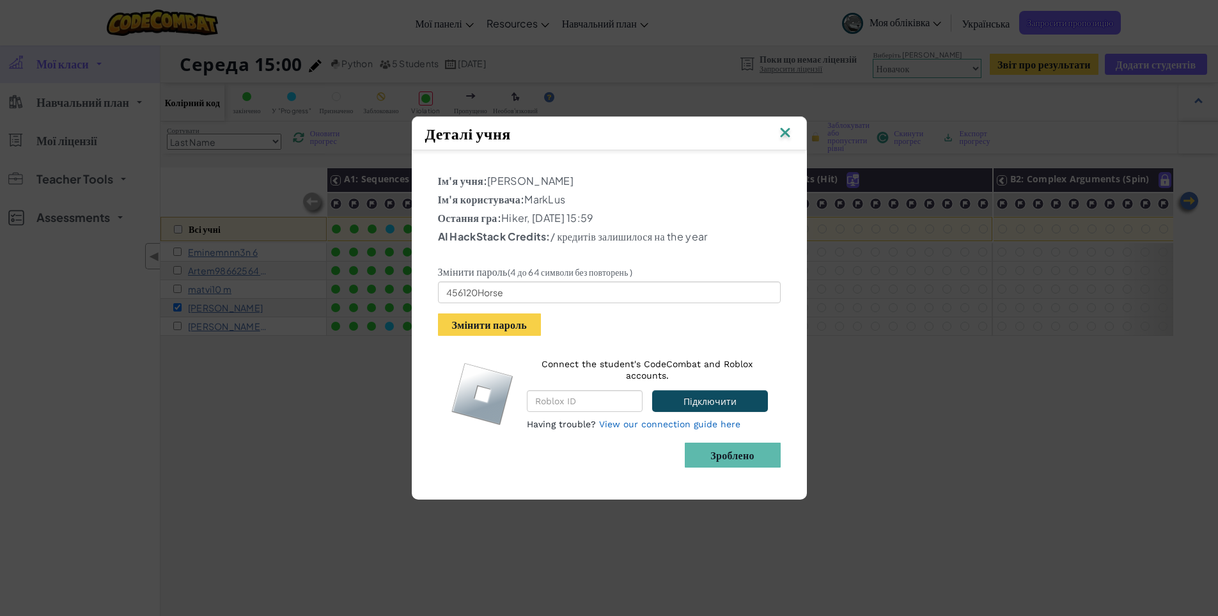
click at [261, 392] on div "Деталі учня Ім'я учня: mark M Ім'я користувача: MarkLus Остання гра: Hiker, сер…" at bounding box center [609, 308] width 1218 height 616
click at [787, 129] on img at bounding box center [785, 133] width 17 height 19
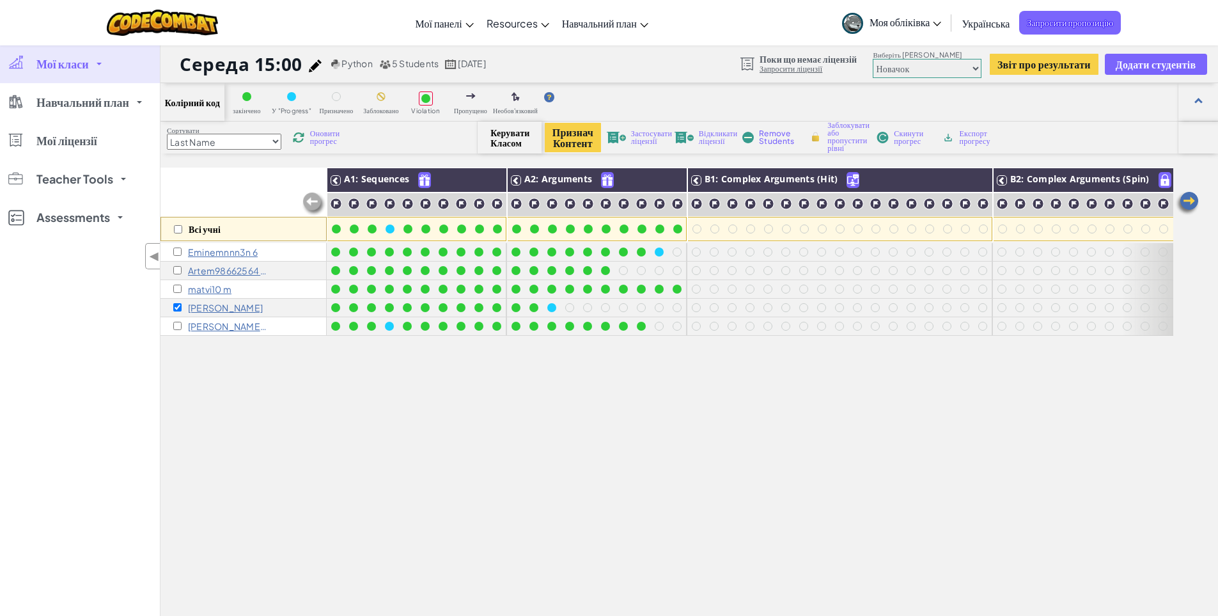
click at [919, 70] on select "Новачок Вступ до обчислювальних наук Розробка ігор 1 Веб-розробка 1 Інформатика…" at bounding box center [927, 68] width 109 height 19
select select "560f1a9f22961295f9427742"
click at [873, 59] on select "Новачок Вступ до обчислювальних наук Розробка ігор 1 Веб-розробка 1 Інформатика…" at bounding box center [927, 68] width 109 height 19
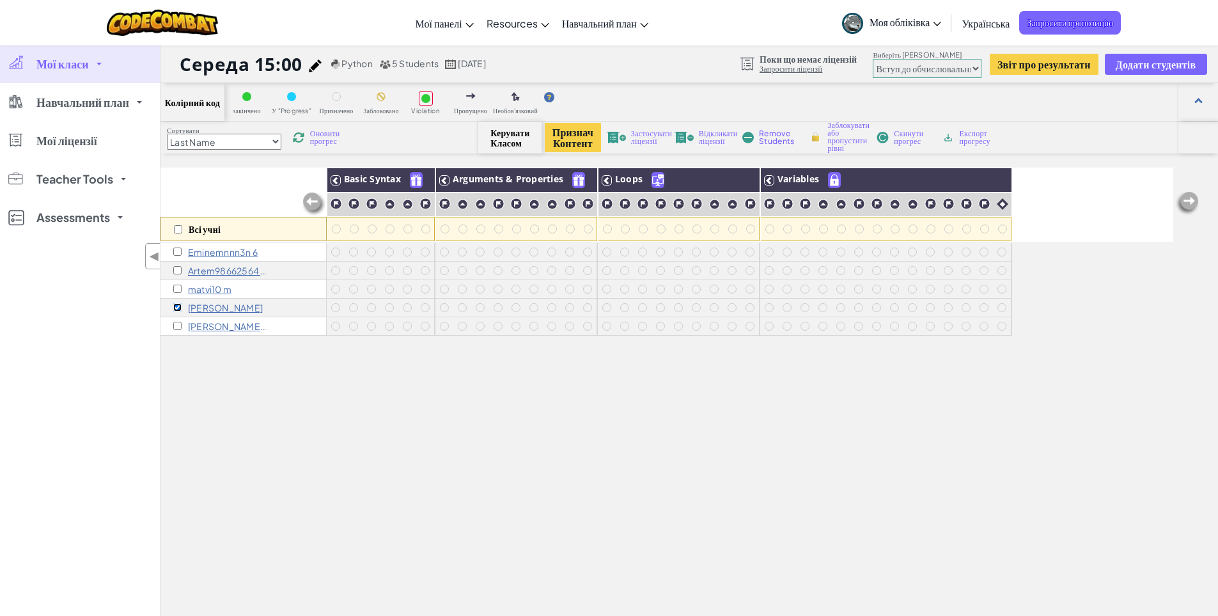
click at [174, 306] on input "checkbox" at bounding box center [177, 307] width 8 height 8
checkbox input "false"
click at [627, 203] on img at bounding box center [625, 204] width 12 height 12
click at [612, 202] on img at bounding box center [607, 204] width 12 height 12
click at [623, 204] on img at bounding box center [625, 204] width 12 height 12
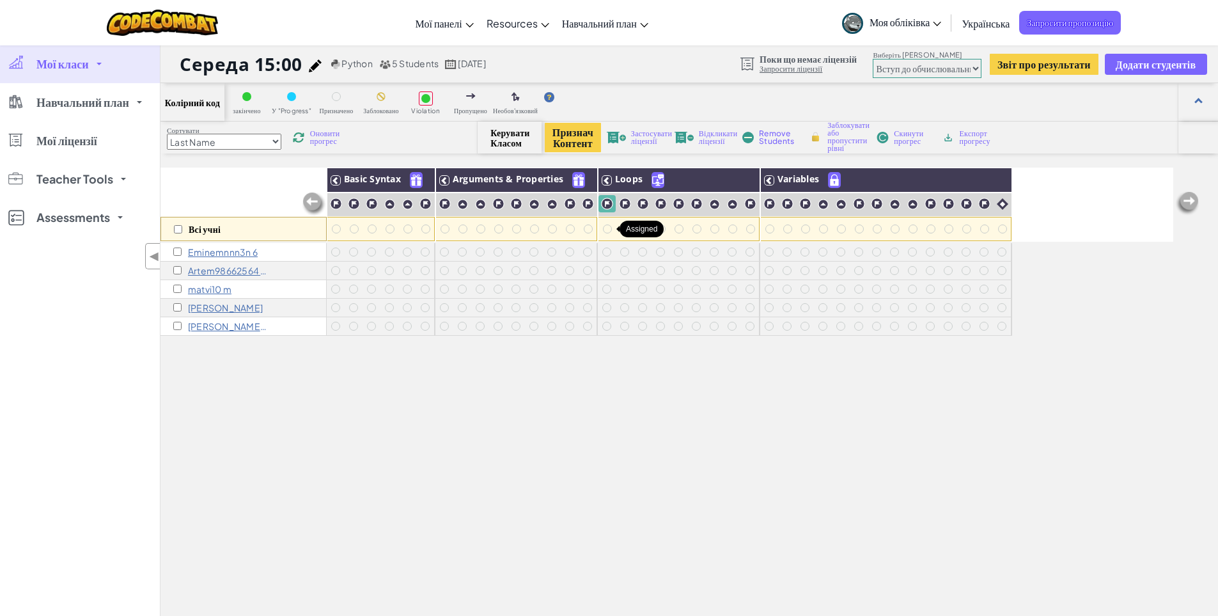
click at [608, 226] on div at bounding box center [607, 229] width 9 height 9
click at [611, 232] on div at bounding box center [608, 229] width 14 height 14
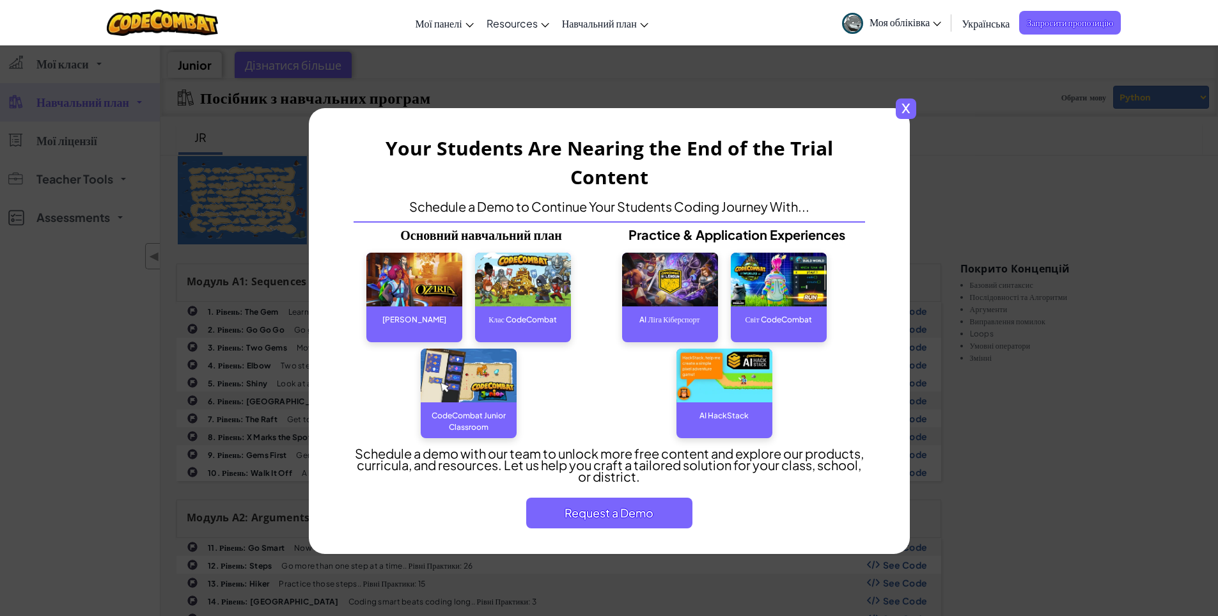
click at [910, 112] on span "x" at bounding box center [906, 109] width 20 height 20
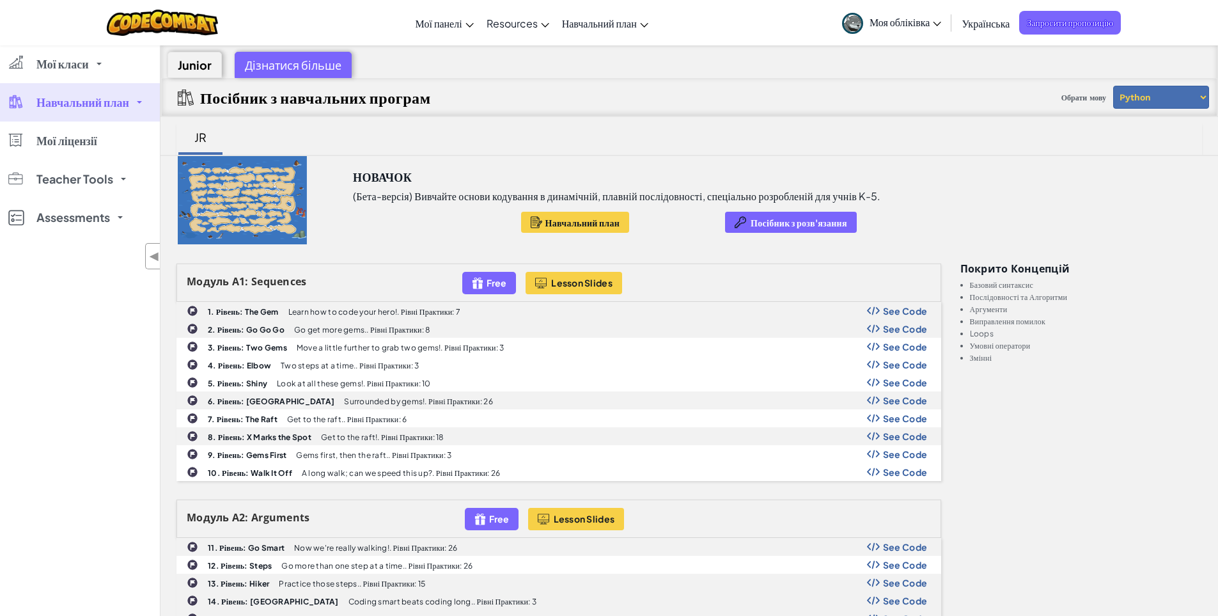
click at [99, 98] on span "Навчальний план" at bounding box center [82, 103] width 93 height 12
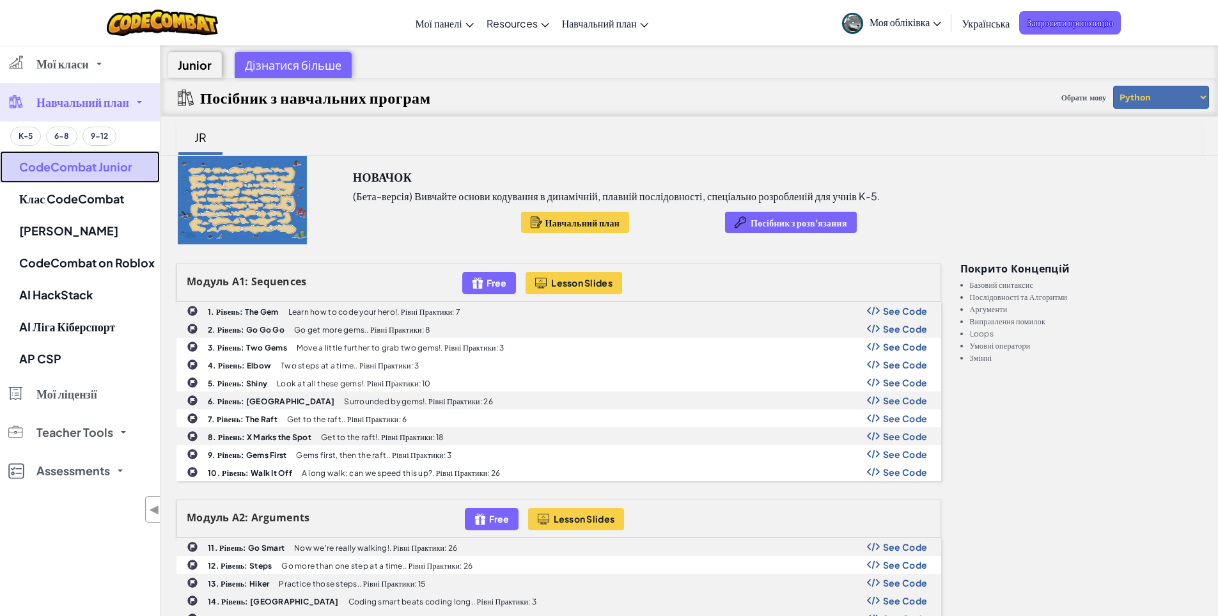
click at [83, 170] on link "CodeCombat Junior" at bounding box center [80, 167] width 160 height 32
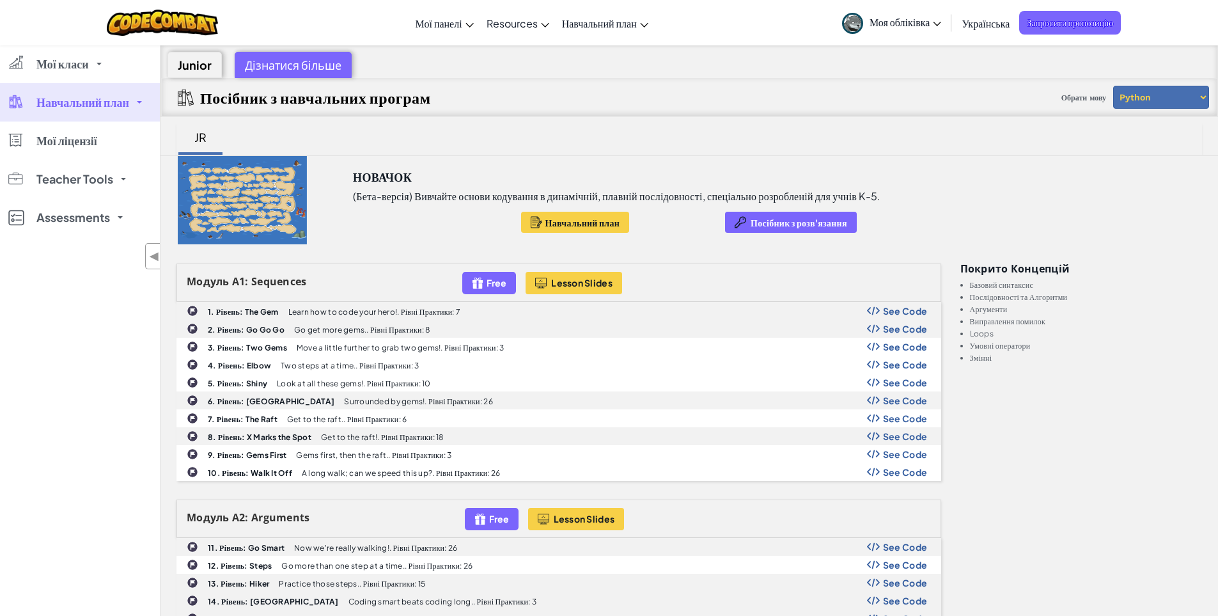
click at [113, 103] on span "Навчальний план" at bounding box center [82, 103] width 93 height 12
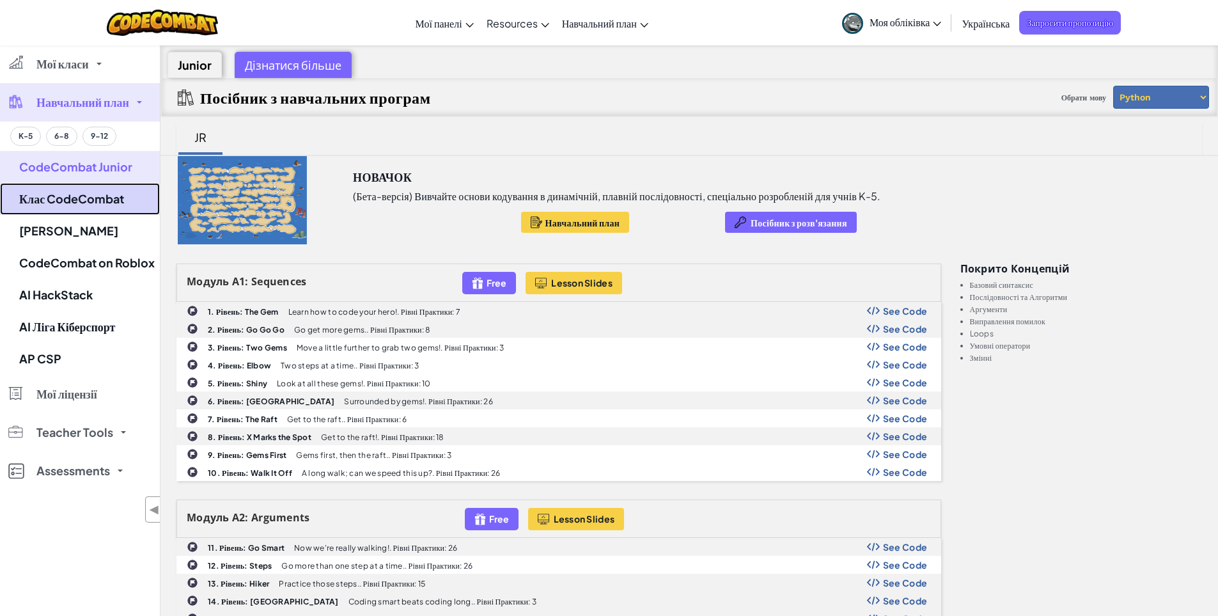
click at [102, 191] on link "Клас CodeCombat" at bounding box center [80, 199] width 160 height 32
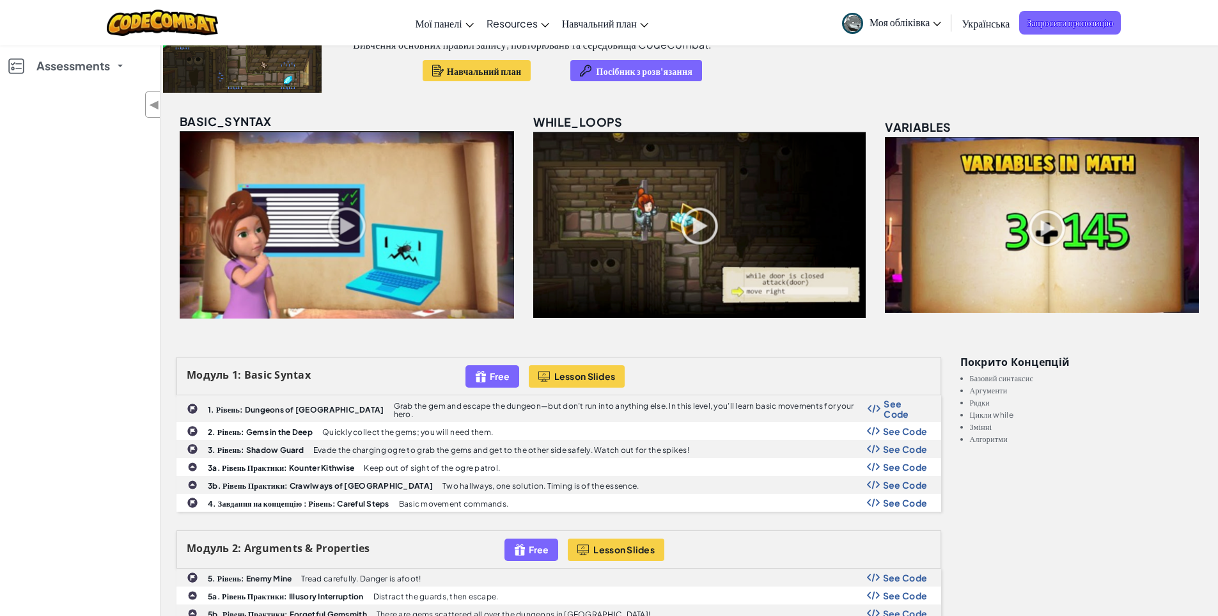
scroll to position [192, 0]
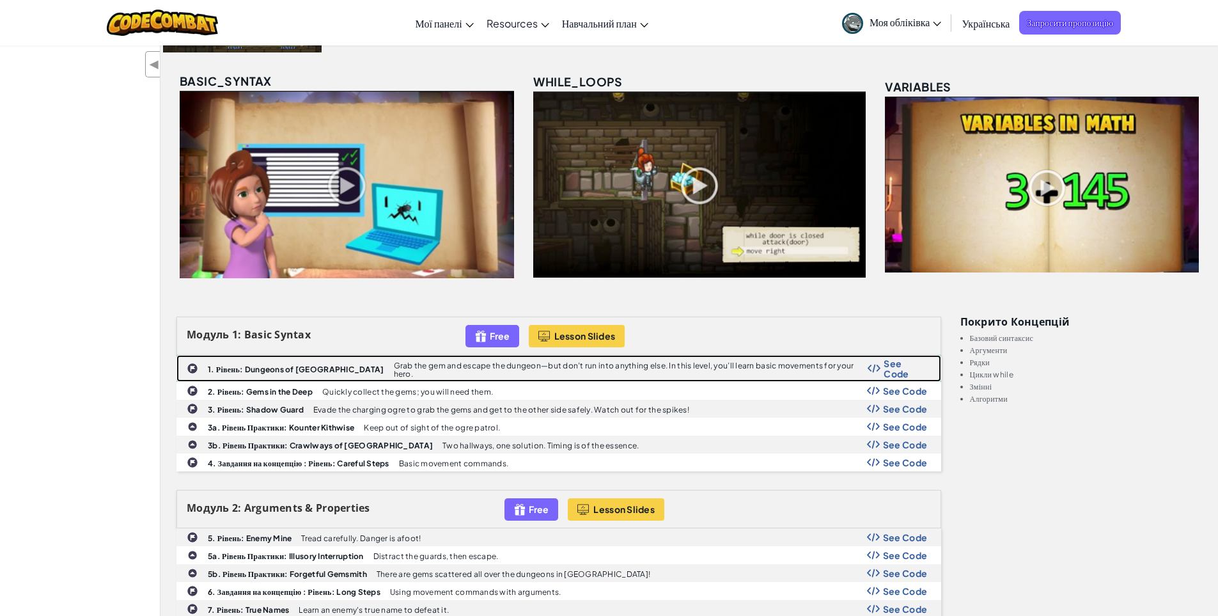
click at [285, 365] on b "1. Рівень: Dungeons of [GEOGRAPHIC_DATA]" at bounding box center [296, 370] width 177 height 10
